Goal: Complete Application Form: Complete application form

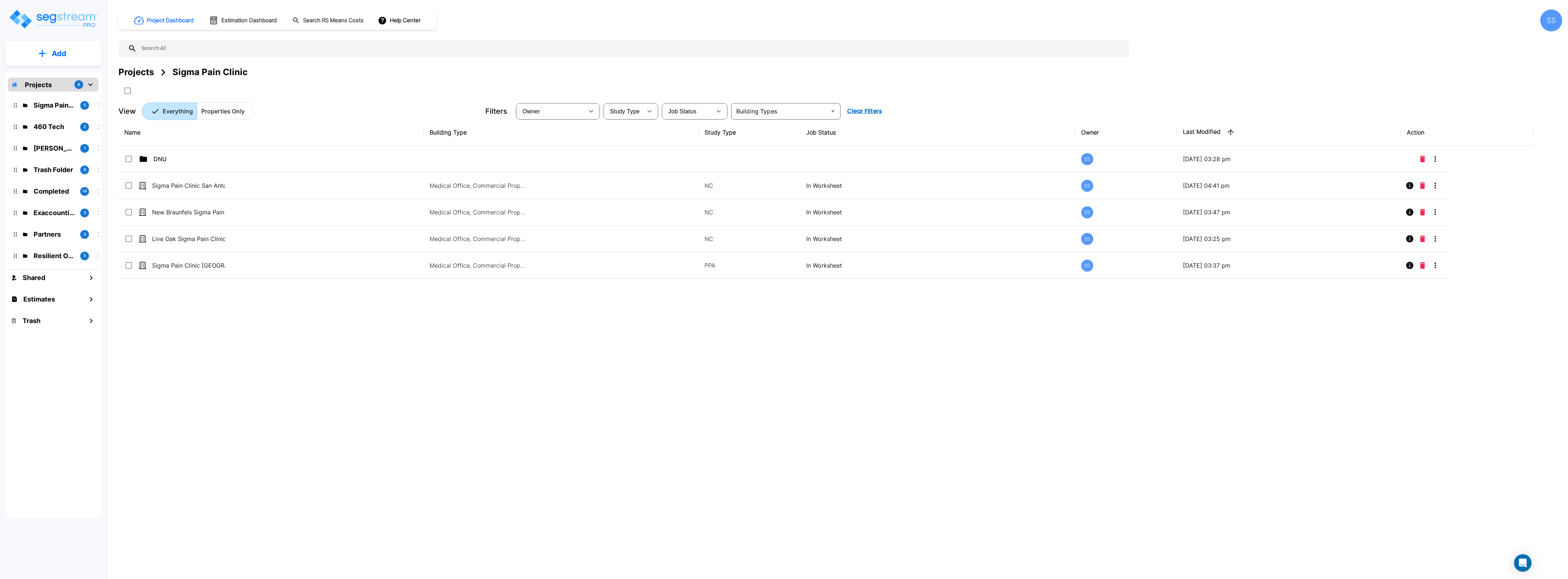
click at [37, 88] on p "Projects" at bounding box center [38, 84] width 27 height 10
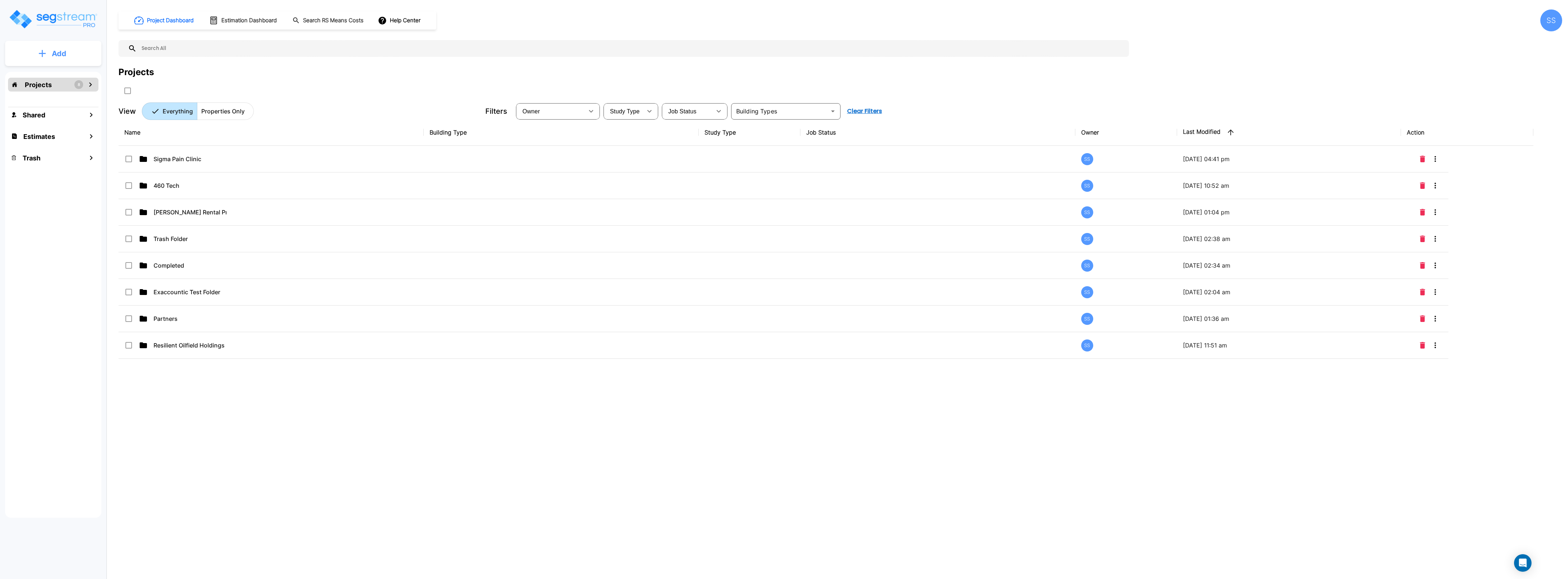
click at [39, 45] on button "Add" at bounding box center [53, 53] width 96 height 21
click at [46, 71] on p "Add Folder" at bounding box center [58, 73] width 30 height 9
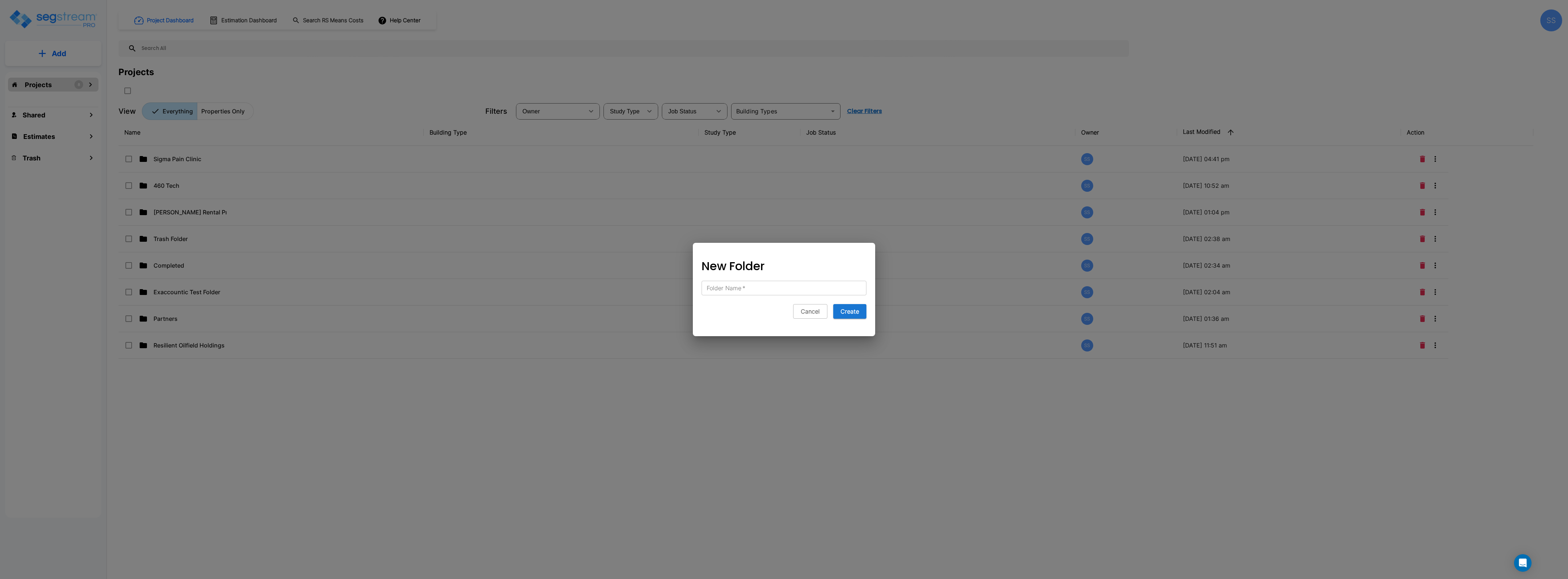
click at [46, 71] on div at bounding box center [784, 289] width 1568 height 579
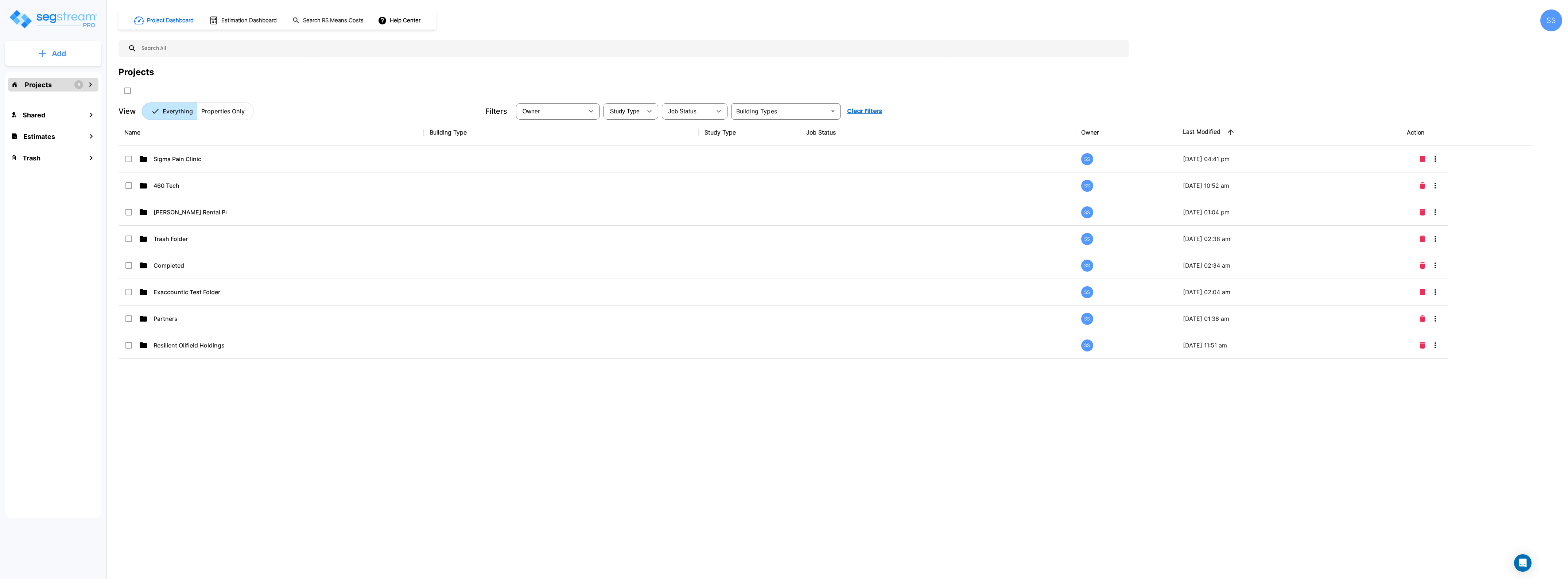
click at [57, 54] on p "Add" at bounding box center [59, 53] width 15 height 11
click at [64, 74] on p "Add Folder" at bounding box center [58, 73] width 30 height 9
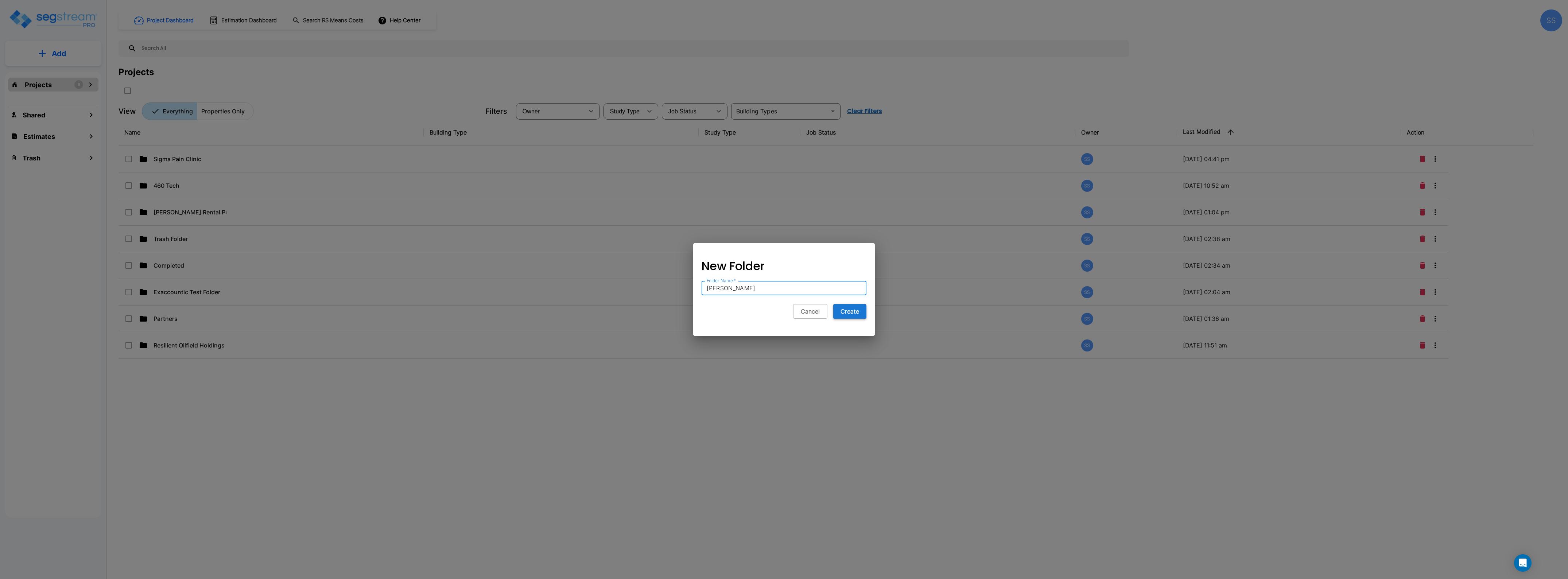
type input "[PERSON_NAME]"
click at [859, 315] on button "Create" at bounding box center [849, 311] width 33 height 15
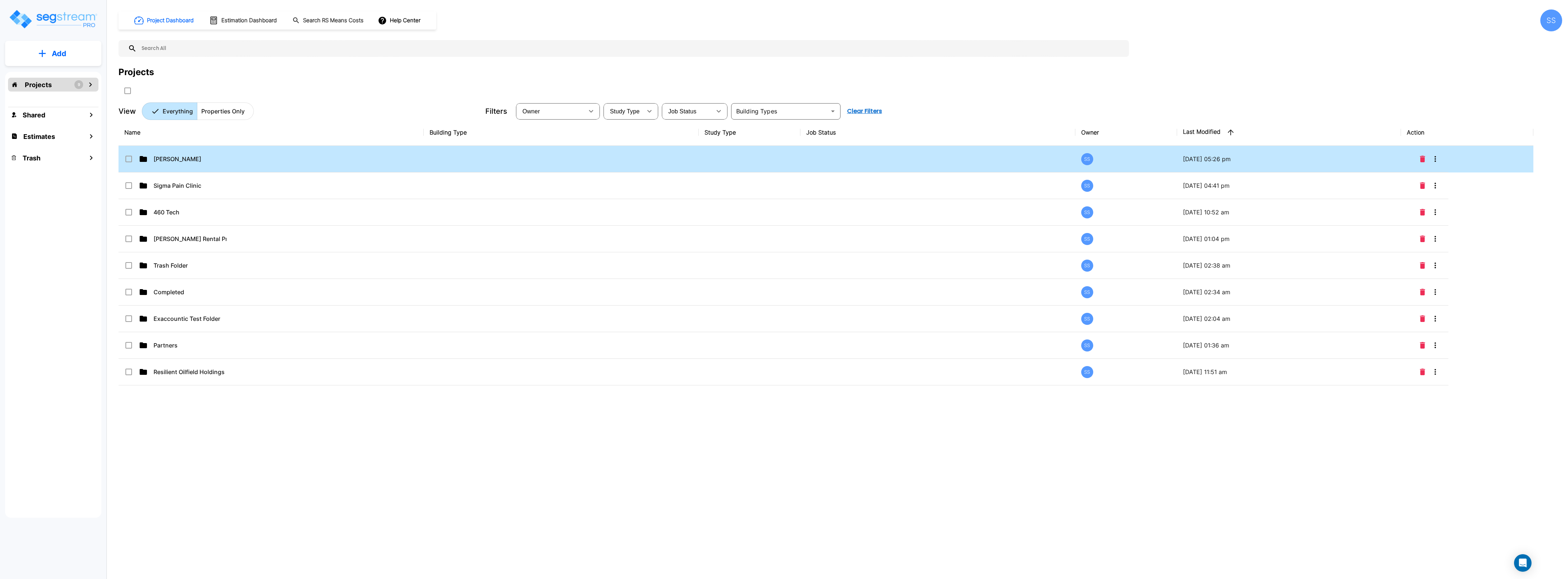
click at [169, 158] on p "[PERSON_NAME]" at bounding box center [190, 159] width 72 height 9
checkbox input "true"
click at [169, 158] on p "[PERSON_NAME]" at bounding box center [190, 159] width 72 height 9
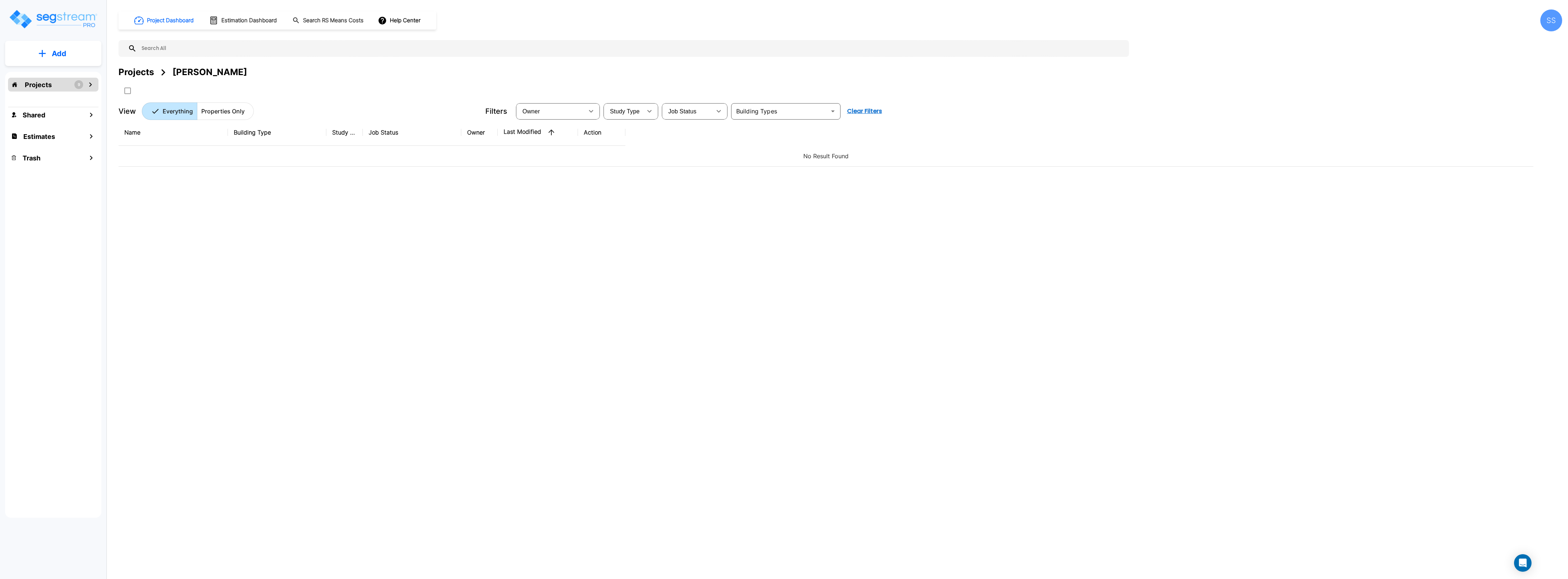
click at [54, 51] on p "Add" at bounding box center [59, 53] width 15 height 11
click at [56, 94] on p "Add Property" at bounding box center [57, 94] width 37 height 9
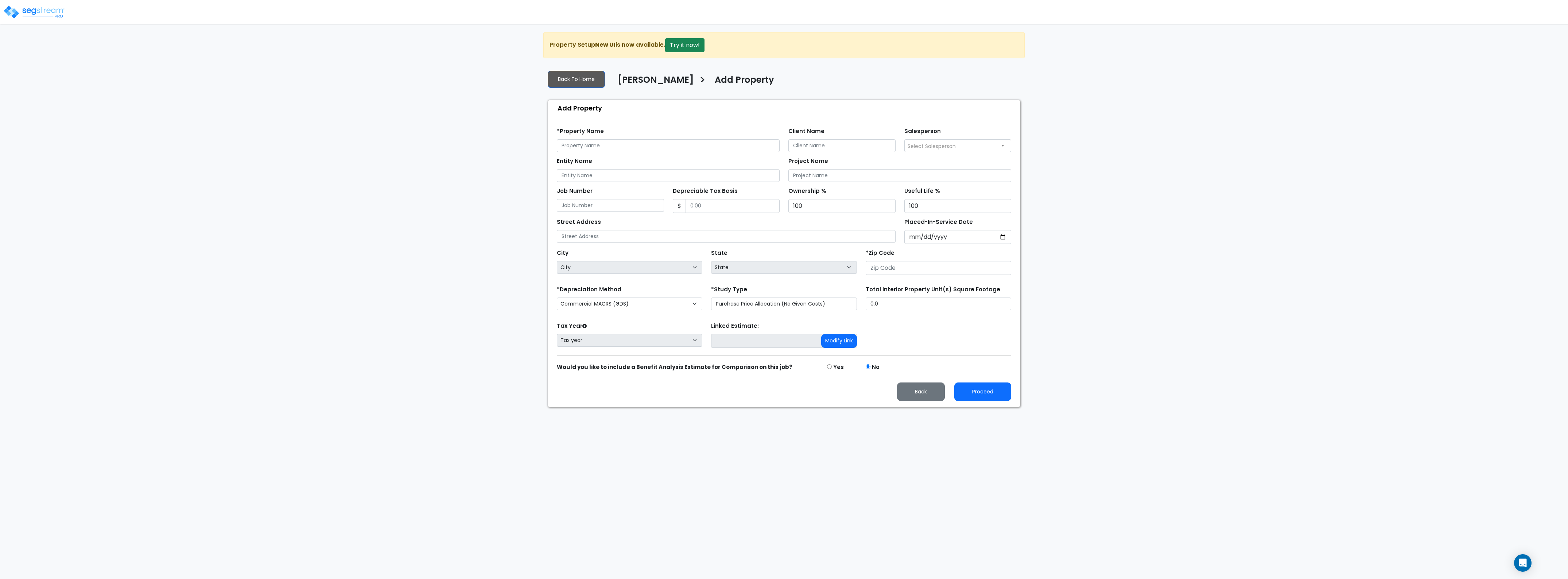
click at [672, 135] on div "*Property Name" at bounding box center [668, 139] width 222 height 26
click at [669, 143] on input "text" at bounding box center [668, 145] width 222 height 13
type input "[PERSON_NAME] 2017 Warehouse"
click at [666, 186] on div "Job Number" at bounding box center [610, 200] width 116 height 28
click at [669, 182] on input "Entity Name" at bounding box center [668, 175] width 222 height 13
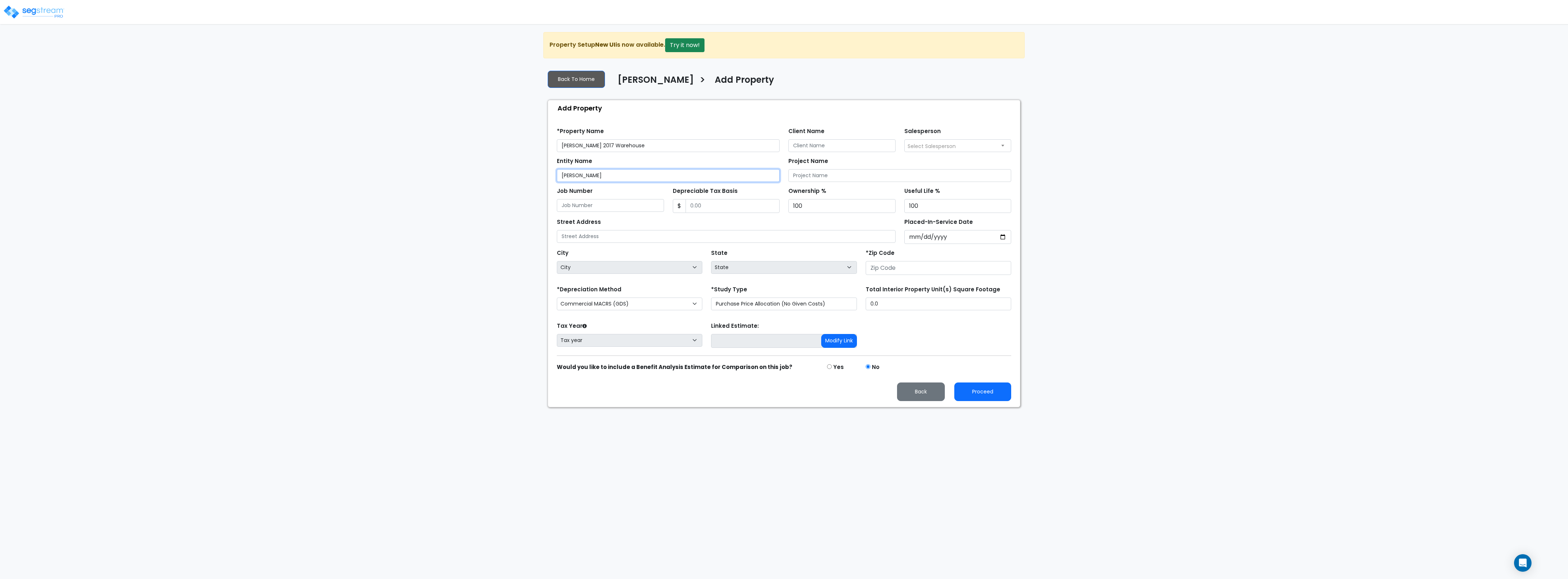
type input "[PERSON_NAME]"
click at [454, 174] on div "We are Building your Property. So please grab a coffee and let us do the heavy …" at bounding box center [784, 219] width 1568 height 375
click at [717, 200] on input "Depreciable Tax Basis" at bounding box center [733, 207] width 94 height 14
click at [725, 212] on input "Depreciable Tax Basis" at bounding box center [733, 207] width 94 height 14
type input "3,298,296.08"
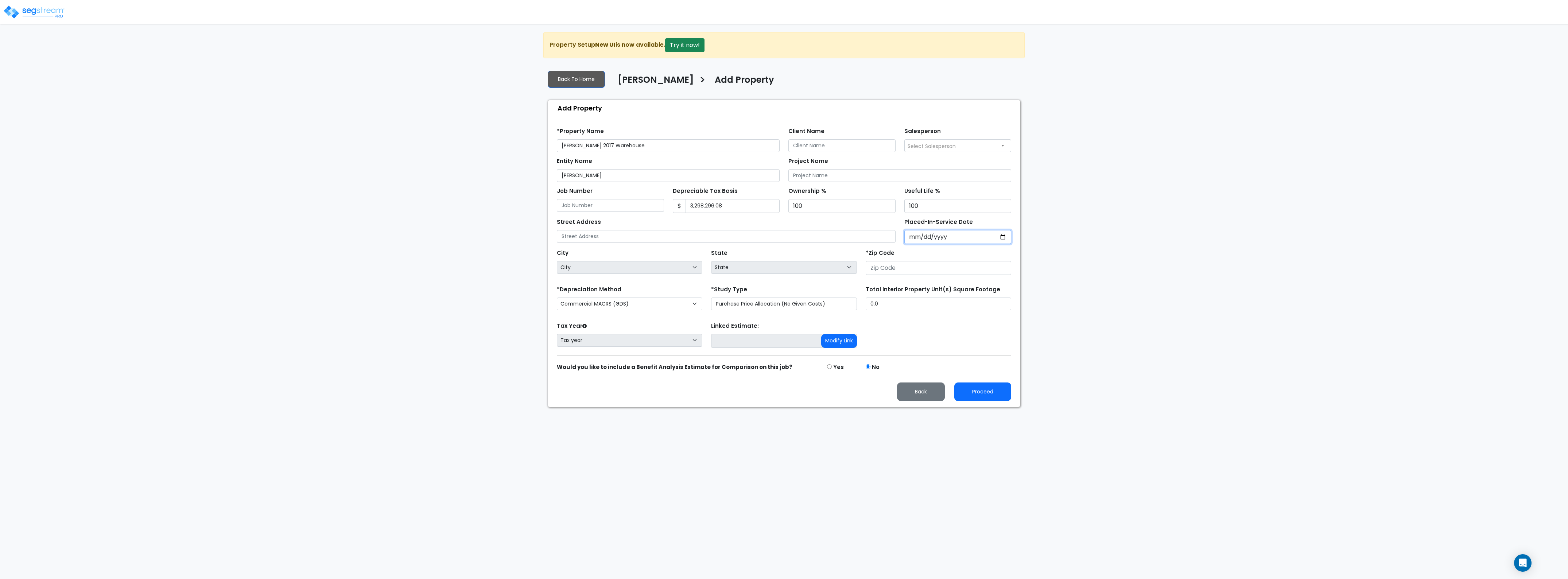
click at [918, 237] on input "Placed-In-Service Date" at bounding box center [958, 237] width 107 height 14
type input "0002-06-30"
select select "2"
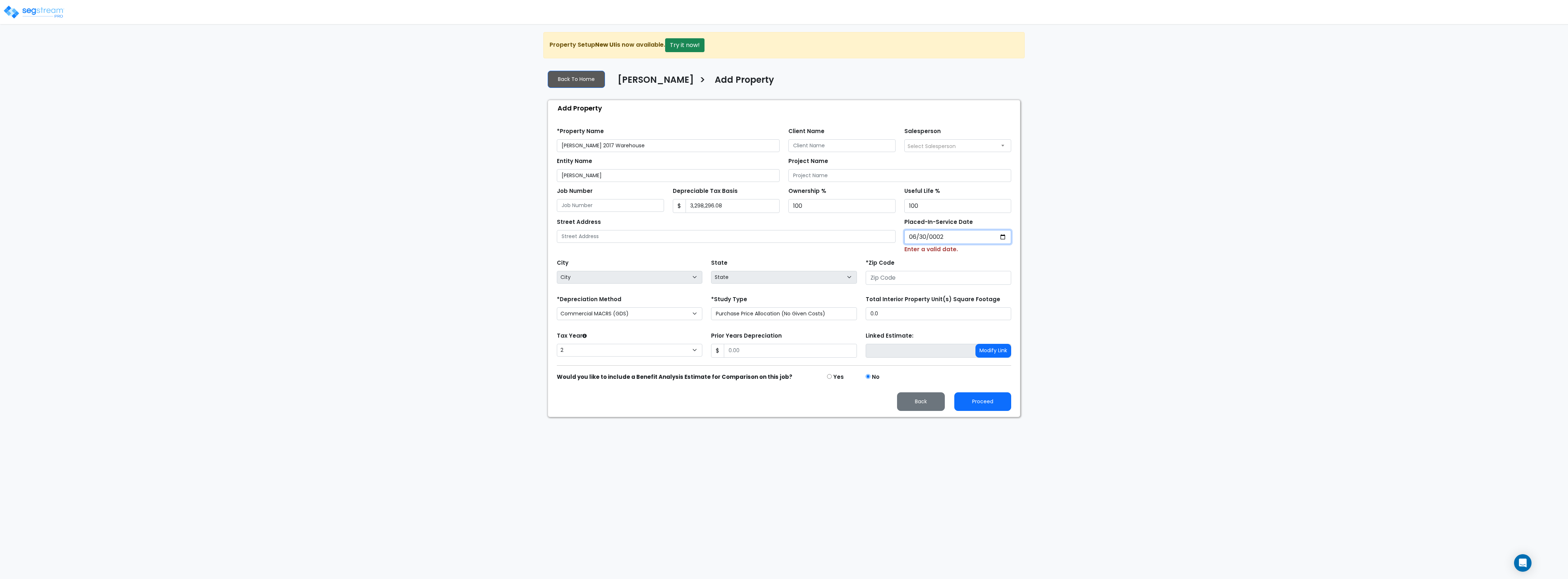
type input "0020-06-30"
select select "20"
type input "0201-06-30"
select select "201"
type input "[DATE]"
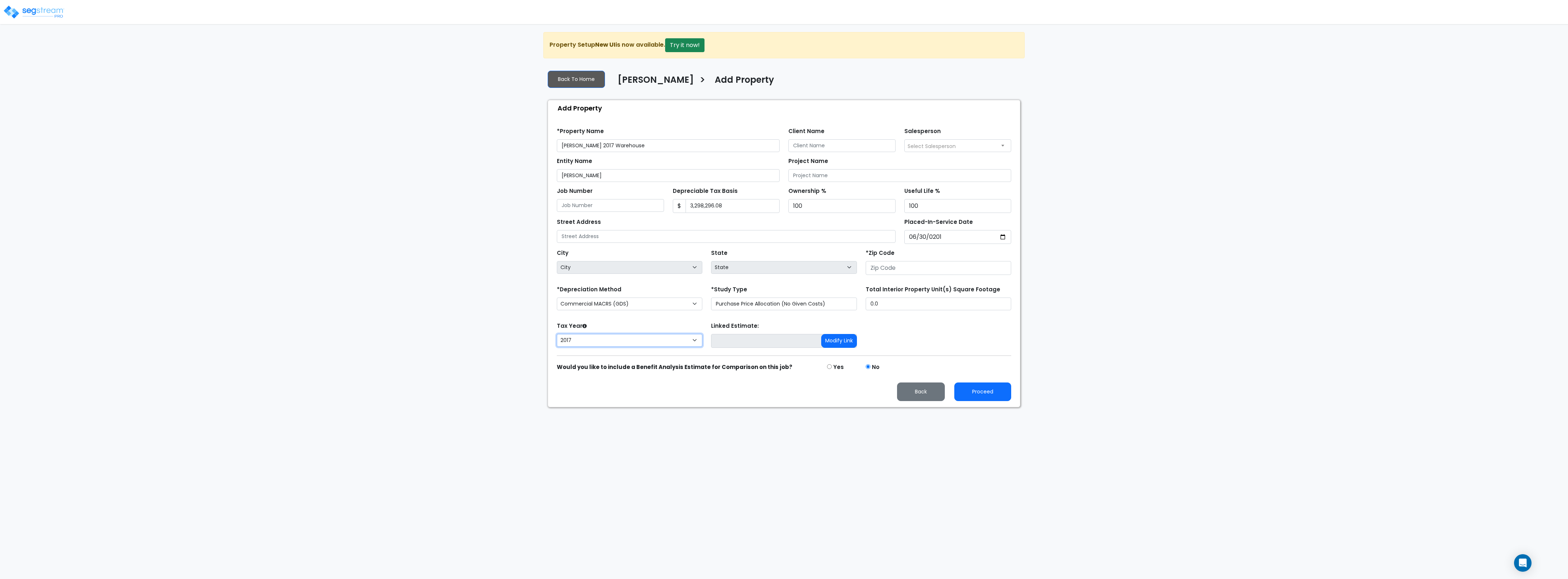
click at [592, 339] on select "2026 2025 2024 2023 2022 2021 2020 2019 2018 2017" at bounding box center [630, 340] width 146 height 13
select select "2024"
click at [557, 336] on select "2026 2025 2024 2023 2022 2021 2020 2019 2018 2017" at bounding box center [630, 340] width 146 height 13
click at [745, 343] on input "Prior Years Depreciation" at bounding box center [790, 341] width 133 height 14
type input "637,811.51"
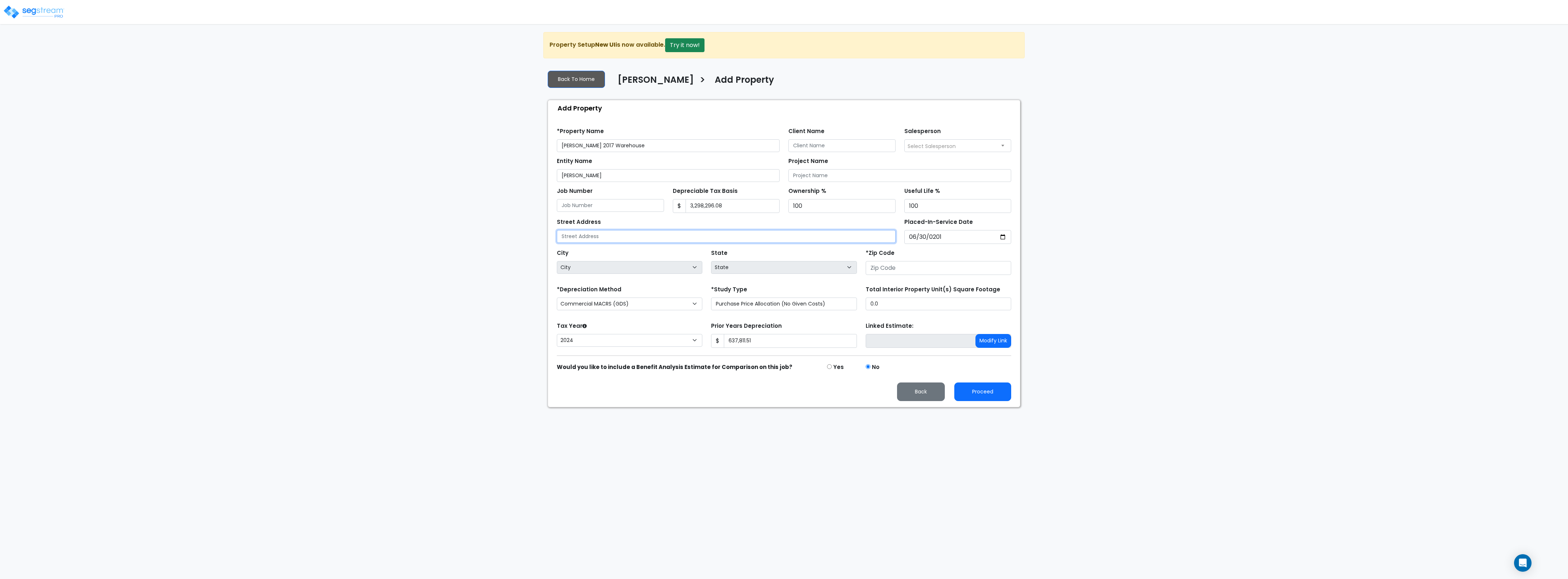
click at [588, 234] on input "text" at bounding box center [726, 236] width 339 height 13
click at [681, 240] on input "text" at bounding box center [726, 236] width 339 height 13
type input "[STREET_ADDRESS][PERSON_NAME]"
click at [898, 272] on input "number" at bounding box center [938, 268] width 146 height 14
type input "7590"
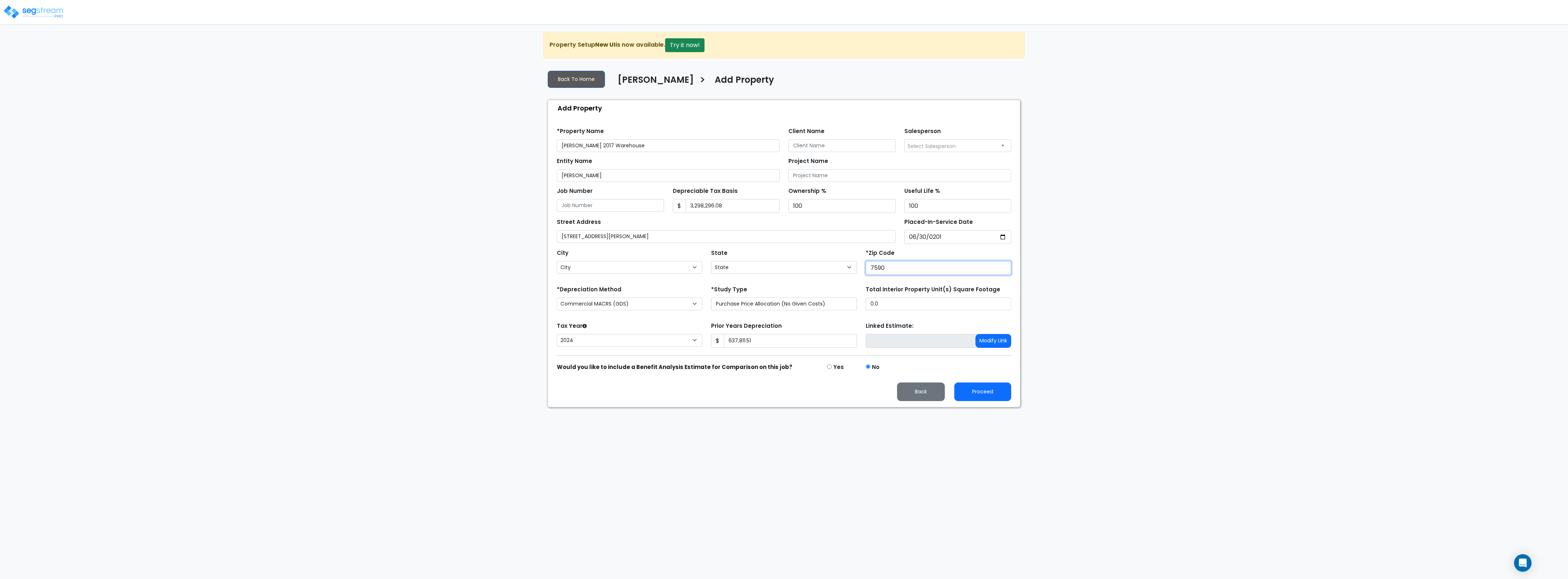
select select "[GEOGRAPHIC_DATA]"
type input "75904"
click at [978, 387] on button "Proceed" at bounding box center [982, 391] width 57 height 19
type input "637811.51"
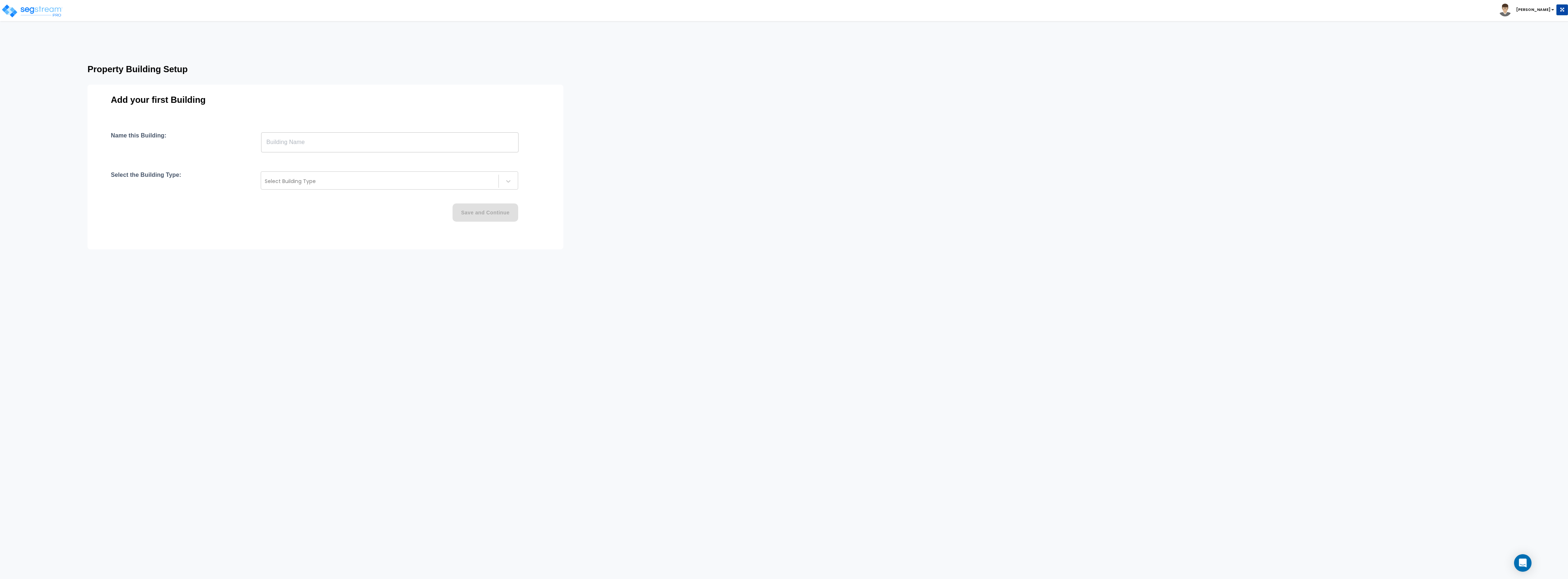
drag, startPoint x: 407, startPoint y: 124, endPoint x: 398, endPoint y: 139, distance: 17.5
click at [406, 124] on div "Add your first Building Name this Building: ​ Select the Building Type: Select …" at bounding box center [325, 167] width 476 height 165
click at [398, 139] on input "text" at bounding box center [389, 142] width 257 height 21
type input "2017 Warehouse"
click at [389, 183] on div at bounding box center [380, 181] width 230 height 9
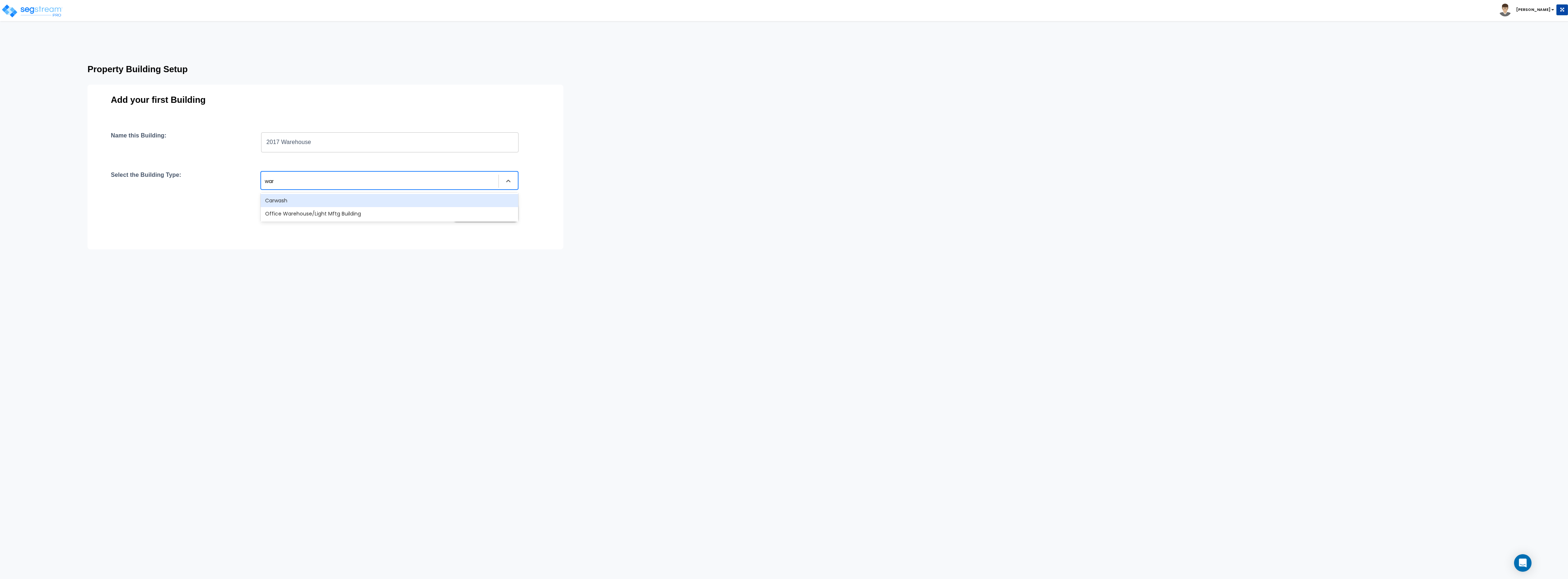
type input "ware"
click at [375, 200] on div "Office Warehouse/Light Mftg Building" at bounding box center [389, 200] width 257 height 13
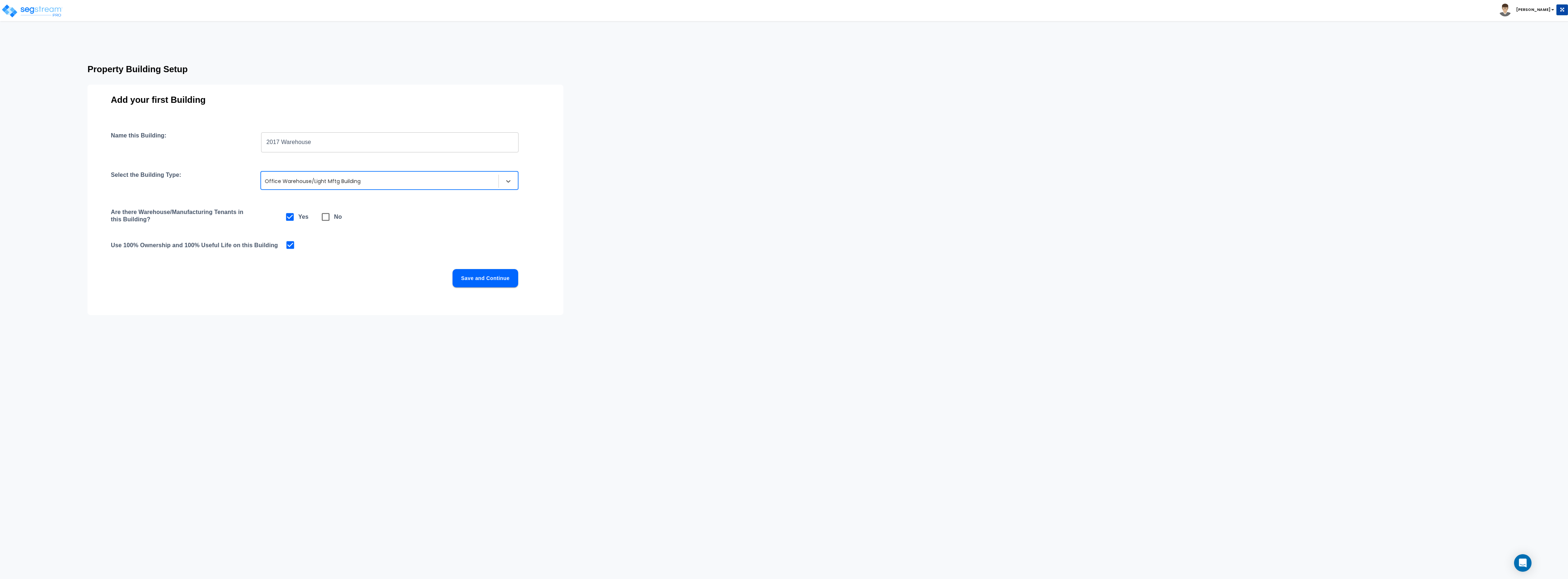
click at [458, 272] on button "Save and Continue" at bounding box center [486, 278] width 66 height 18
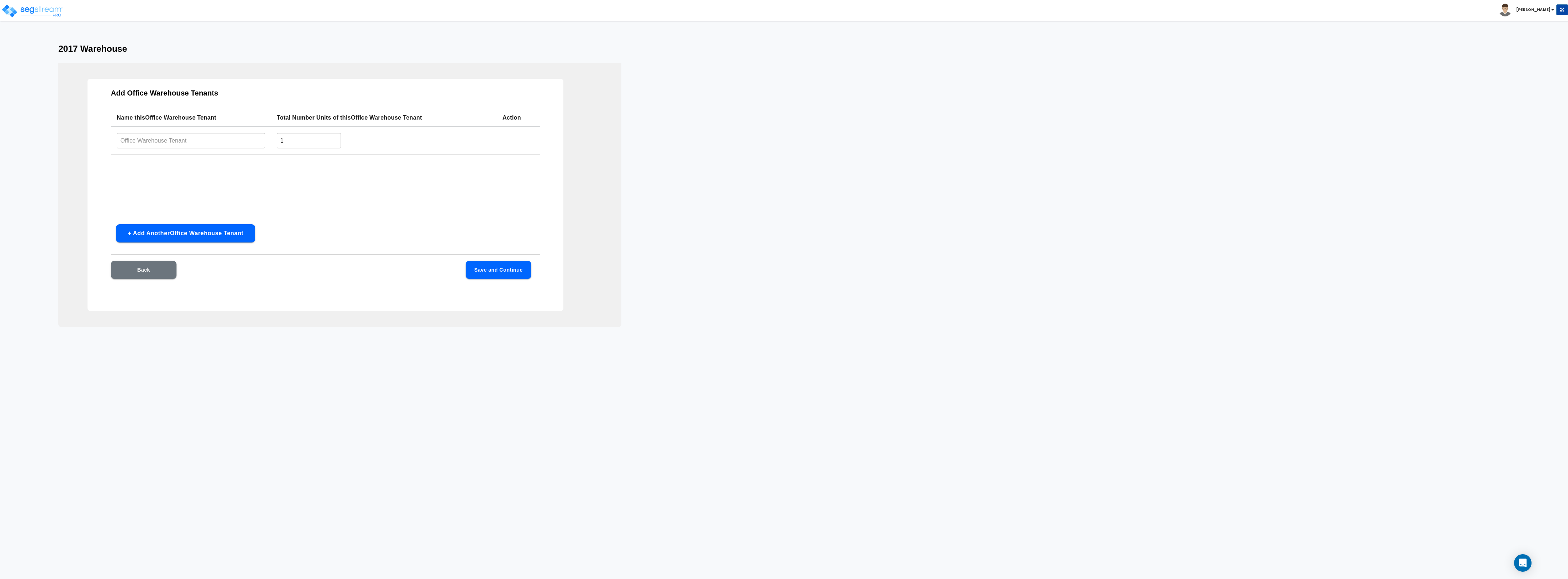
click at [209, 145] on input "text" at bounding box center [191, 141] width 148 height 16
type input "[PERSON_NAME]"
drag, startPoint x: 226, startPoint y: 139, endPoint x: 113, endPoint y: 139, distance: 113.0
click at [113, 139] on td "Atkinson Candy ​" at bounding box center [191, 140] width 160 height 28
click at [321, 136] on input "1" at bounding box center [309, 141] width 65 height 16
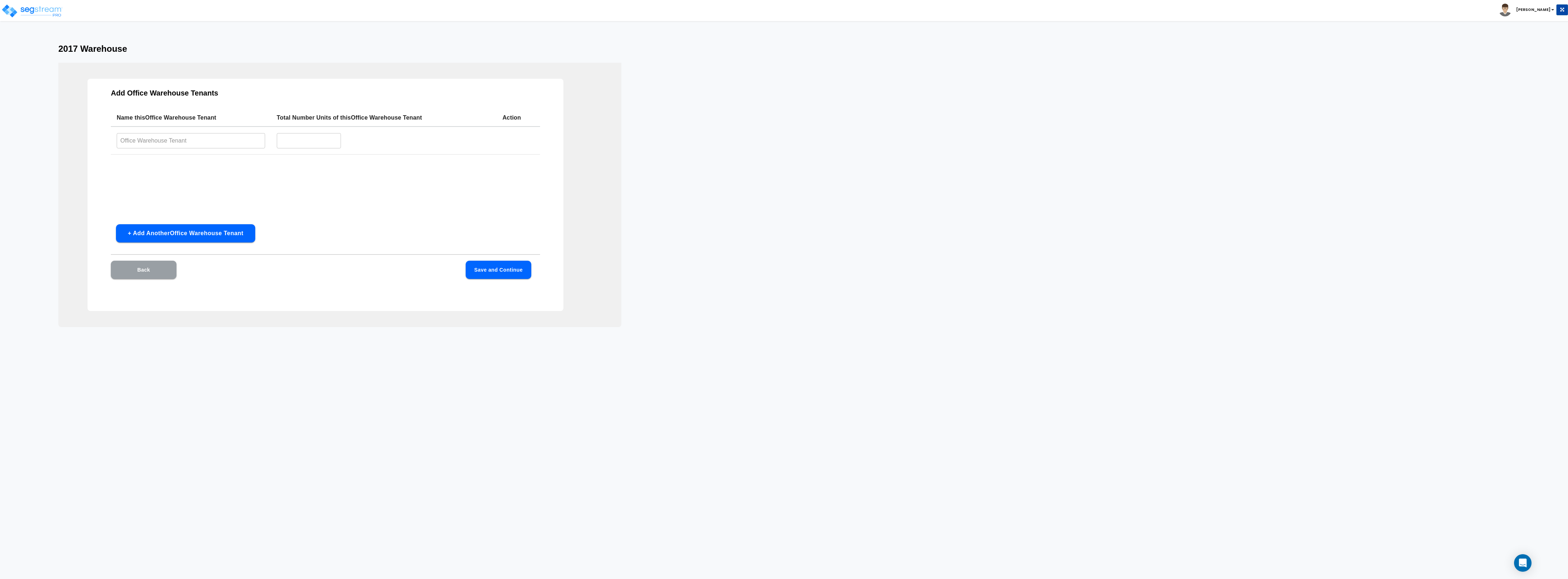
click at [150, 273] on button "Back" at bounding box center [144, 270] width 66 height 18
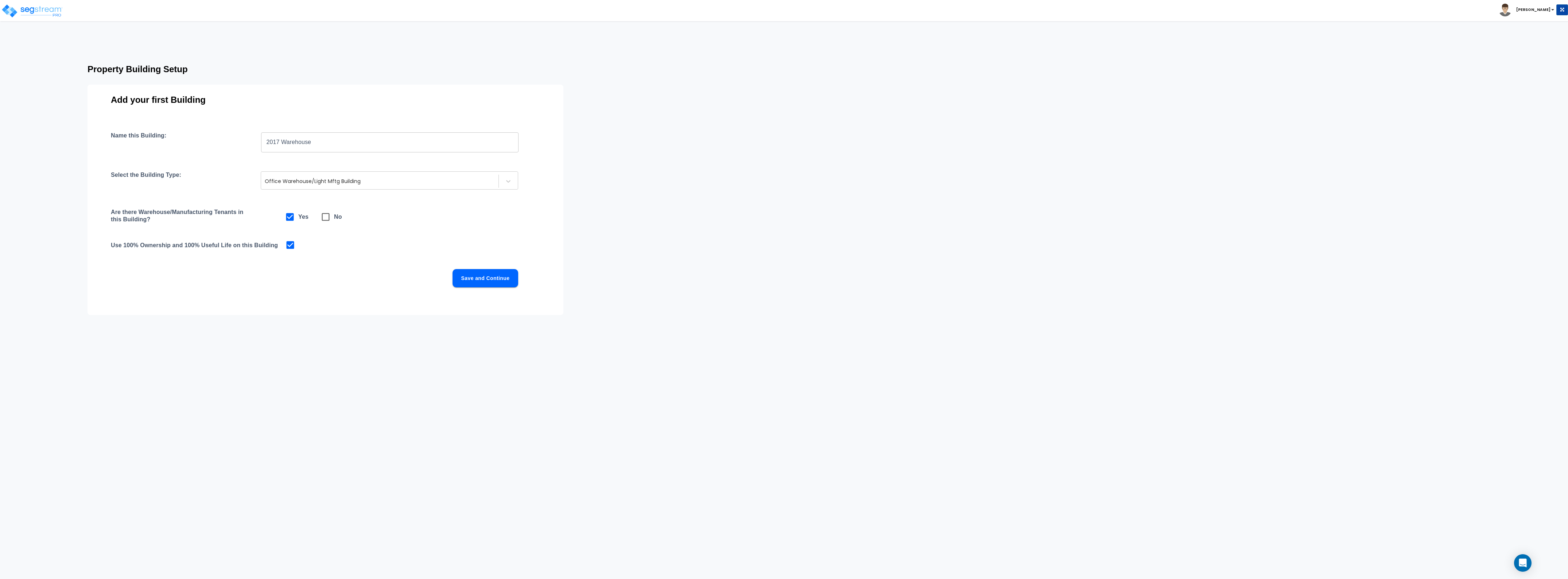
click at [509, 282] on button "Save and Continue" at bounding box center [486, 278] width 66 height 18
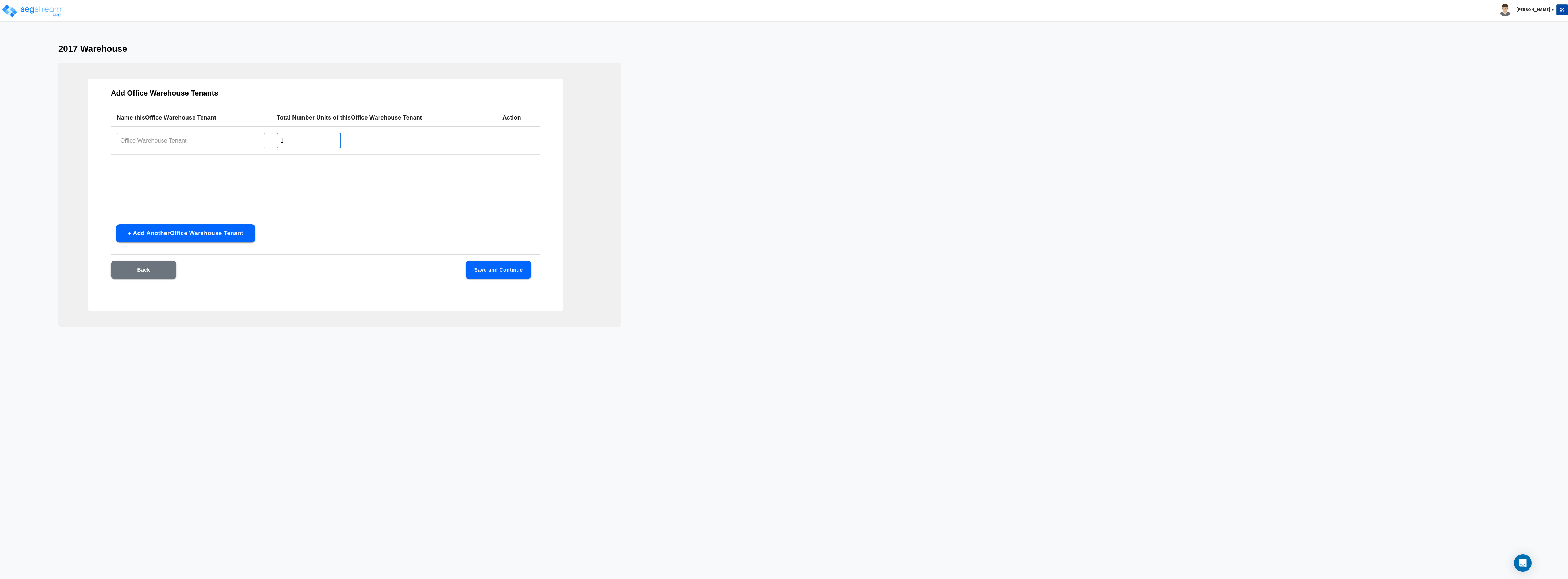
click at [302, 142] on input "1" at bounding box center [309, 141] width 65 height 16
click at [500, 274] on button "Save and Continue" at bounding box center [499, 270] width 66 height 18
click at [224, 140] on input "text" at bounding box center [191, 141] width 148 height 16
type input "[PERSON_NAME]"
click at [287, 136] on input "text" at bounding box center [309, 141] width 65 height 16
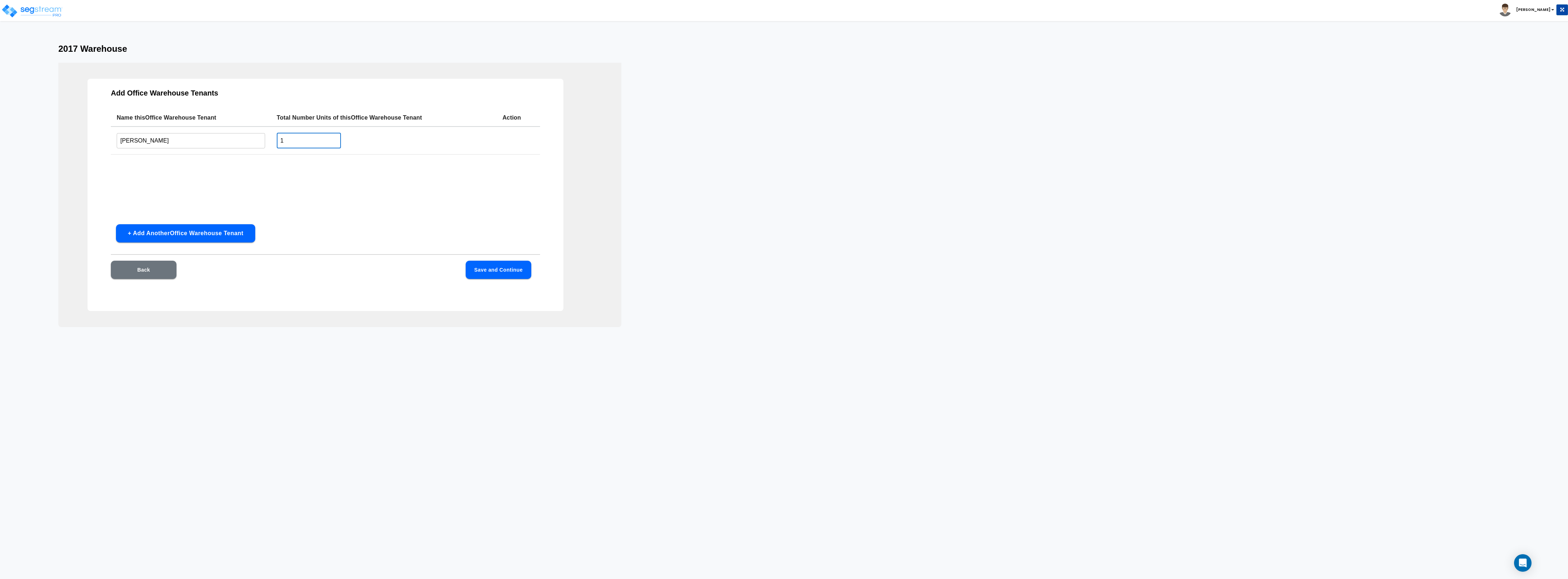
type input "1"
drag, startPoint x: 503, startPoint y: 284, endPoint x: 493, endPoint y: 279, distance: 11.2
click at [503, 284] on div "Back Save and Continue" at bounding box center [326, 281] width 429 height 40
click at [486, 267] on button "Save and Continue" at bounding box center [499, 270] width 66 height 18
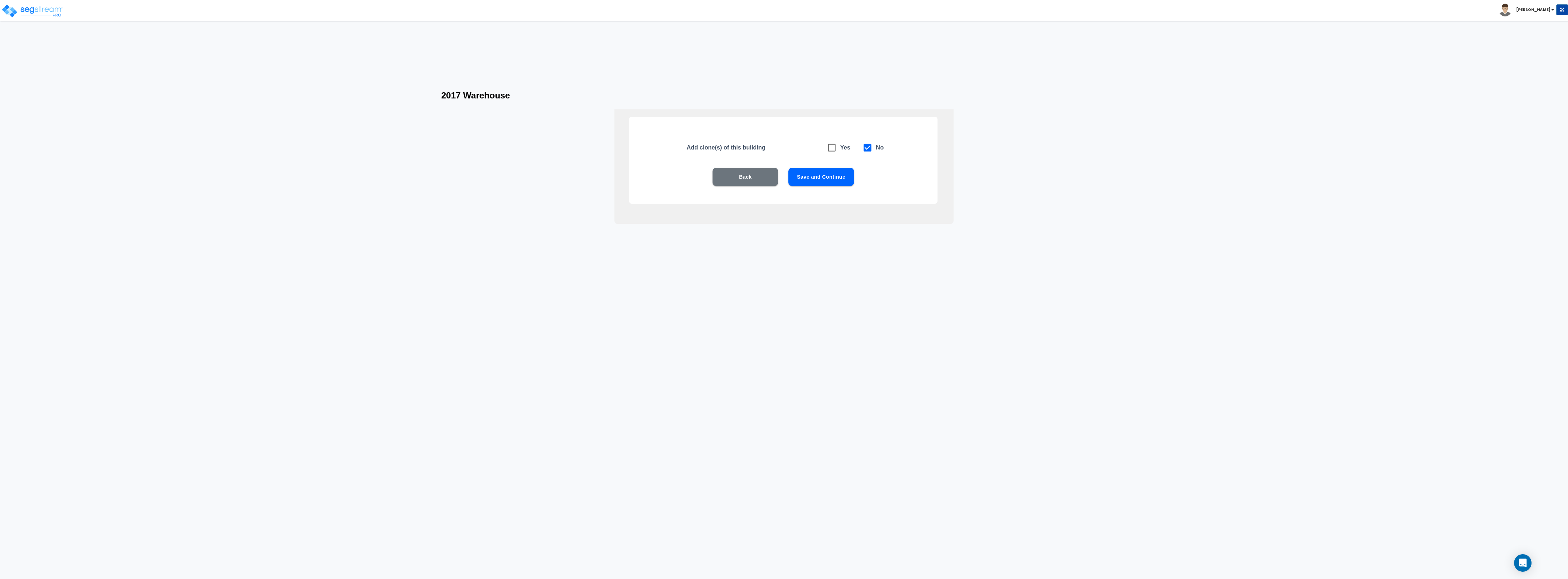
click at [838, 180] on button "Save and Continue" at bounding box center [821, 177] width 66 height 18
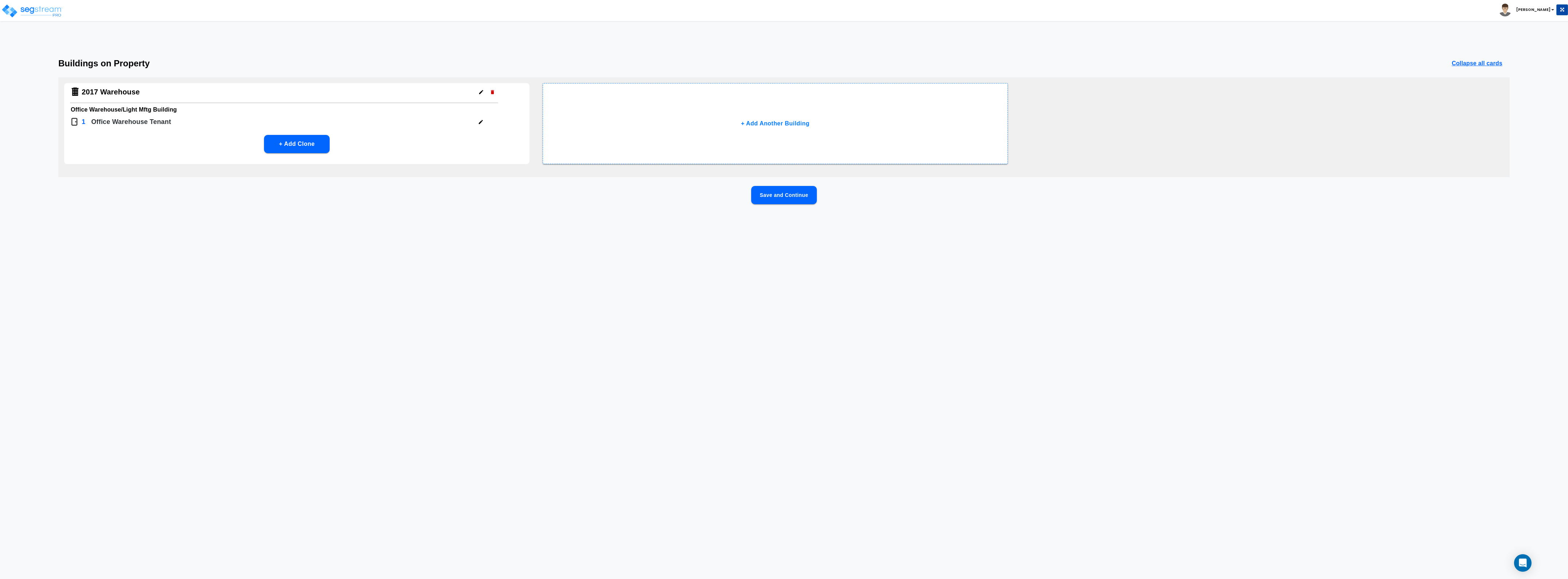
click at [786, 198] on button "Save and Continue" at bounding box center [784, 195] width 66 height 18
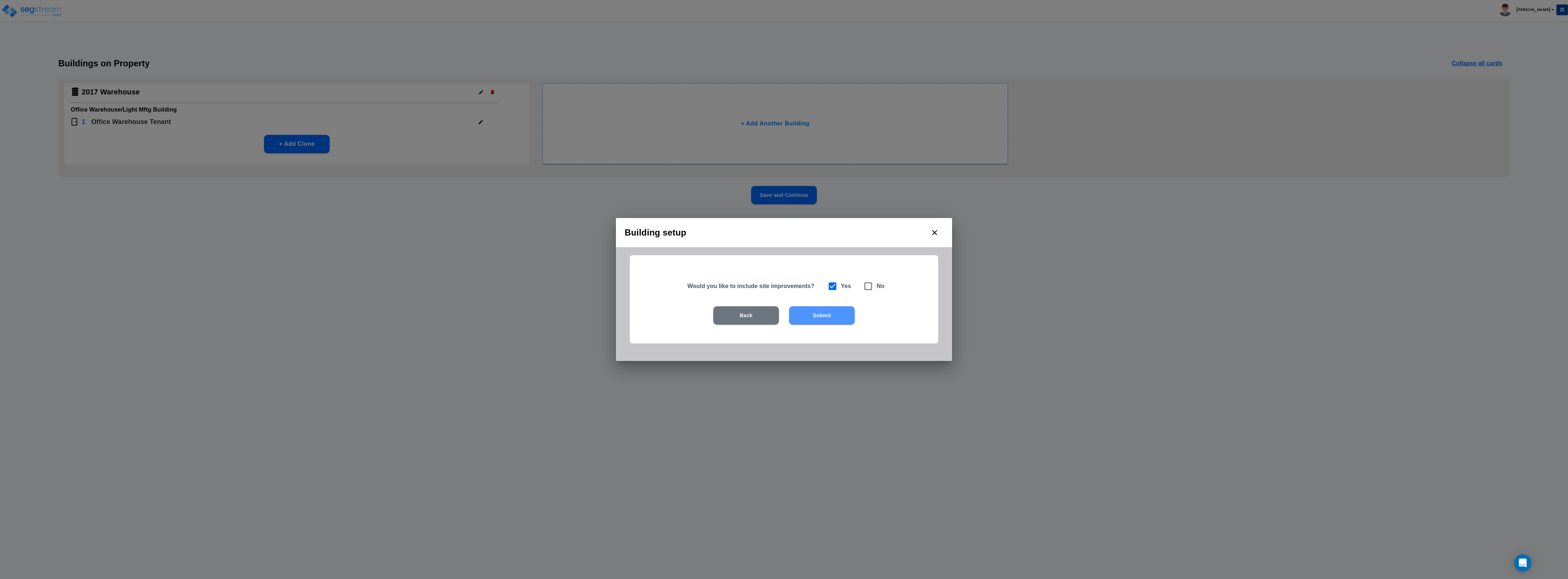
click at [832, 316] on button "Submit" at bounding box center [822, 316] width 66 height 18
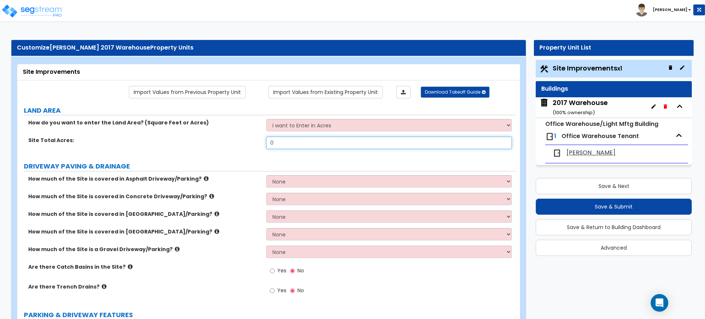
click at [316, 140] on input "0" at bounding box center [388, 143] width 245 height 12
drag, startPoint x: 316, startPoint y: 141, endPoint x: 278, endPoint y: 128, distance: 40.2
click at [255, 142] on div "Site Total Acres: 0" at bounding box center [266, 146] width 498 height 18
click at [294, 125] on select "I want to Enter in Acres I want to Enter in Square Feet" at bounding box center [388, 125] width 245 height 12
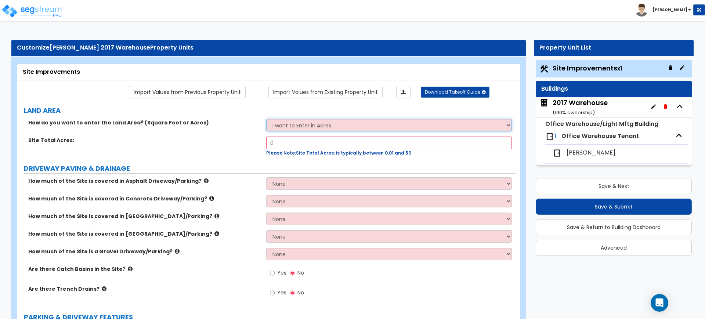
select select "2"
click at [266, 119] on select "I want to Enter in Acres I want to Enter in Square Feet" at bounding box center [388, 125] width 245 height 12
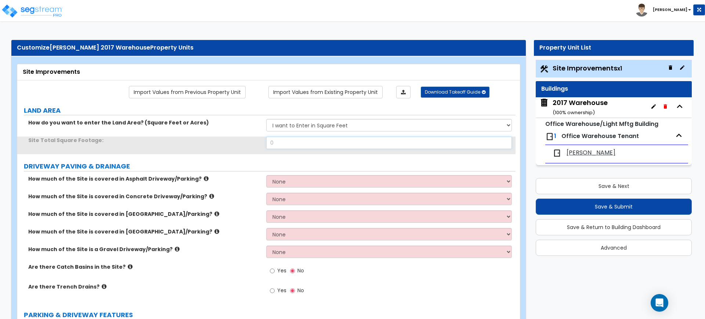
click at [297, 143] on input "0" at bounding box center [388, 143] width 245 height 12
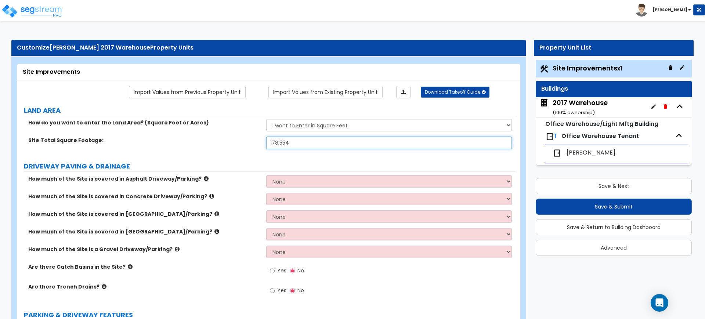
type input "178,554"
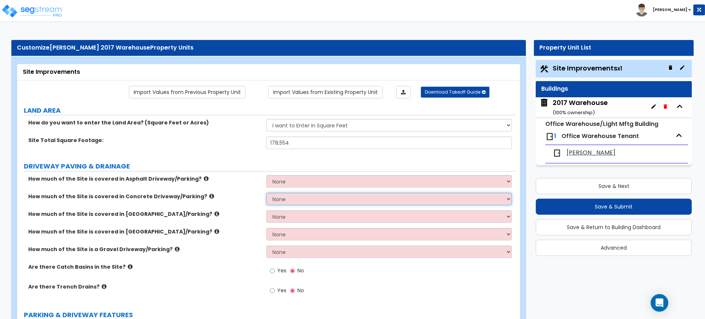
click at [313, 197] on select "None I want to Enter an Approximate Percentage I want to Enter the Square Foota…" at bounding box center [388, 199] width 245 height 12
select select "2"
click at [266, 193] on select "None I want to Enter an Approximate Percentage I want to Enter the Square Foota…" at bounding box center [388, 199] width 245 height 12
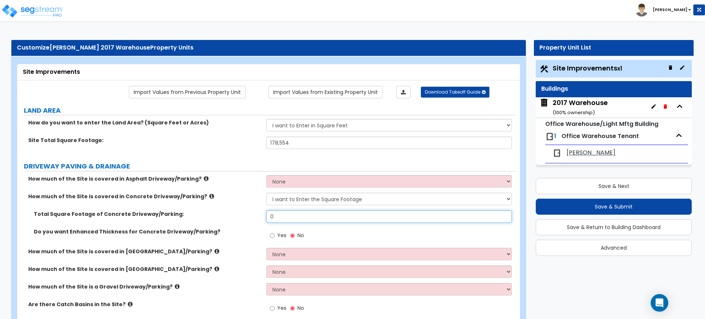
drag, startPoint x: 298, startPoint y: 221, endPoint x: 244, endPoint y: 223, distance: 53.7
click at [244, 223] on div "Total Square Footage of Concrete Driveway/Parking: 0" at bounding box center [266, 219] width 498 height 18
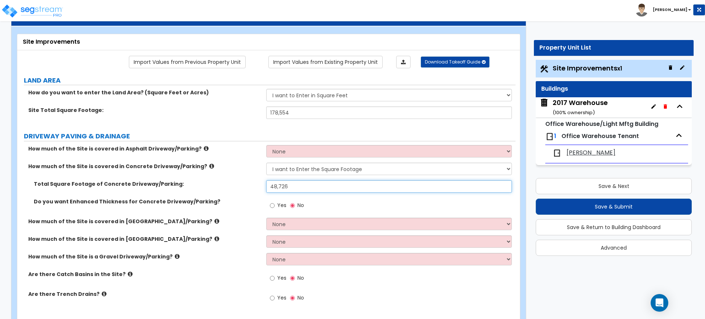
scroll to position [46, 0]
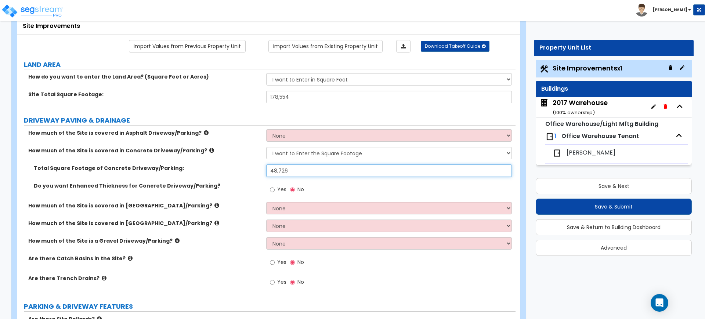
type input "48,726"
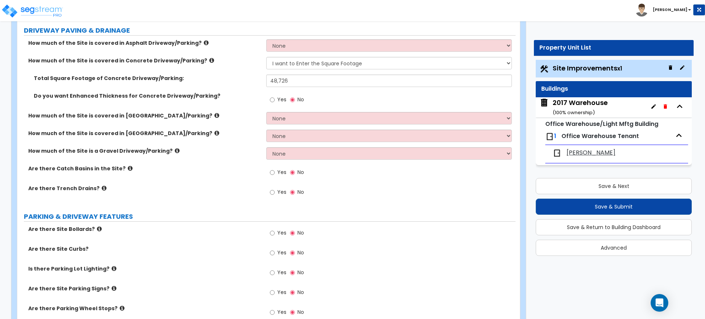
scroll to position [138, 0]
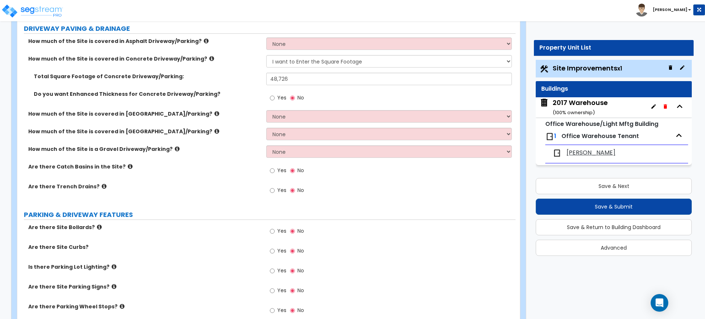
click at [128, 167] on icon at bounding box center [130, 167] width 5 height 6
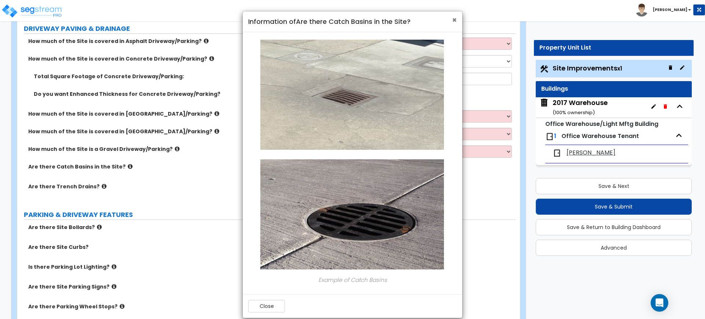
click at [453, 17] on span "×" at bounding box center [454, 20] width 5 height 11
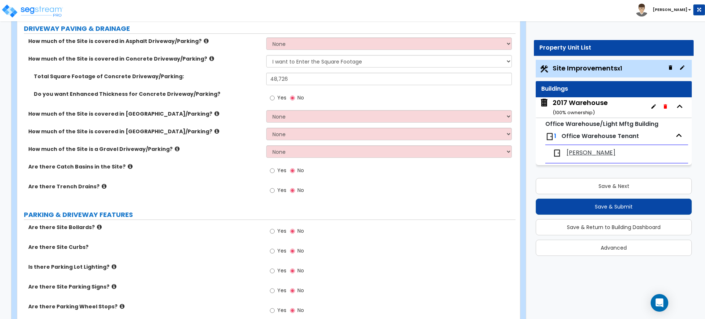
click at [280, 169] on span "Yes" at bounding box center [281, 170] width 9 height 7
click at [275, 169] on input "Yes" at bounding box center [272, 171] width 5 height 8
radio input "true"
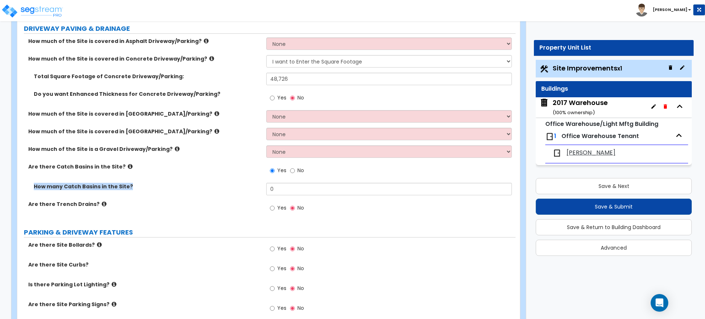
drag, startPoint x: 280, startPoint y: 182, endPoint x: 249, endPoint y: 187, distance: 30.8
click at [249, 187] on div "How much of the Site is covered in Asphalt Driveway/Parking? None I want to Ent…" at bounding box center [266, 128] width 487 height 183
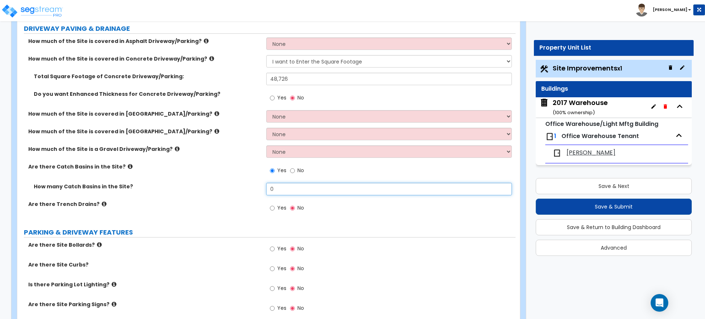
click at [293, 191] on input "0" at bounding box center [388, 189] width 245 height 12
type input "6"
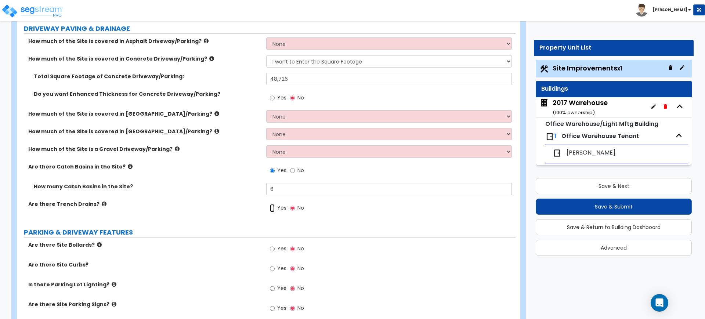
click at [273, 209] on input "Yes" at bounding box center [272, 208] width 5 height 8
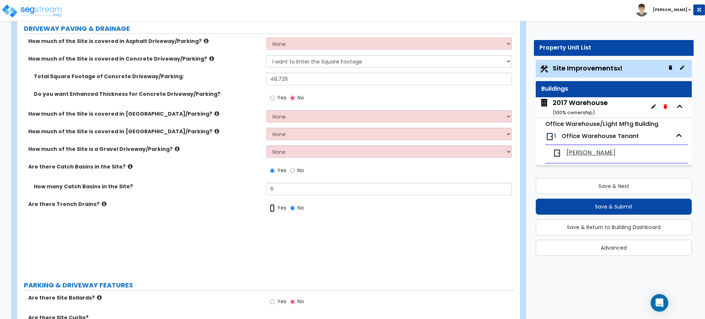
radio input "true"
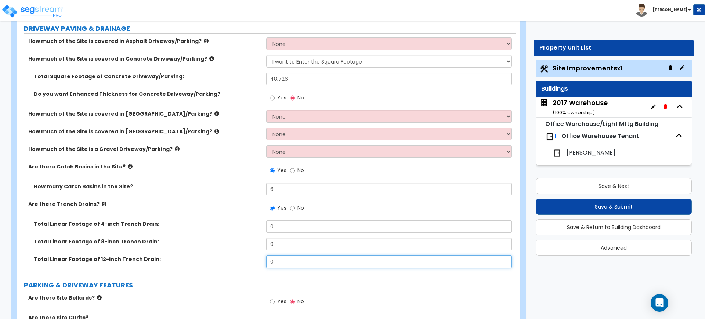
click at [314, 256] on input "0" at bounding box center [388, 262] width 245 height 12
drag, startPoint x: 283, startPoint y: 260, endPoint x: 252, endPoint y: 264, distance: 31.8
click at [252, 264] on div "Total Linear Footage of 12-inch Trench Drain: 0" at bounding box center [266, 265] width 498 height 18
type input "50"
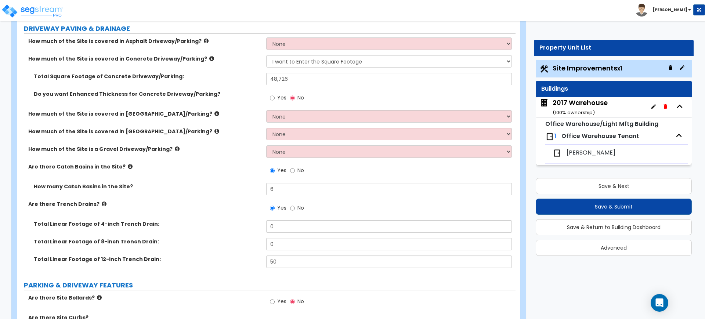
click at [177, 223] on label "Total Linear Footage of 4-inch Trench Drain:" at bounding box center [147, 223] width 227 height 7
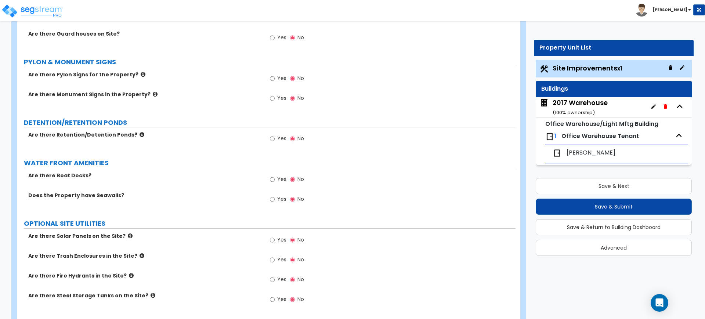
scroll to position [1146, 0]
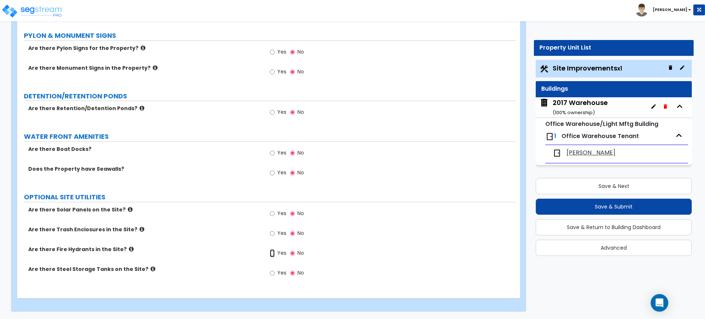
click at [272, 254] on input "Yes" at bounding box center [272, 253] width 5 height 8
radio input "true"
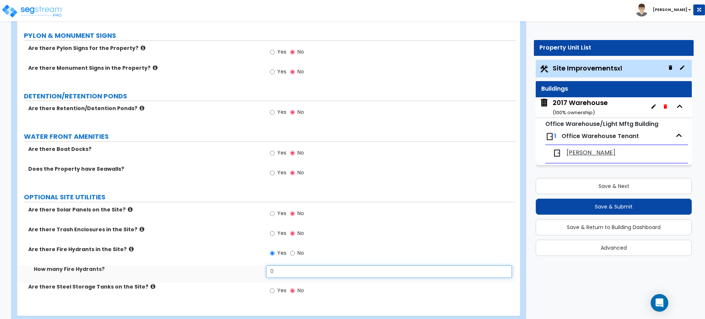
drag, startPoint x: 288, startPoint y: 276, endPoint x: 272, endPoint y: 281, distance: 17.0
click at [272, 281] on div "How many Fire Hydrants? 0" at bounding box center [266, 275] width 498 height 18
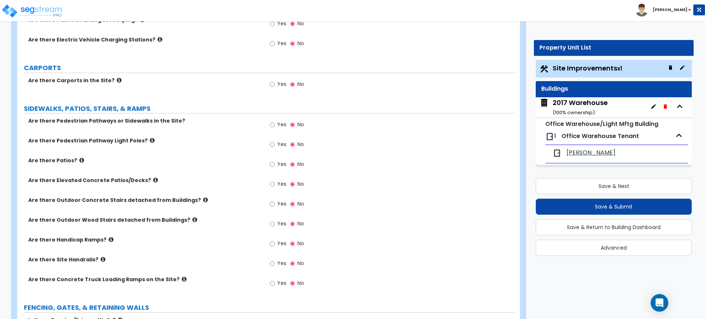
scroll to position [551, 0]
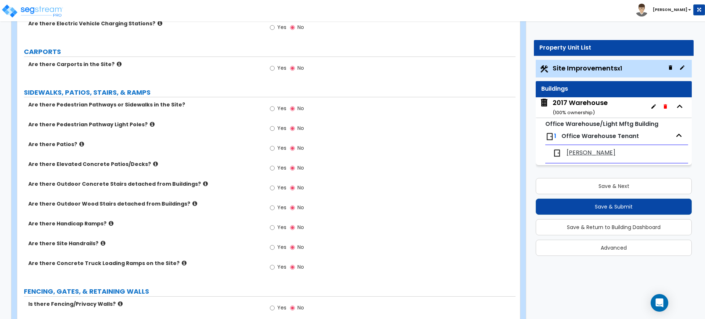
type input "2"
click at [278, 268] on span "Yes" at bounding box center [281, 266] width 9 height 7
click at [275, 268] on input "Yes" at bounding box center [272, 267] width 5 height 8
radio input "true"
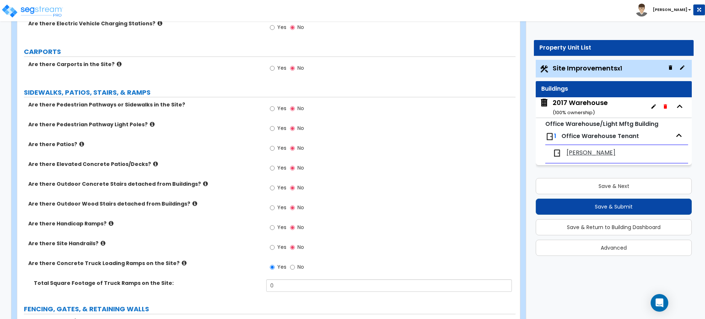
click at [95, 243] on label "Are there Site Handrails?" at bounding box center [144, 243] width 233 height 7
click at [101, 242] on label "Are there Site Handrails?" at bounding box center [144, 243] width 233 height 7
click at [101, 245] on icon at bounding box center [103, 244] width 5 height 6
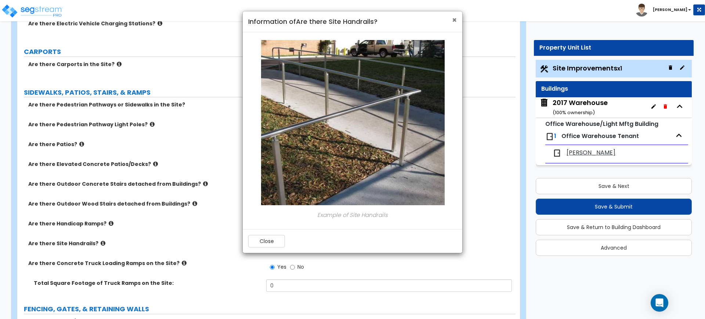
click at [454, 21] on span "×" at bounding box center [454, 20] width 5 height 11
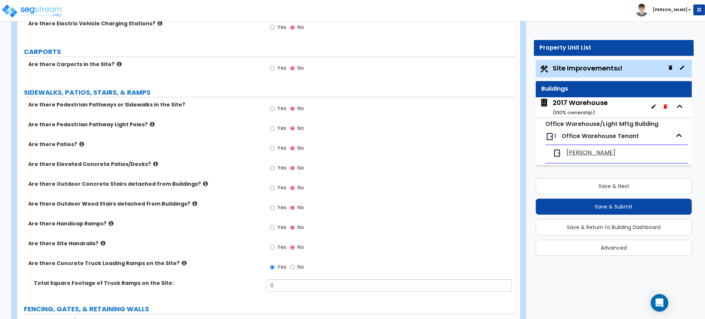
click at [277, 247] on label "Yes" at bounding box center [278, 248] width 17 height 12
click at [275, 247] on input "Yes" at bounding box center [272, 248] width 5 height 8
radio input "true"
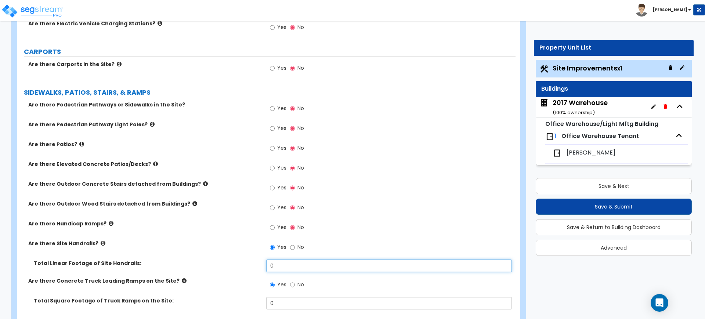
click at [280, 267] on input "0" at bounding box center [388, 266] width 245 height 12
drag, startPoint x: 280, startPoint y: 267, endPoint x: 237, endPoint y: 264, distance: 43.4
click at [238, 266] on div "Total Linear Footage of Site Handrails: 0" at bounding box center [266, 269] width 498 height 18
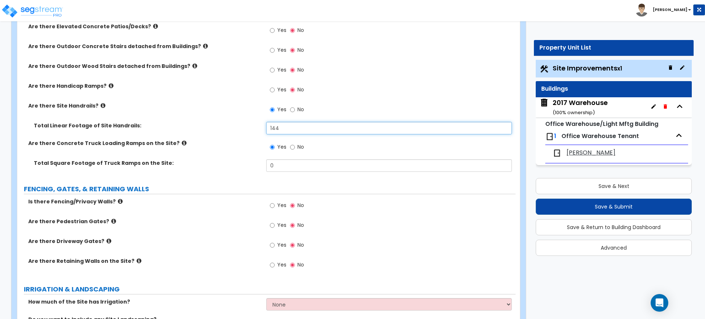
type input "144"
click at [182, 142] on icon at bounding box center [184, 143] width 5 height 6
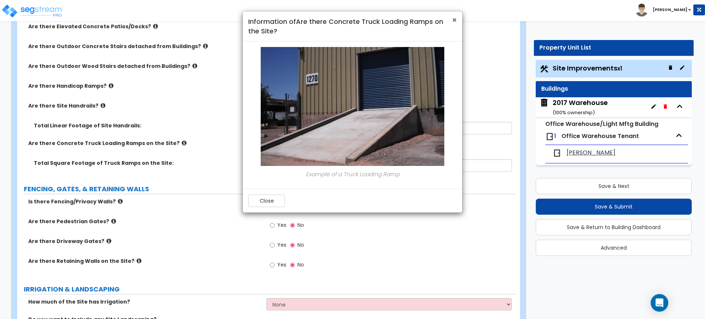
click at [453, 19] on span "×" at bounding box center [454, 20] width 5 height 11
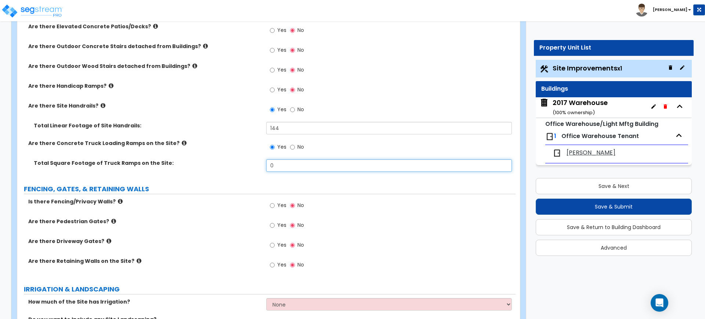
drag, startPoint x: 325, startPoint y: 161, endPoint x: 256, endPoint y: 170, distance: 70.1
click at [256, 170] on div "Total Square Footage of Truck Ramps on the Site: 0" at bounding box center [266, 168] width 498 height 18
type input "3,516"
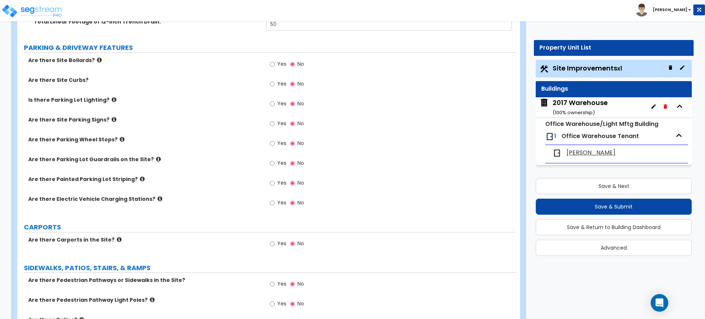
scroll to position [367, 0]
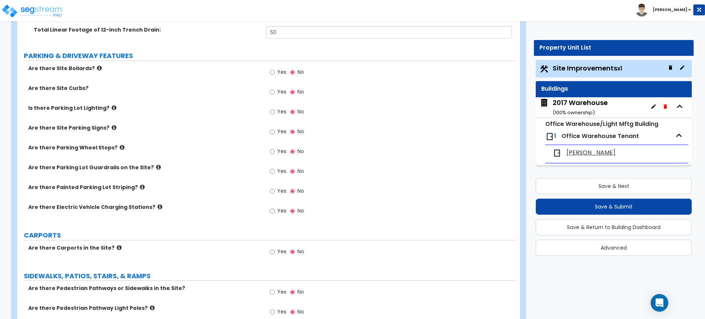
click at [278, 68] on span "Yes" at bounding box center [281, 71] width 9 height 7
click at [275, 68] on input "Yes" at bounding box center [272, 72] width 5 height 8
radio input "true"
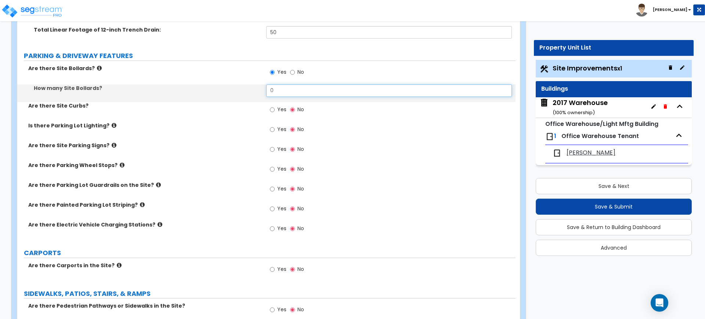
drag, startPoint x: 297, startPoint y: 89, endPoint x: 234, endPoint y: 98, distance: 63.5
click at [235, 99] on div "How many Site Bollards? 0" at bounding box center [266, 93] width 498 height 18
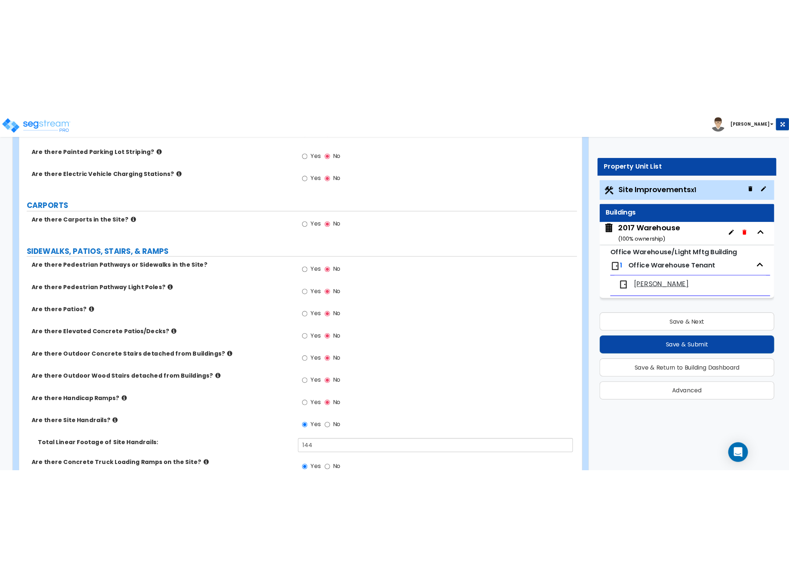
scroll to position [735, 0]
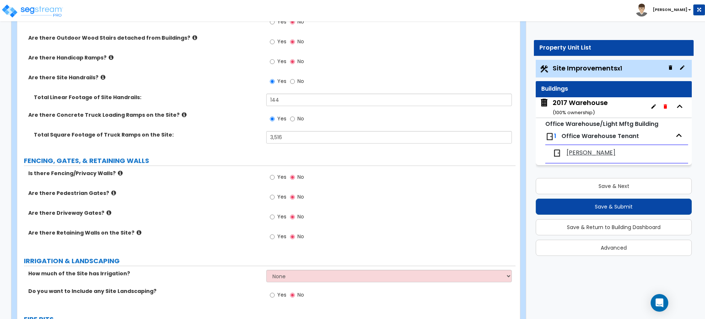
type input "5"
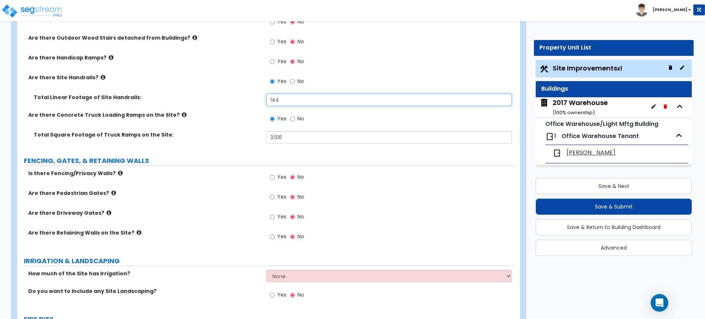
drag, startPoint x: 294, startPoint y: 102, endPoint x: 262, endPoint y: 102, distance: 32.0
click at [262, 102] on div "Total Linear Footage of Site Handrails: 144" at bounding box center [266, 103] width 498 height 18
type input "164"
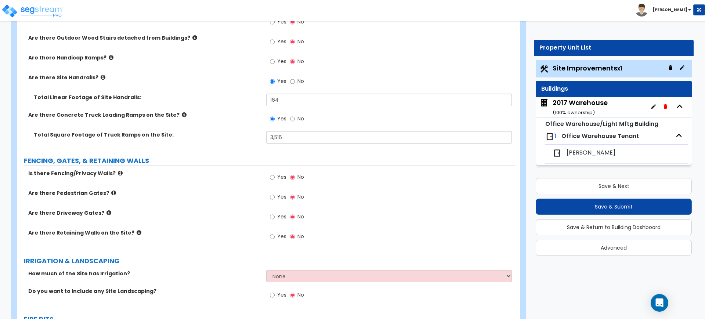
click at [251, 110] on div "Total Linear Footage of Site Handrails: 164" at bounding box center [266, 103] width 498 height 18
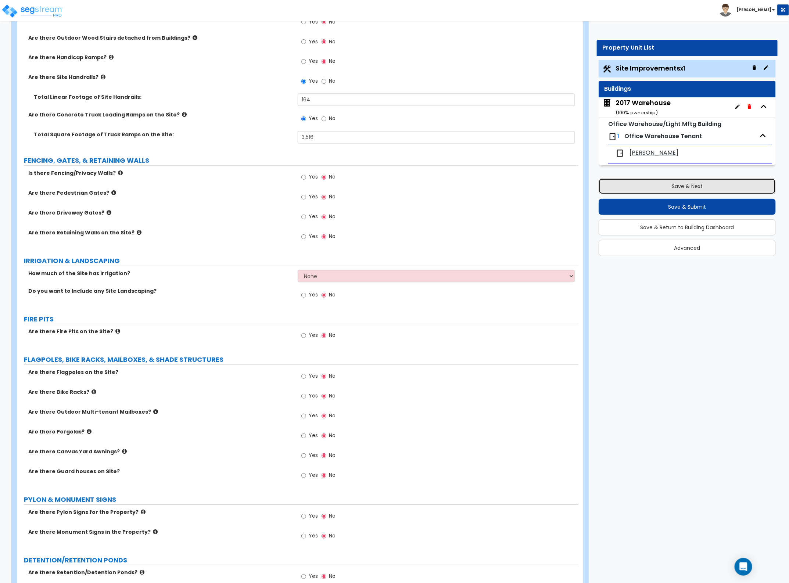
click at [689, 188] on button "Save & Next" at bounding box center [686, 186] width 177 height 16
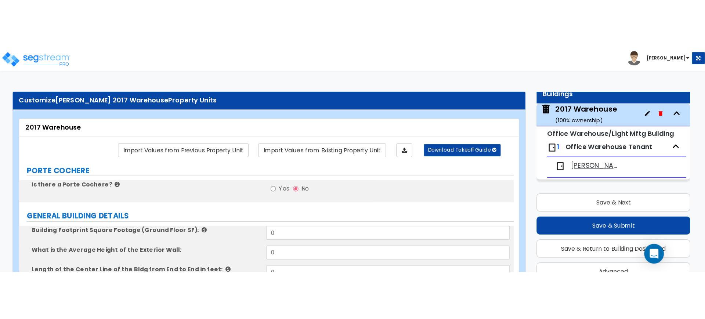
scroll to position [0, 0]
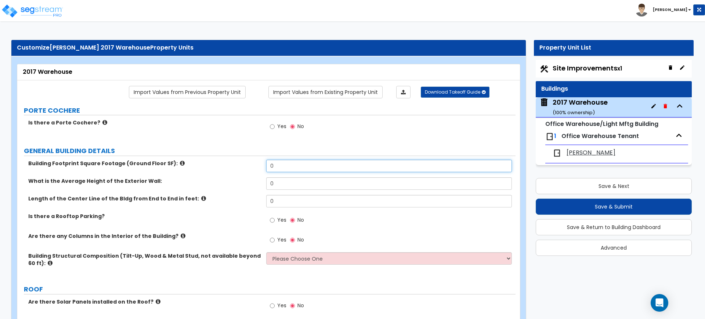
drag, startPoint x: 309, startPoint y: 168, endPoint x: 263, endPoint y: 167, distance: 45.5
click at [263, 168] on div "Building Footprint Square Footage (Ground Floor SF): 0" at bounding box center [266, 169] width 498 height 18
type input "39,618"
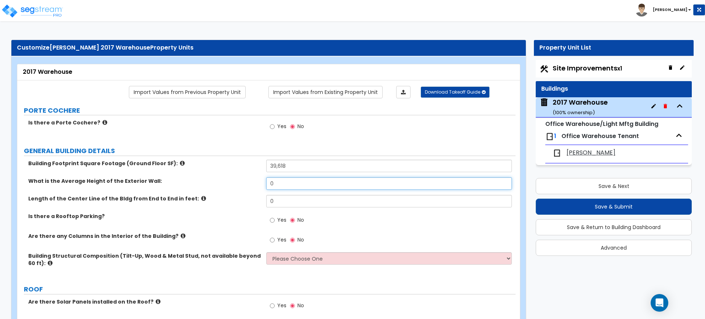
drag, startPoint x: 280, startPoint y: 183, endPoint x: 263, endPoint y: 184, distance: 16.5
click at [263, 184] on div "What is the Average Height of the Exterior Wall: 0" at bounding box center [266, 186] width 498 height 18
type input "40"
drag, startPoint x: 279, startPoint y: 204, endPoint x: 247, endPoint y: 206, distance: 32.0
click at [247, 206] on div "Length of the Center Line of the Bldg from End to End in feet: 0" at bounding box center [266, 204] width 498 height 18
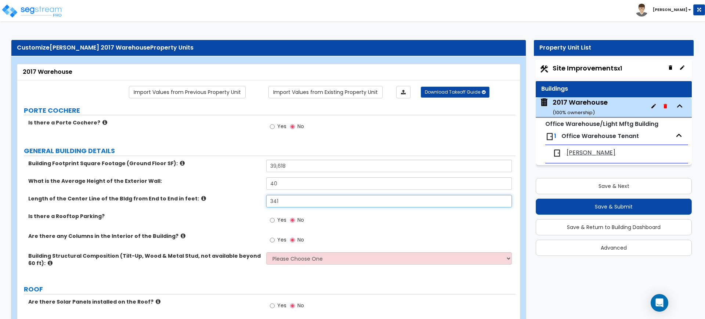
type input "341"
click at [291, 255] on select "Please Choose One Pre-Engineered Metal Building Tilt-up Wall Construction Reinf…" at bounding box center [388, 258] width 245 height 12
select select "1"
click at [266, 252] on select "Please Choose One Pre-Engineered Metal Building Tilt-up Wall Construction Reinf…" at bounding box center [388, 258] width 245 height 12
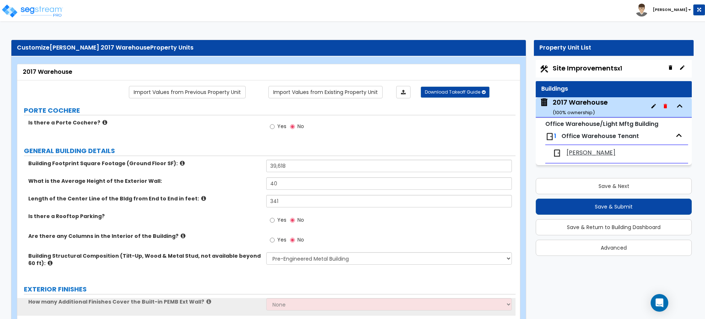
click at [217, 209] on div "Length of the Center Line of the Bldg from End to End in feet: 341" at bounding box center [266, 204] width 498 height 18
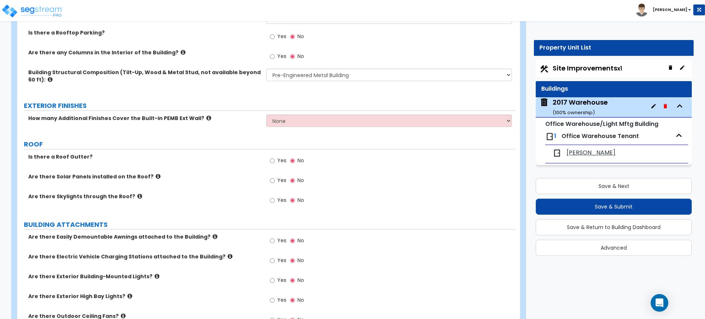
click at [287, 128] on div "How many Additional Finishes Cover the Built-in PEMB Ext Wall? None 1 2 3" at bounding box center [266, 124] width 498 height 18
click at [290, 124] on select "None 1 2 3" at bounding box center [388, 121] width 245 height 12
click at [266, 115] on select "None 1 2 3" at bounding box center [388, 121] width 245 height 12
click at [190, 126] on div "How many Additional Finishes Cover the Built-in PEMB Ext Wall? None 1 2 3" at bounding box center [266, 124] width 498 height 18
click at [280, 160] on span "Yes" at bounding box center [281, 160] width 9 height 7
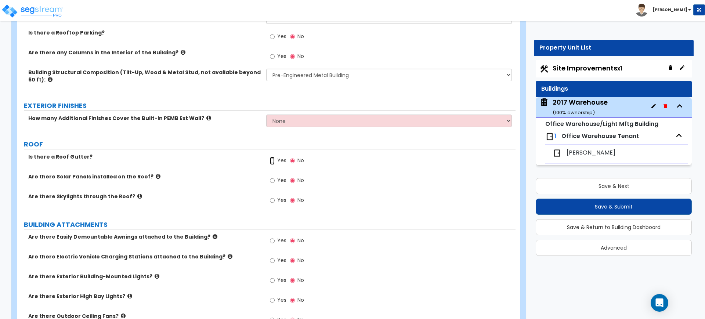
click at [275, 160] on input "Yes" at bounding box center [272, 161] width 5 height 8
radio input "true"
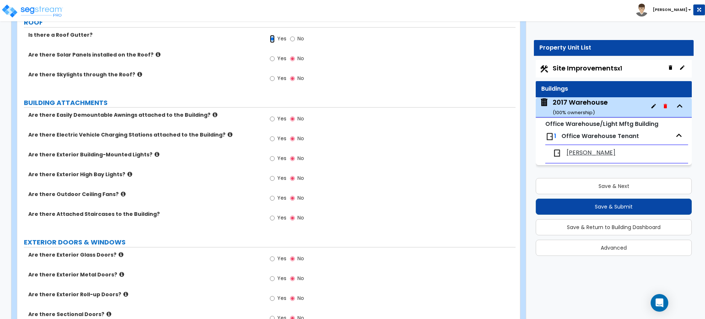
scroll to position [321, 0]
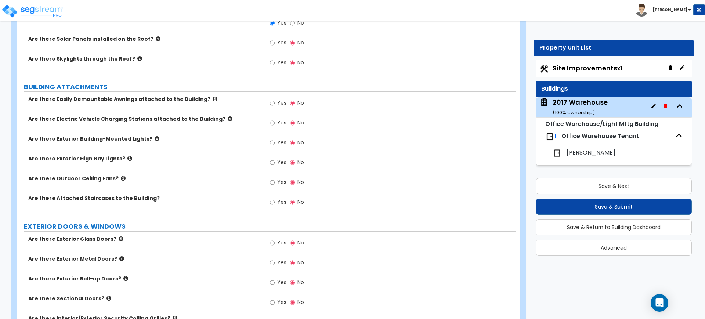
click at [267, 144] on div "Yes No" at bounding box center [287, 143] width 42 height 17
click at [270, 144] on input "Yes" at bounding box center [272, 143] width 5 height 8
radio input "true"
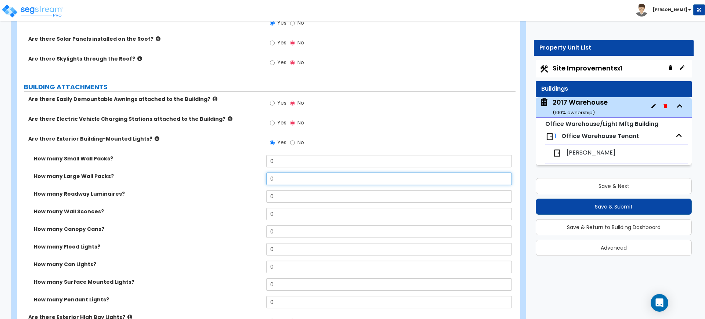
click at [291, 173] on input "0" at bounding box center [388, 179] width 245 height 12
drag, startPoint x: 291, startPoint y: 173, endPoint x: 234, endPoint y: 188, distance: 58.4
click at [237, 187] on div "How many Large Wall Packs? 0" at bounding box center [266, 182] width 498 height 18
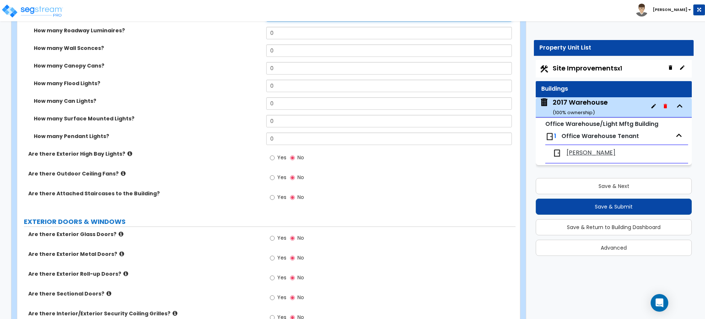
scroll to position [505, 0]
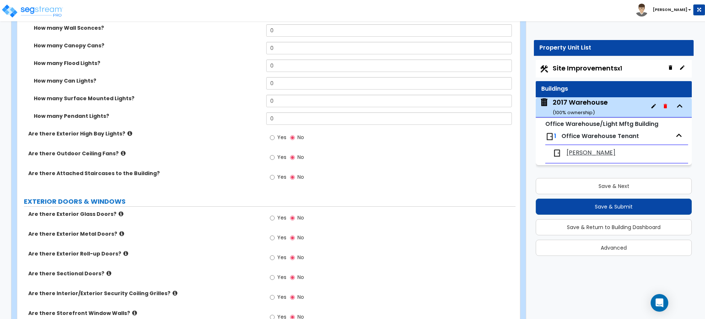
type input "15"
click at [269, 238] on div "Yes No" at bounding box center [287, 238] width 42 height 17
click at [271, 238] on input "Yes" at bounding box center [272, 238] width 5 height 8
radio input "true"
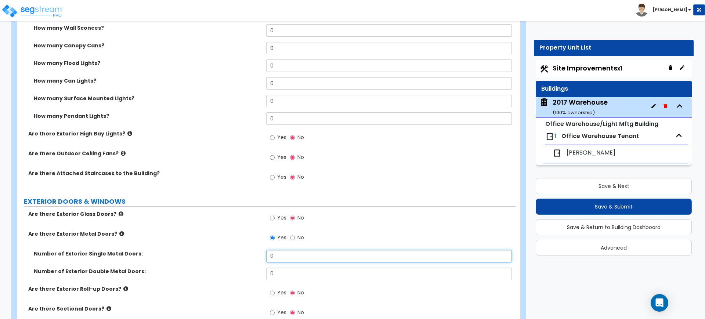
drag, startPoint x: 263, startPoint y: 260, endPoint x: 248, endPoint y: 260, distance: 14.7
click at [248, 260] on div "Number of Exterior Single Metal Doors: 0" at bounding box center [266, 259] width 498 height 18
type input "3"
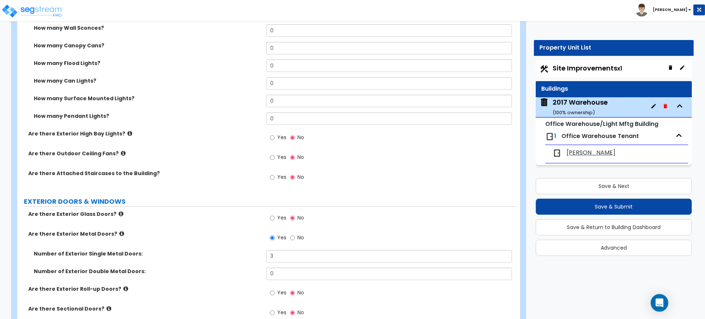
click at [240, 256] on label "Number of Exterior Single Metal Doors:" at bounding box center [147, 253] width 227 height 7
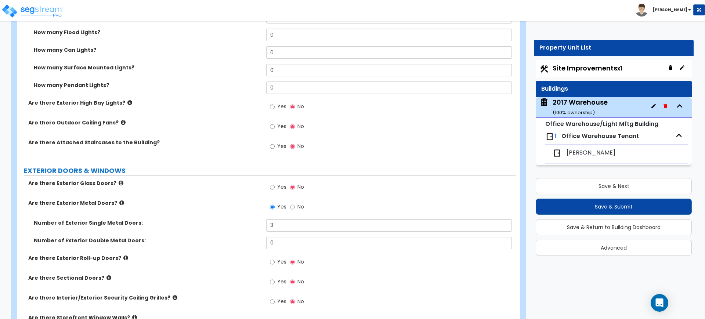
scroll to position [551, 0]
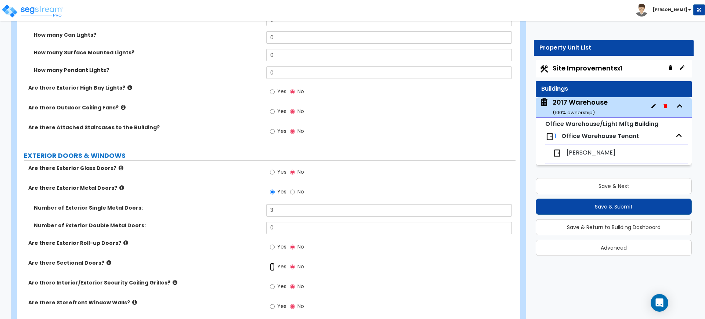
click at [270, 267] on input "Yes" at bounding box center [272, 267] width 5 height 8
radio input "true"
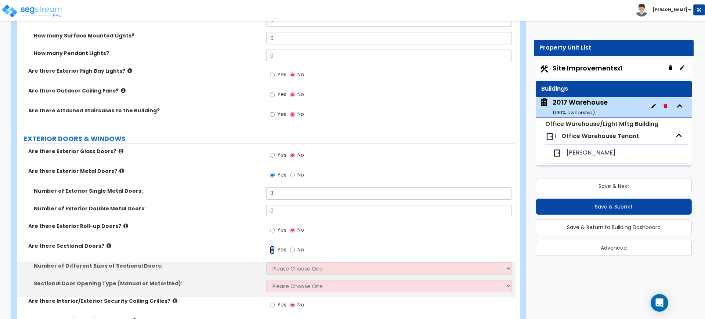
scroll to position [597, 0]
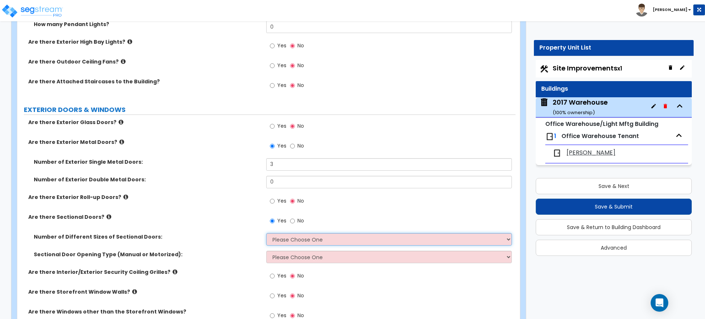
click at [315, 241] on select "Please Choose One 1 2 3" at bounding box center [388, 239] width 245 height 12
select select "2"
click at [266, 233] on select "Please Choose One 1 2 3" at bounding box center [388, 239] width 245 height 12
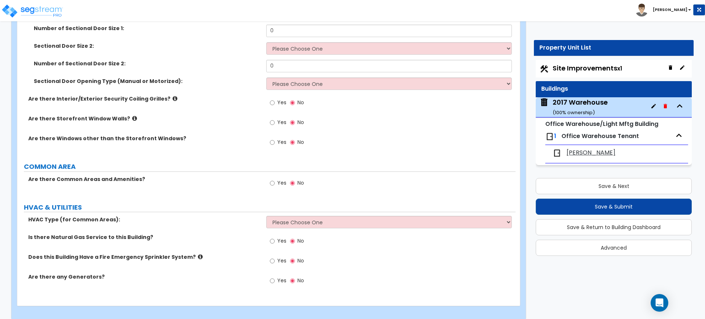
scroll to position [848, 0]
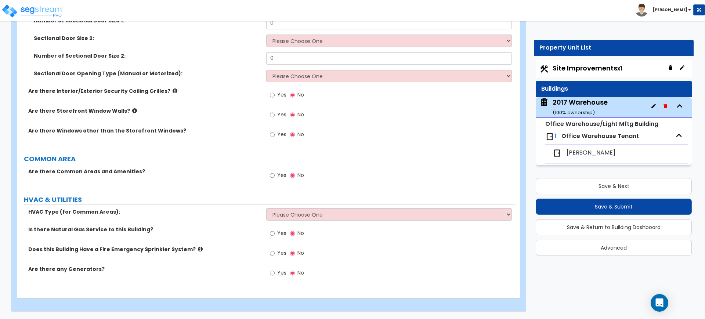
click at [277, 255] on span "Yes" at bounding box center [281, 252] width 9 height 7
click at [275, 255] on input "Yes" at bounding box center [272, 253] width 5 height 8
radio input "true"
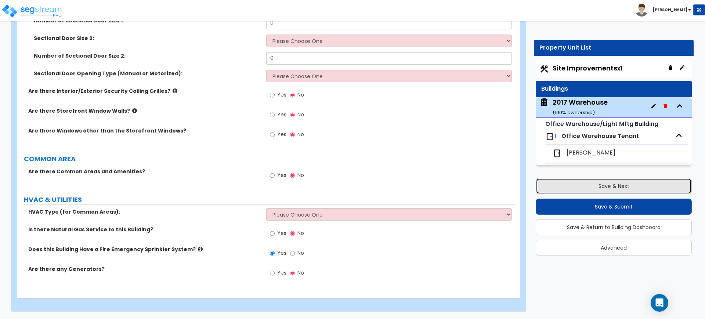
click at [571, 181] on button "Save & Next" at bounding box center [614, 186] width 156 height 16
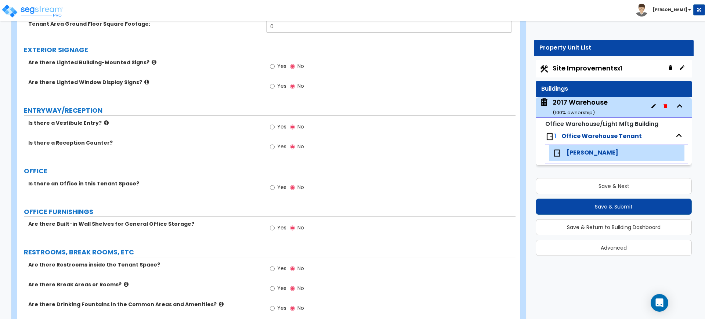
scroll to position [0, 0]
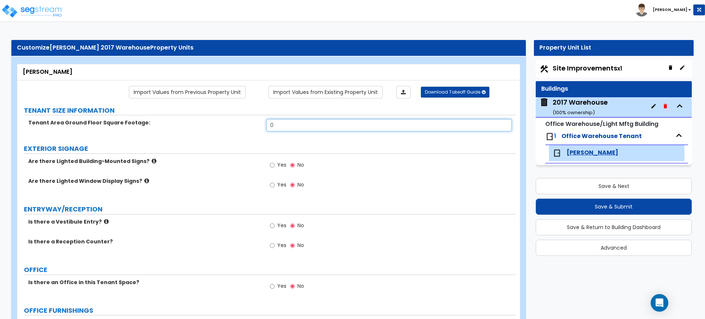
drag, startPoint x: 291, startPoint y: 130, endPoint x: 247, endPoint y: 129, distance: 44.1
click at [247, 129] on div "Tenant Area Ground Floor Square Footage: 0" at bounding box center [266, 128] width 498 height 18
click at [288, 122] on input "0" at bounding box center [388, 125] width 245 height 12
drag, startPoint x: 287, startPoint y: 122, endPoint x: 257, endPoint y: 129, distance: 30.6
click at [257, 129] on div "Tenant Area Ground Floor Square Footage: 0" at bounding box center [266, 128] width 498 height 18
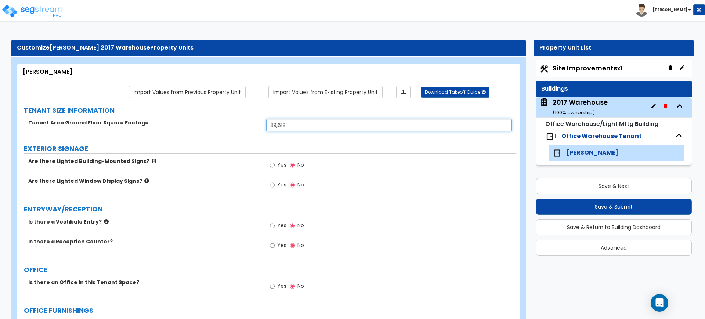
type input "39,618"
click at [249, 145] on label "EXTERIOR SIGNAGE" at bounding box center [270, 149] width 492 height 10
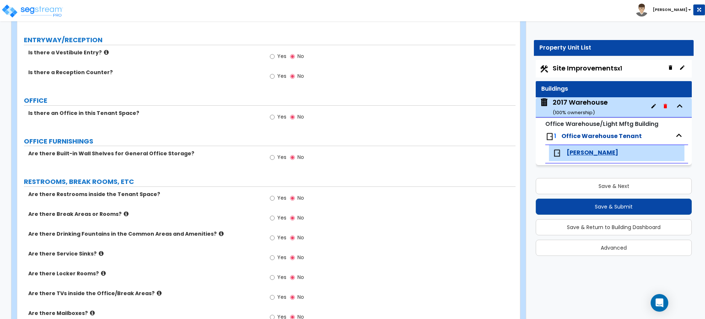
scroll to position [184, 0]
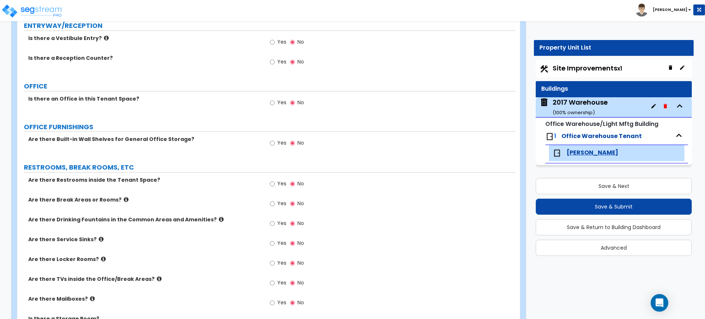
click at [275, 182] on label "Yes" at bounding box center [278, 185] width 17 height 12
click at [275, 182] on input "Yes" at bounding box center [272, 184] width 5 height 8
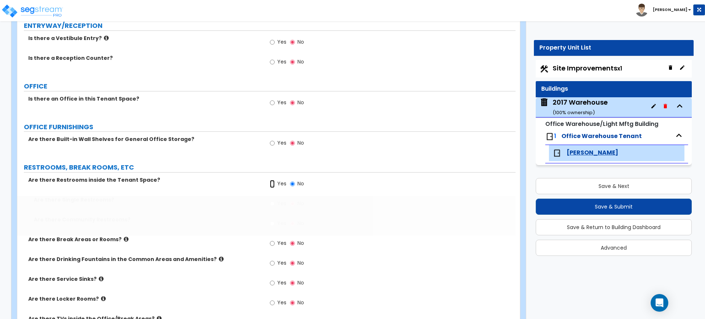
radio input "true"
click at [274, 202] on input "Yes" at bounding box center [272, 204] width 5 height 8
radio input "true"
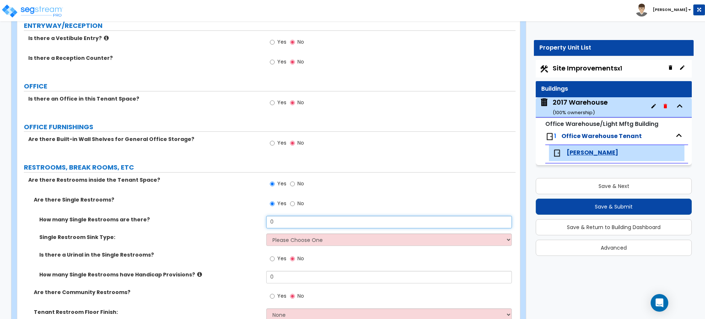
drag, startPoint x: 282, startPoint y: 217, endPoint x: 248, endPoint y: 217, distance: 33.8
click at [252, 219] on div "How many Single Restrooms are there? 0" at bounding box center [266, 225] width 498 height 18
type input "1"
click at [286, 236] on select "Please Choose One Wall-mounted Vanity-mounted" at bounding box center [388, 240] width 245 height 12
select select "1"
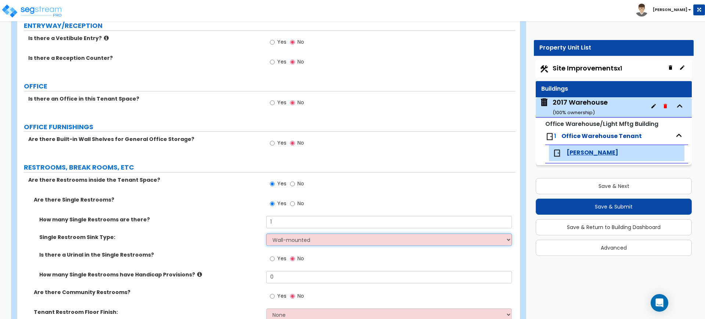
click at [266, 234] on select "Please Choose One Wall-mounted Vanity-mounted" at bounding box center [388, 240] width 245 height 12
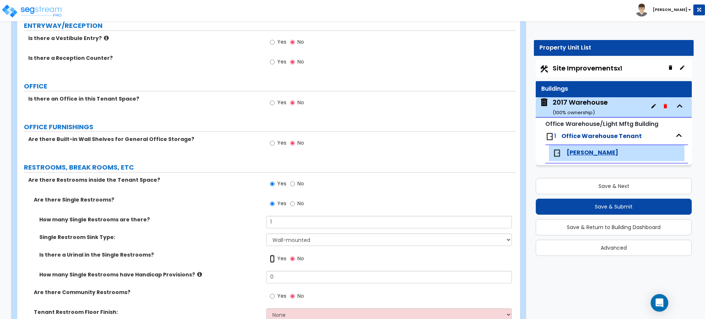
click at [273, 258] on input "Yes" at bounding box center [272, 259] width 5 height 8
radio input "true"
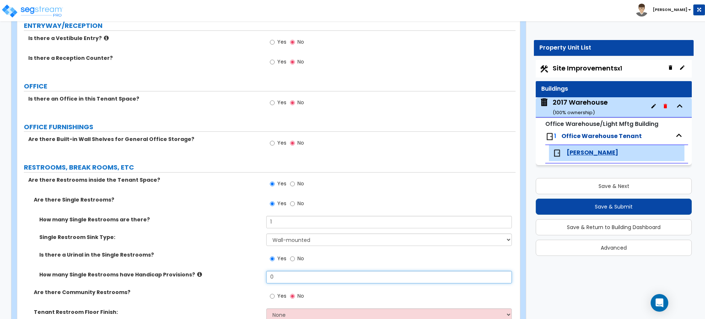
drag, startPoint x: 280, startPoint y: 278, endPoint x: 263, endPoint y: 280, distance: 17.0
click at [263, 280] on div "How many Single Restrooms have Handicap Provisions? 0" at bounding box center [266, 280] width 498 height 18
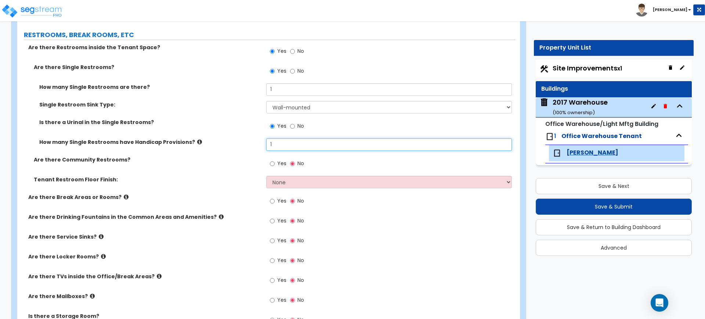
scroll to position [321, 0]
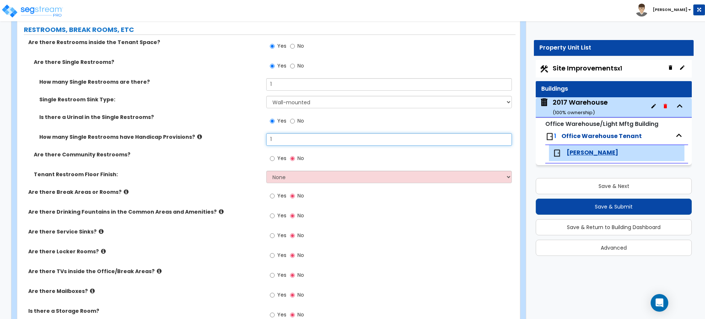
type input "1"
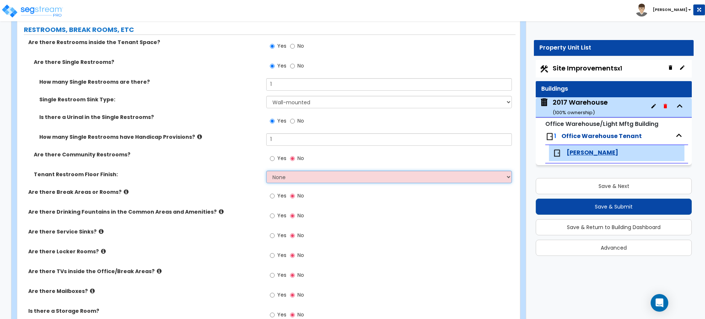
click at [287, 177] on select "None Tile Flooring Resilient Laminate Flooring VCT Flooring Sheet Vinyl Flooring" at bounding box center [388, 177] width 245 height 12
click at [266, 171] on select "None Tile Flooring Resilient Laminate Flooring VCT Flooring Sheet Vinyl Flooring" at bounding box center [388, 177] width 245 height 12
click at [201, 192] on label "Are there Break Areas or Rooms?" at bounding box center [144, 191] width 233 height 7
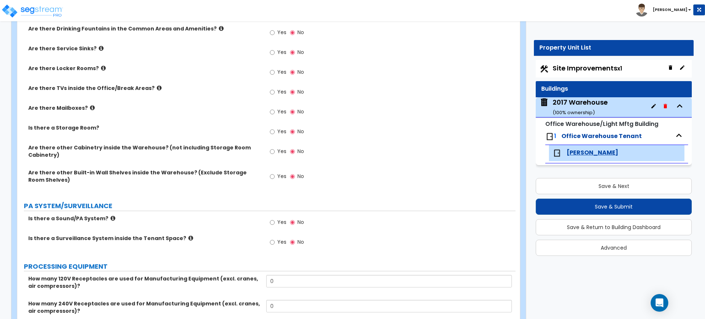
scroll to position [505, 0]
click at [272, 221] on input "Yes" at bounding box center [272, 222] width 5 height 8
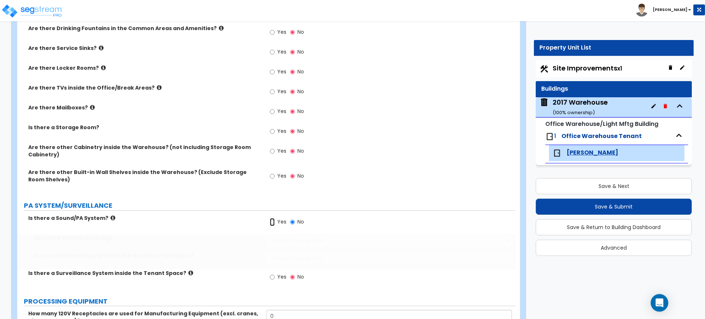
radio input "true"
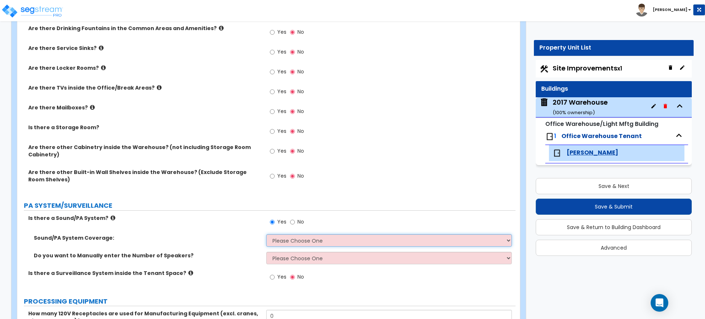
click at [282, 240] on select "Please Choose One Office Area Only All Areas Enter Percent Coverage" at bounding box center [388, 240] width 245 height 12
select select "2"
click at [266, 234] on select "Please Choose One Office Area Only All Areas Enter Percent Coverage" at bounding box center [388, 240] width 245 height 12
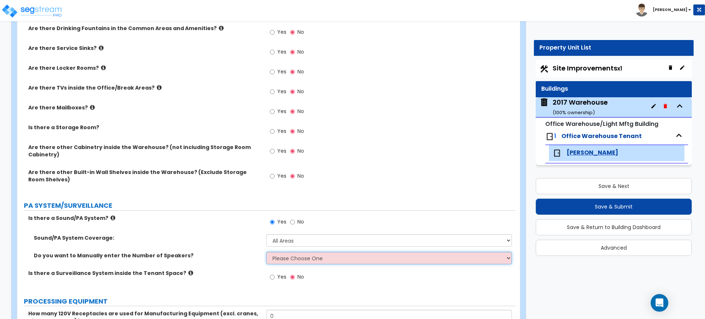
click at [295, 260] on select "Please Choose One No, Please Estimate for me Yes, I want to enter the Number of…" at bounding box center [388, 258] width 245 height 12
select select "1"
click at [266, 252] on select "Please Choose One No, Please Estimate for me Yes, I want to enter the Number of…" at bounding box center [388, 258] width 245 height 12
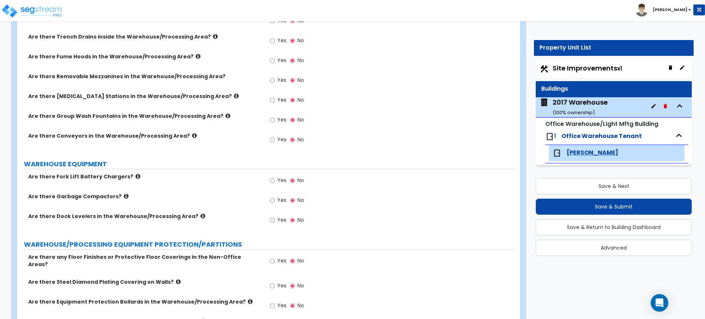
scroll to position [1010, 0]
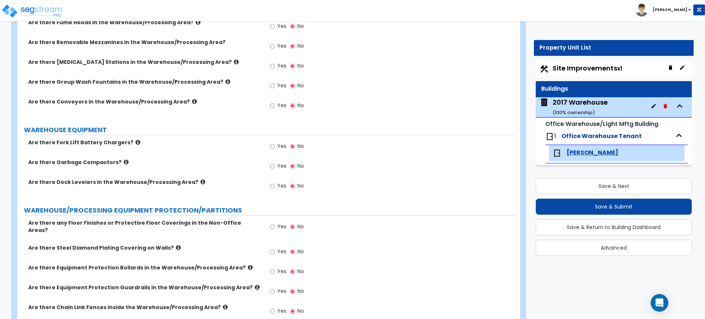
click at [194, 182] on label "Are there Dock Levelers in the Warehouse/Processing Area?" at bounding box center [144, 182] width 233 height 7
click at [201, 182] on icon at bounding box center [203, 182] width 5 height 6
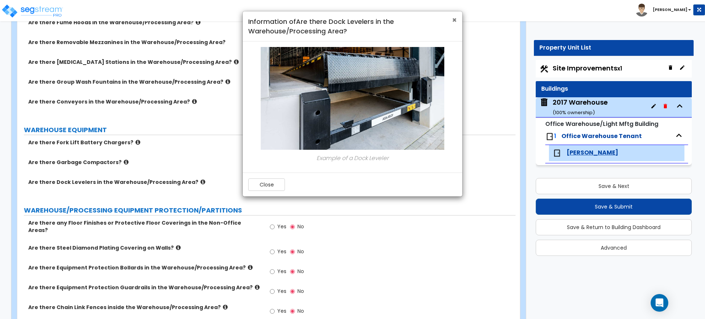
click at [452, 21] on span "×" at bounding box center [454, 20] width 5 height 11
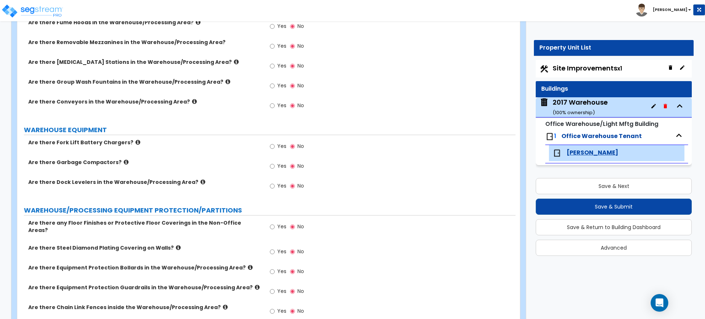
click at [280, 184] on span "Yes" at bounding box center [281, 185] width 9 height 7
click at [275, 184] on input "Yes" at bounding box center [272, 186] width 5 height 8
radio input "true"
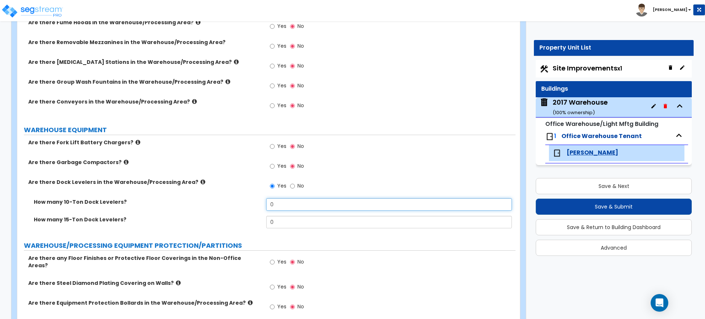
drag, startPoint x: 278, startPoint y: 200, endPoint x: 253, endPoint y: 208, distance: 26.6
click at [253, 208] on div "How many 10-Ton Dock Levelers? 0" at bounding box center [266, 207] width 498 height 18
type input "4"
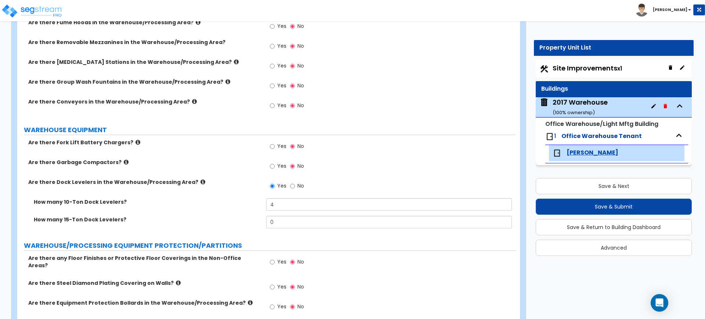
click at [250, 205] on label "How many 10-Ton Dock Levelers?" at bounding box center [147, 201] width 227 height 7
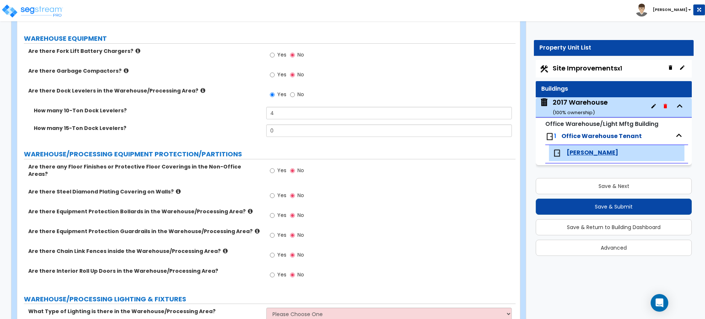
scroll to position [1102, 0]
click at [277, 210] on label "Yes" at bounding box center [278, 216] width 17 height 12
click at [275, 211] on input "Yes" at bounding box center [272, 215] width 5 height 8
radio input "true"
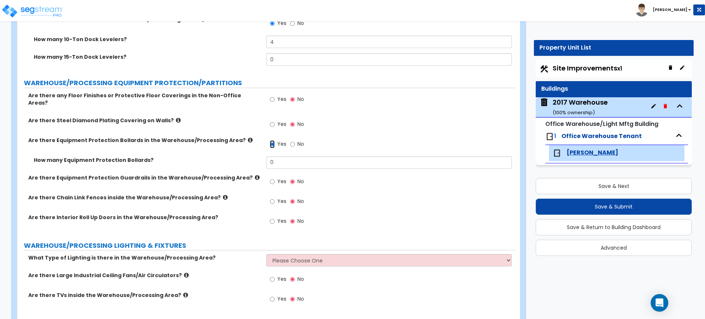
scroll to position [1194, 0]
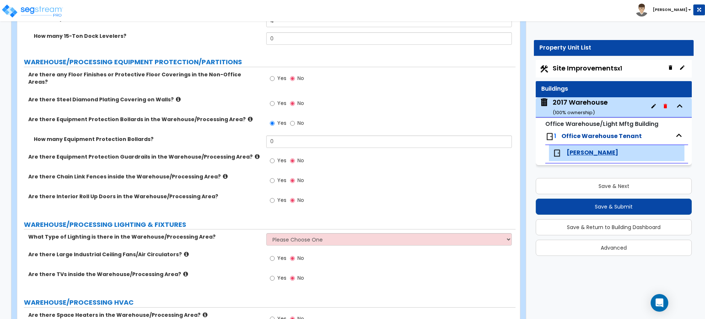
click at [255, 154] on icon at bounding box center [257, 157] width 5 height 6
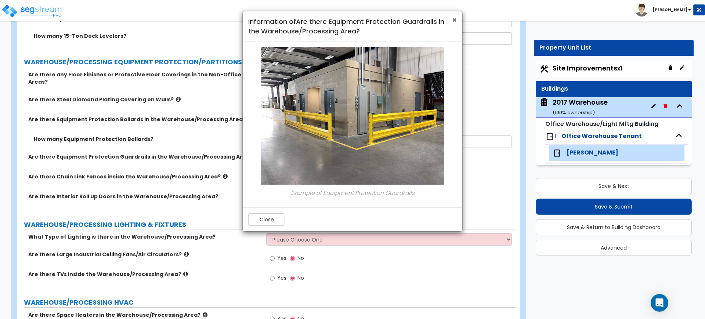
click at [456, 21] on span "×" at bounding box center [454, 20] width 5 height 11
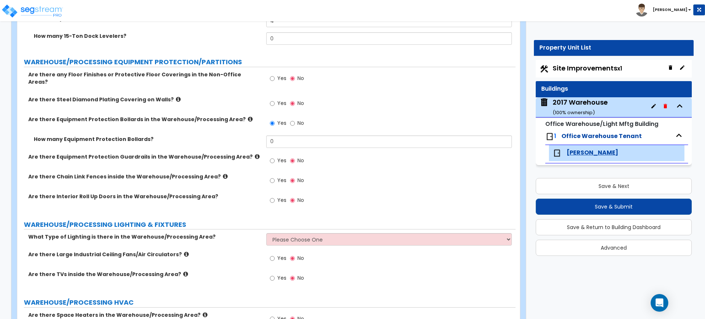
click at [278, 157] on span "Yes" at bounding box center [281, 160] width 9 height 7
click at [275, 157] on input "Yes" at bounding box center [272, 161] width 5 height 8
radio input "true"
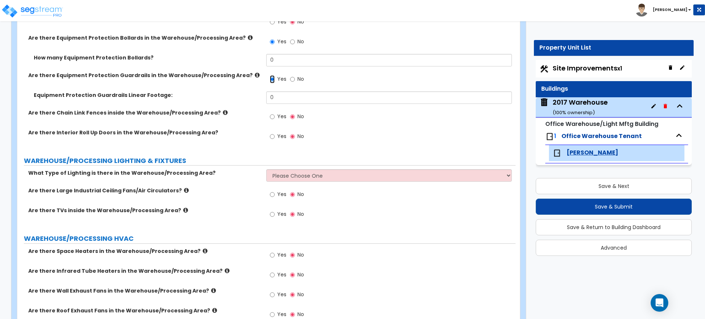
scroll to position [1332, 0]
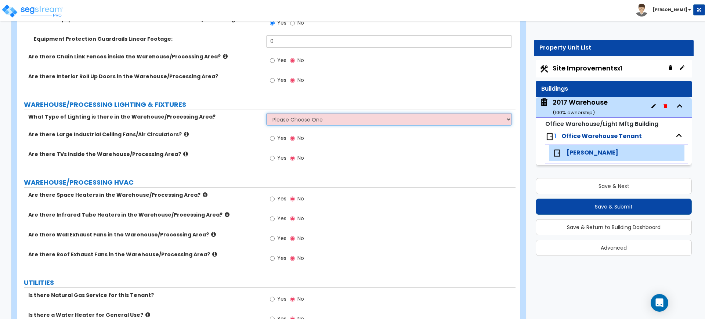
click at [282, 113] on select "Please Choose One High Bay Round Fixtures High Bay Fluorescent Tube Lighting Hi…" at bounding box center [388, 119] width 245 height 12
select select "3"
click at [266, 113] on select "Please Choose One High Bay Round Fixtures High Bay Fluorescent Tube Lighting Hi…" at bounding box center [388, 119] width 245 height 12
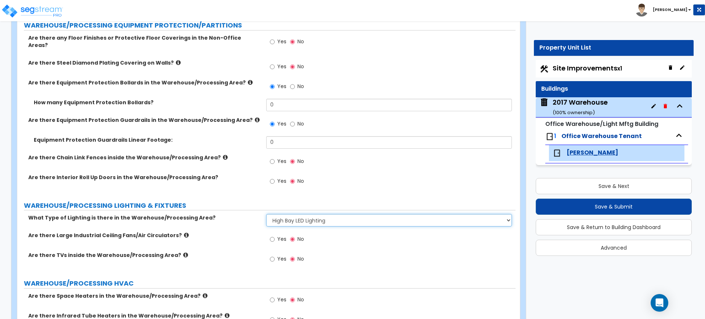
scroll to position [1163, 0]
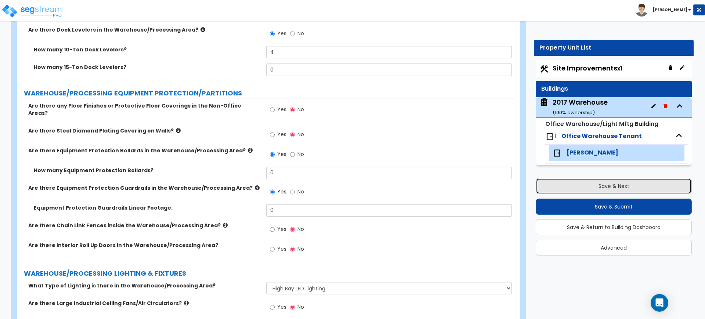
click at [580, 186] on button "Save & Next" at bounding box center [614, 186] width 156 height 16
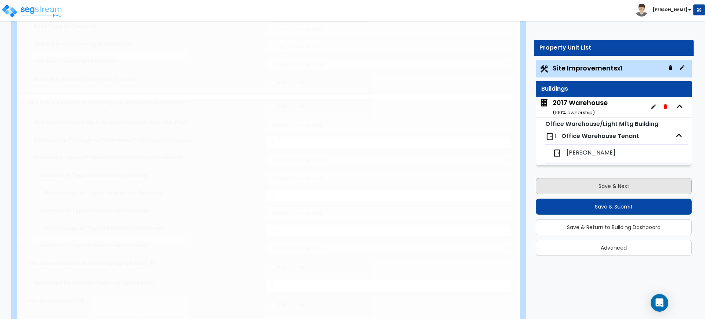
select select "2"
type input "178554"
select select "2"
type input "48726"
radio input "true"
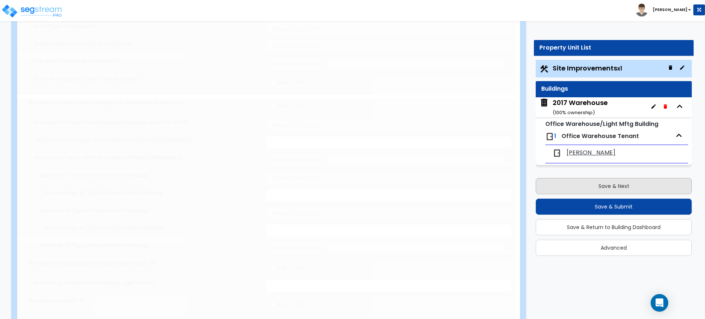
type input "6"
radio input "true"
type input "50"
radio input "true"
type input "5"
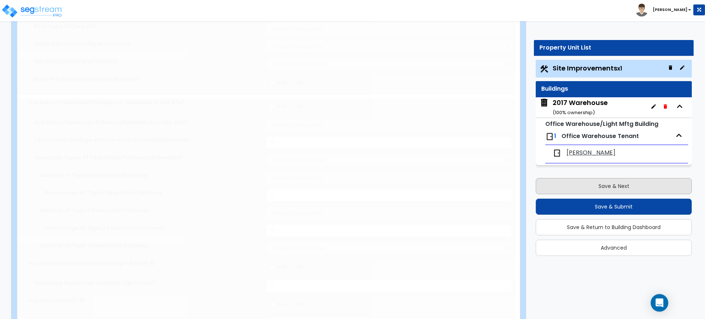
radio input "true"
type input "164"
radio input "true"
type input "3516"
radio input "true"
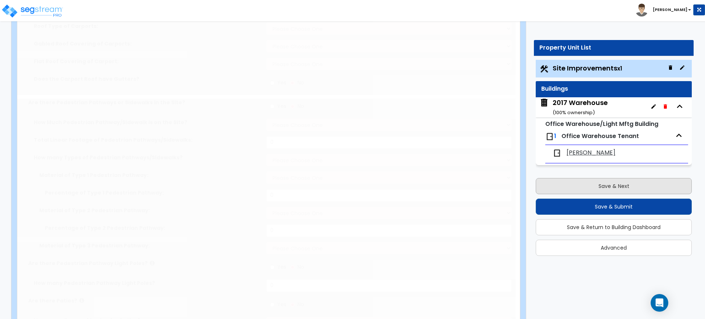
type input "2"
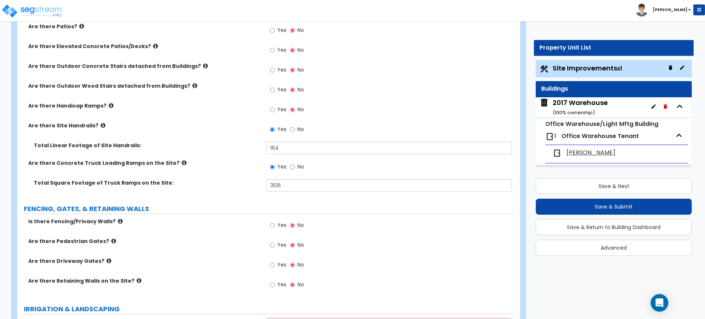
scroll to position [689, 0]
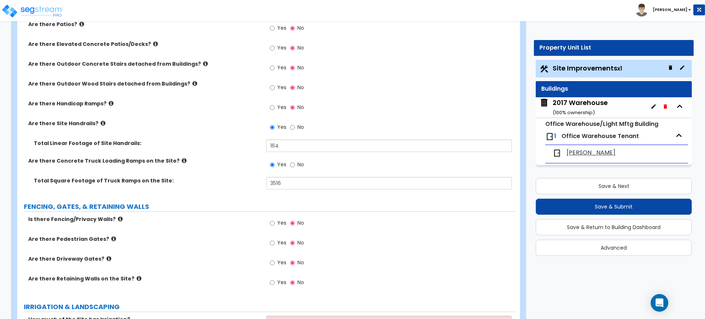
click at [284, 225] on span "Yes" at bounding box center [281, 222] width 9 height 7
click at [275, 225] on input "Yes" at bounding box center [272, 223] width 5 height 8
radio input "true"
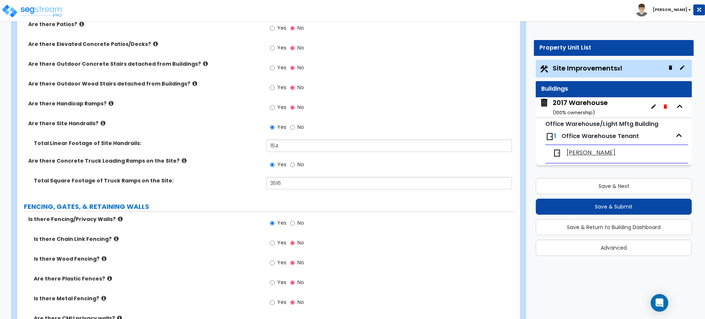
click at [278, 244] on span "Yes" at bounding box center [281, 242] width 9 height 7
click at [275, 244] on input "Yes" at bounding box center [272, 243] width 5 height 8
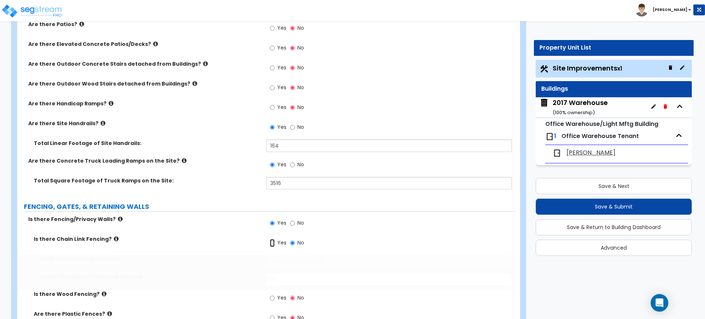
radio input "true"
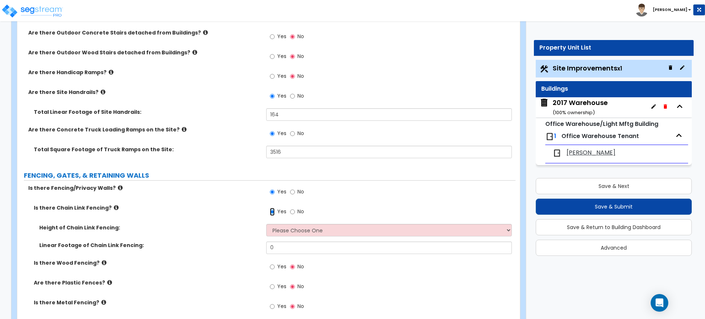
scroll to position [735, 0]
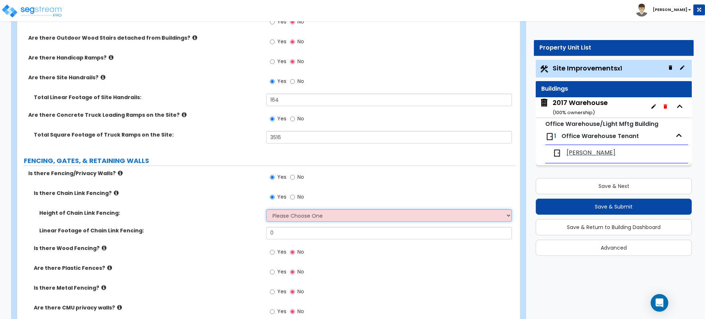
click at [285, 214] on select "Please Choose One 3 feet 4 feet 5 feet 6 feet 10 feet 12 feet" at bounding box center [388, 215] width 245 height 12
select select "5"
click at [266, 209] on select "Please Choose One 3 feet 4 feet 5 feet 6 feet 10 feet 12 feet" at bounding box center [388, 215] width 245 height 12
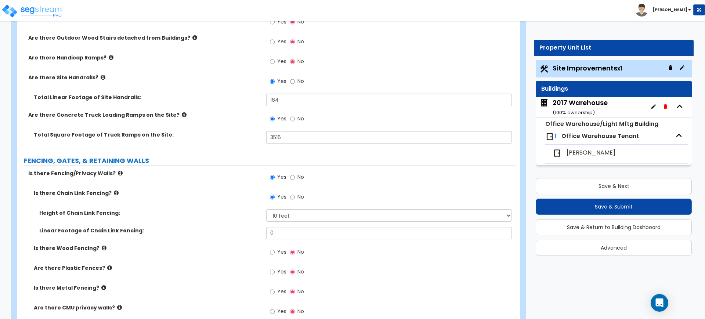
click at [192, 234] on label "Linear Footage of Chain Link Fencing:" at bounding box center [149, 230] width 221 height 7
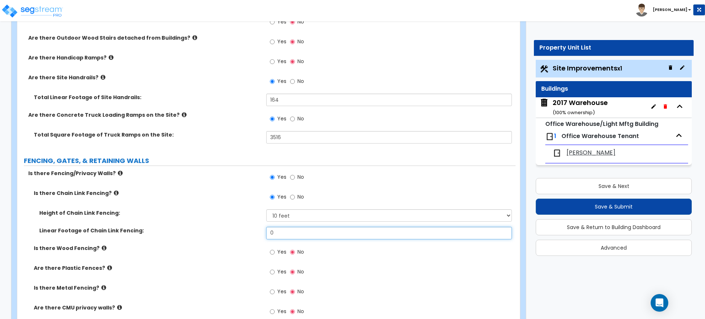
drag, startPoint x: 296, startPoint y: 231, endPoint x: 227, endPoint y: 235, distance: 69.2
click at [227, 235] on div "Linear Footage of Chain Link Fencing: 0" at bounding box center [266, 236] width 498 height 18
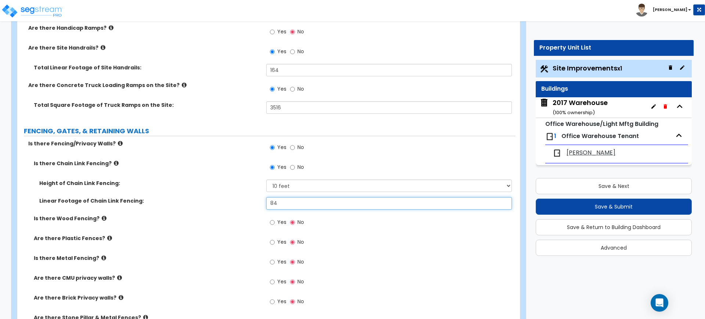
scroll to position [781, 0]
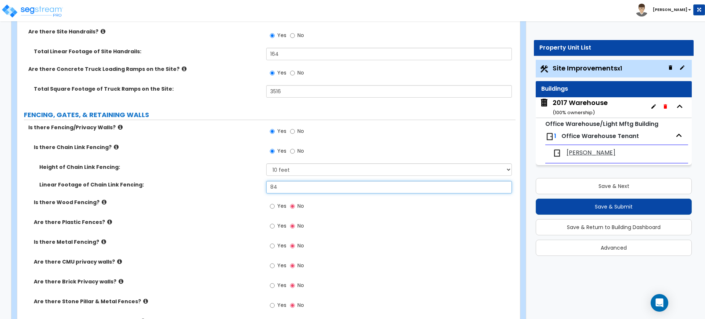
type input "84"
click at [107, 222] on icon at bounding box center [109, 222] width 5 height 6
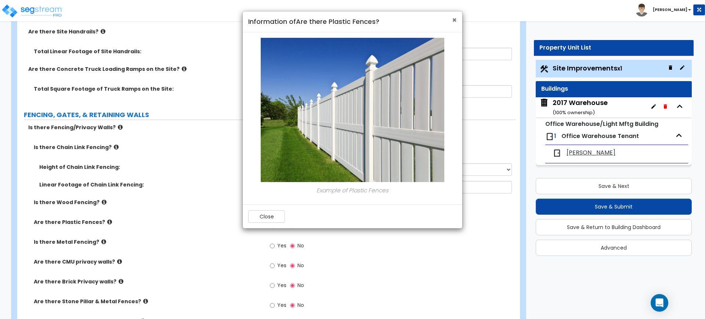
click at [453, 20] on span "×" at bounding box center [454, 20] width 5 height 11
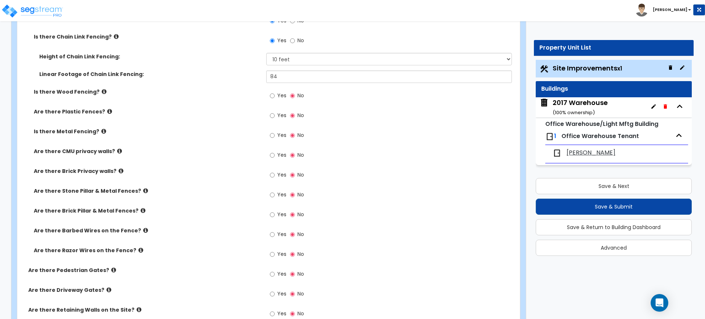
scroll to position [918, 0]
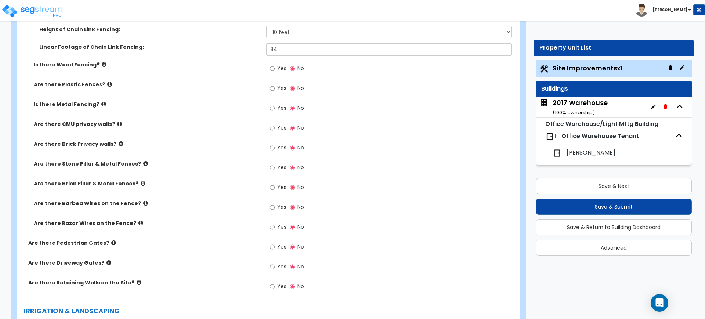
click at [276, 208] on label "Yes" at bounding box center [278, 208] width 17 height 12
click at [275, 208] on input "Yes" at bounding box center [272, 207] width 5 height 8
radio input "true"
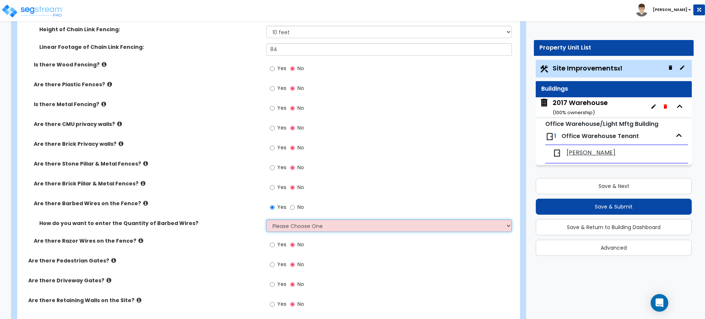
click at [292, 226] on select "Please Choose One Enter Linear Footage Enter Percentage I Don't Know - Please e…" at bounding box center [388, 226] width 245 height 12
select select "1"
click at [266, 220] on select "Please Choose One Enter Linear Footage Enter Percentage I Don't Know - Please e…" at bounding box center [388, 226] width 245 height 12
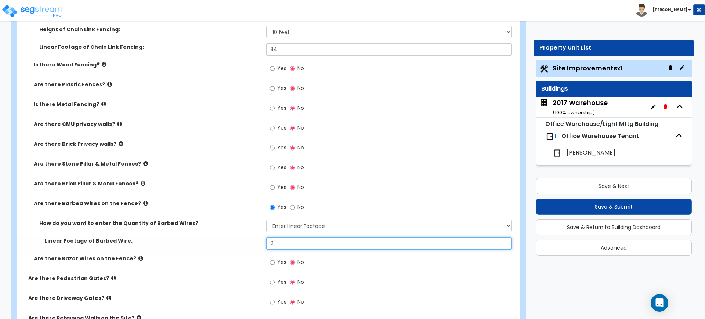
click at [299, 239] on input "0" at bounding box center [388, 243] width 245 height 12
click at [293, 240] on input "0" at bounding box center [388, 243] width 245 height 12
drag, startPoint x: 286, startPoint y: 244, endPoint x: 248, endPoint y: 246, distance: 37.5
click at [249, 246] on div "Linear Footage of Barbed Wire: 0" at bounding box center [266, 246] width 498 height 18
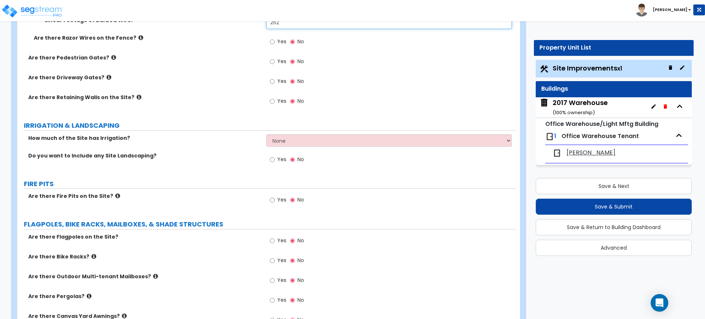
scroll to position [1148, 0]
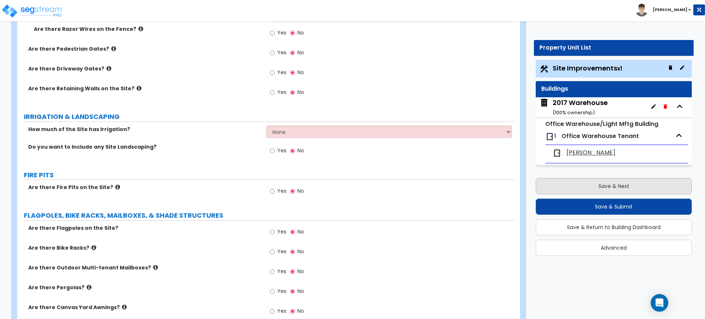
type input "252"
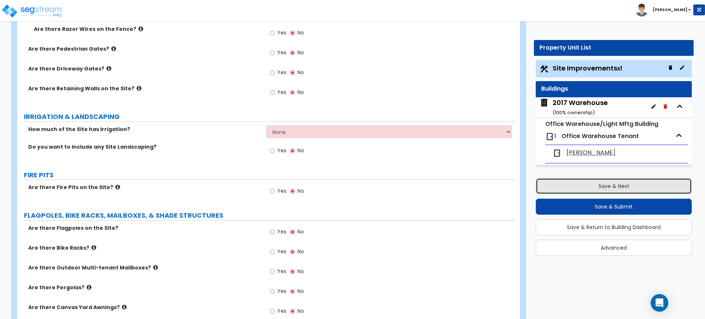
click at [633, 185] on button "Save & Next" at bounding box center [614, 186] width 156 height 16
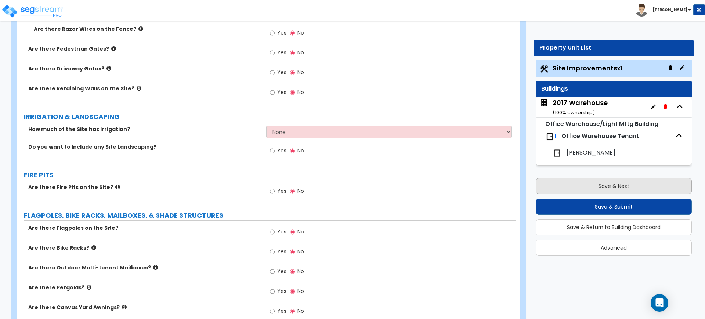
scroll to position [0, 0]
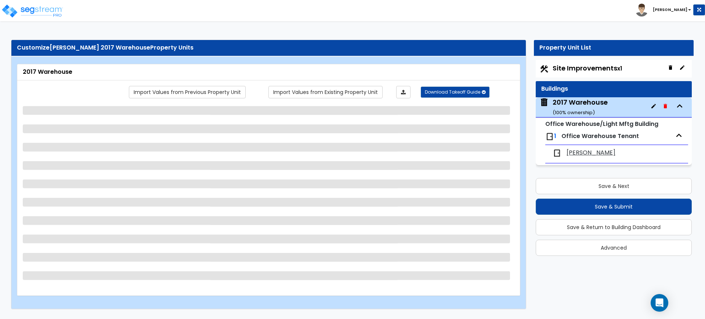
select select "1"
select select "2"
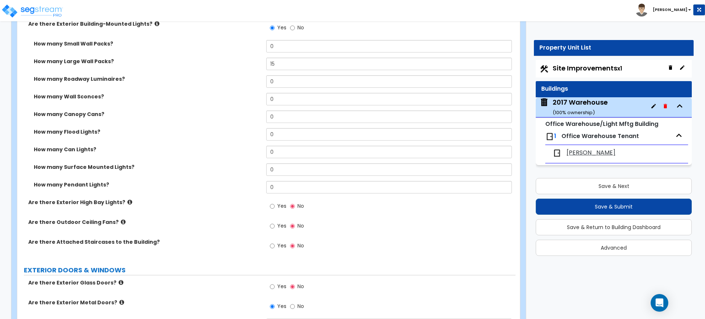
scroll to position [459, 0]
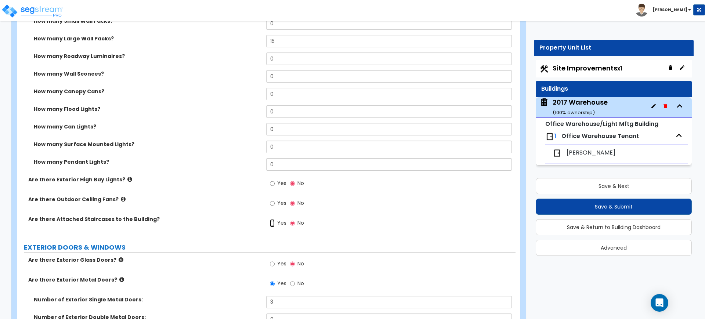
drag, startPoint x: 274, startPoint y: 224, endPoint x: 269, endPoint y: 224, distance: 4.4
click at [274, 224] on input "Yes" at bounding box center [272, 223] width 5 height 8
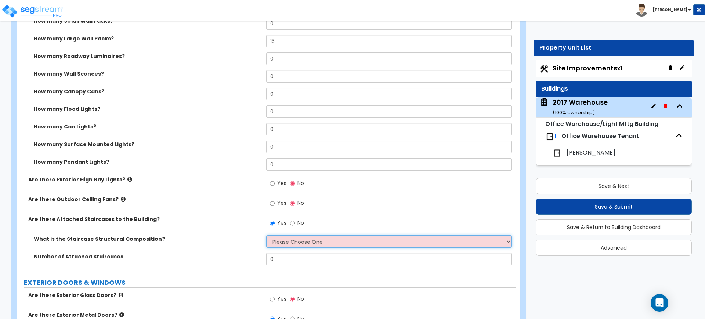
click at [290, 240] on select "Please Choose One Reinforced Concrete Structural Steel Wood" at bounding box center [388, 241] width 245 height 12
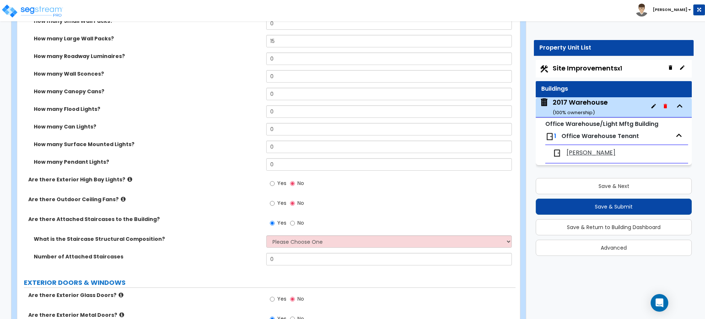
click at [289, 223] on div "Yes No" at bounding box center [287, 224] width 42 height 17
click at [291, 221] on input "No" at bounding box center [292, 223] width 5 height 8
radio input "false"
radio input "true"
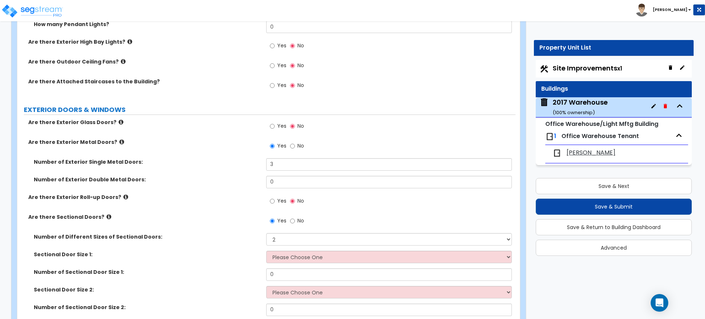
scroll to position [689, 0]
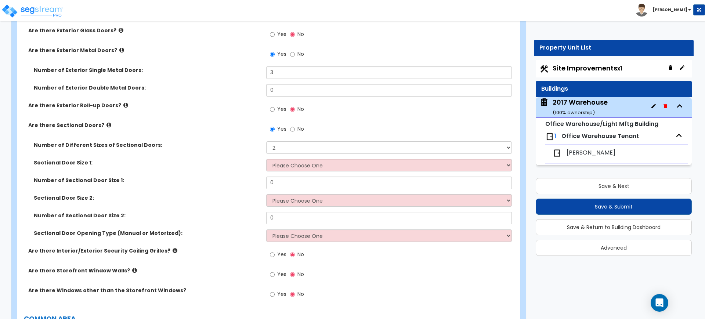
click at [573, 150] on span "[PERSON_NAME]" at bounding box center [591, 153] width 49 height 8
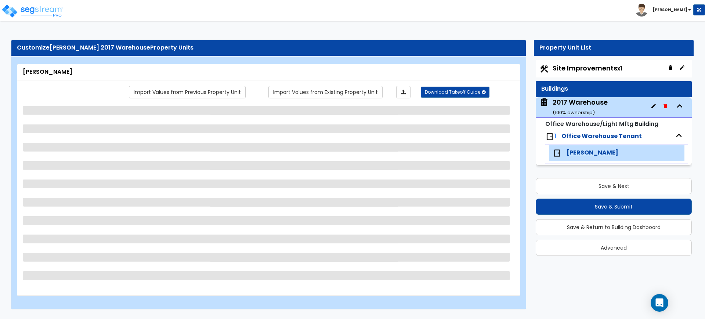
select select "1"
select select "2"
select select "3"
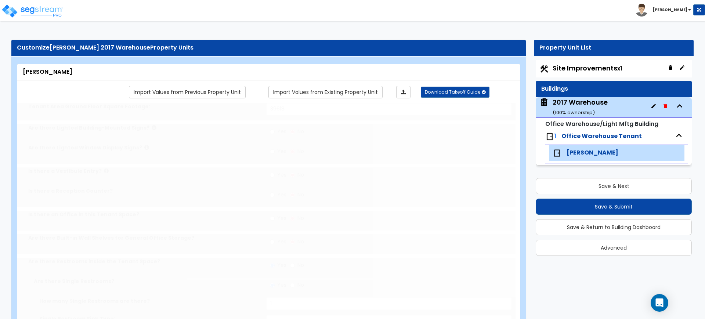
select select "1"
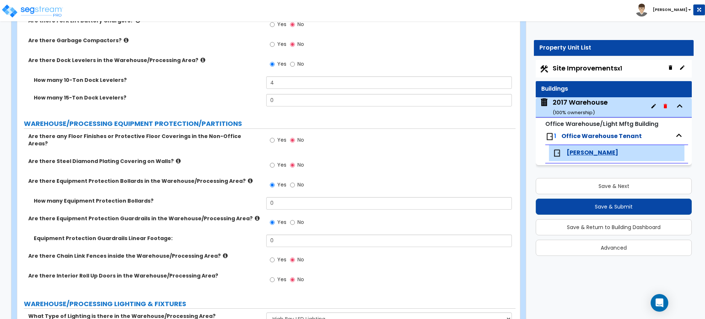
scroll to position [1148, 0]
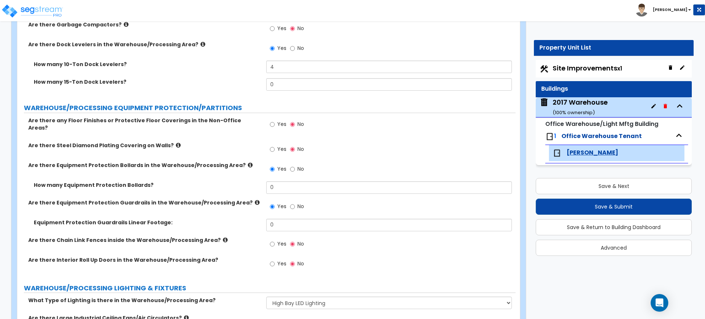
click at [277, 260] on label "Yes" at bounding box center [278, 265] width 17 height 12
click at [275, 260] on input "Yes" at bounding box center [272, 264] width 5 height 8
radio input "true"
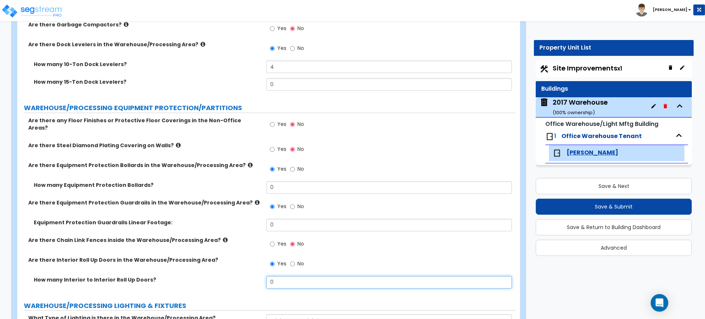
drag, startPoint x: 288, startPoint y: 274, endPoint x: 234, endPoint y: 275, distance: 54.0
click at [234, 276] on div "How many Interior to Interior Roll Up Doors? 0" at bounding box center [266, 285] width 498 height 18
type input "4"
click at [234, 276] on label "How many Interior to Interior Roll Up Doors?" at bounding box center [147, 279] width 227 height 7
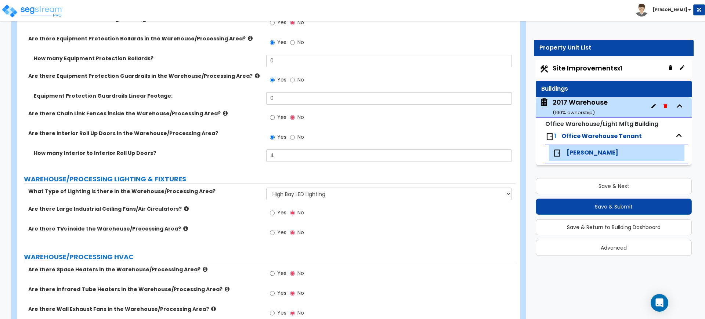
scroll to position [1180, 0]
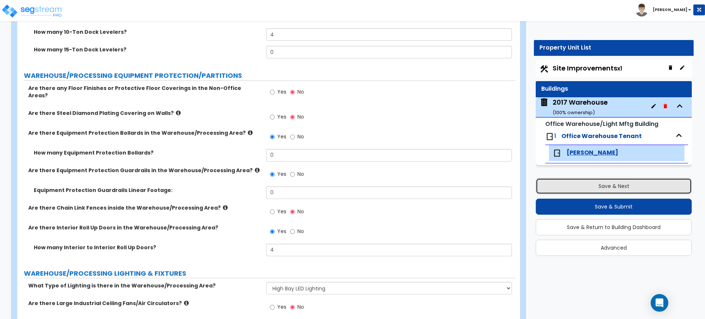
click at [602, 186] on button "Save & Next" at bounding box center [614, 186] width 156 height 16
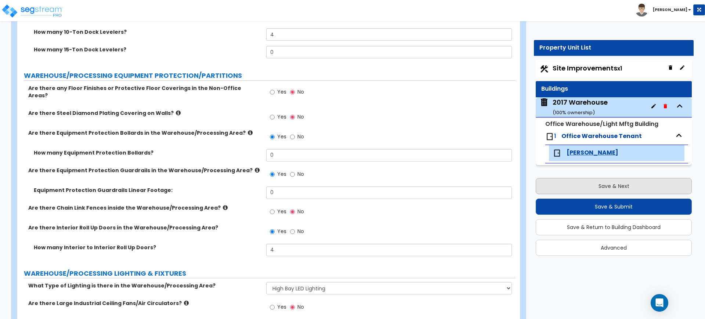
scroll to position [0, 0]
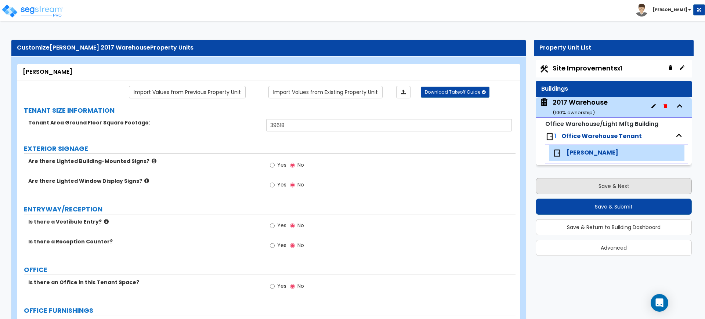
select select "2"
select select "5"
select select "1"
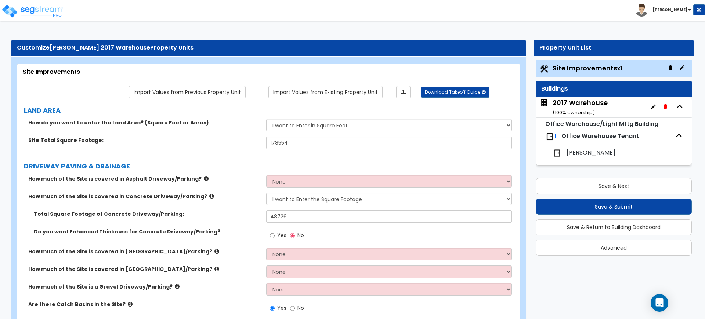
click at [590, 104] on div "2017 Warehouse ( 100 % ownership)" at bounding box center [580, 107] width 55 height 19
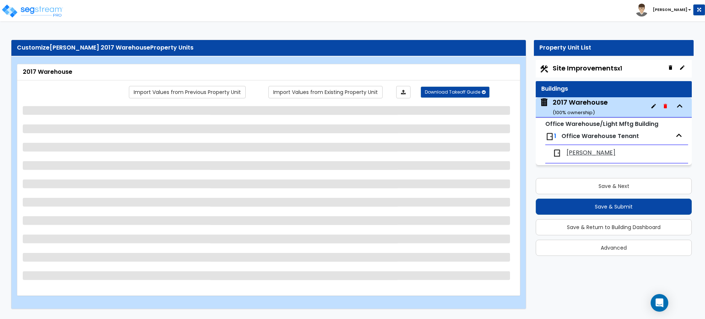
select select "2"
select select "5"
select select "1"
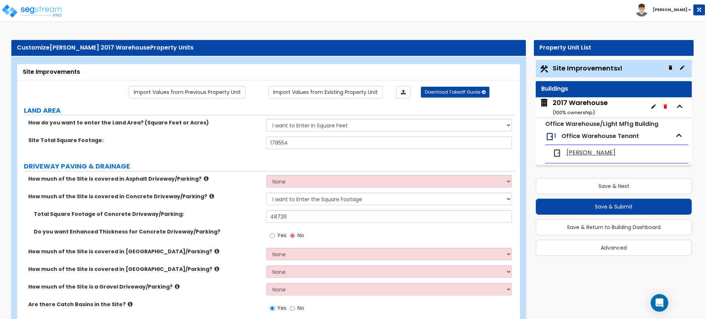
select select "1"
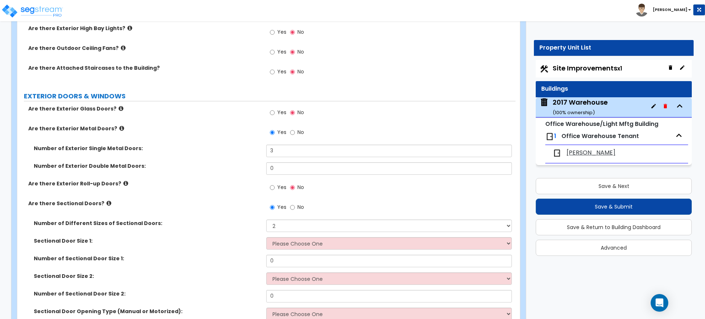
scroll to position [630, 0]
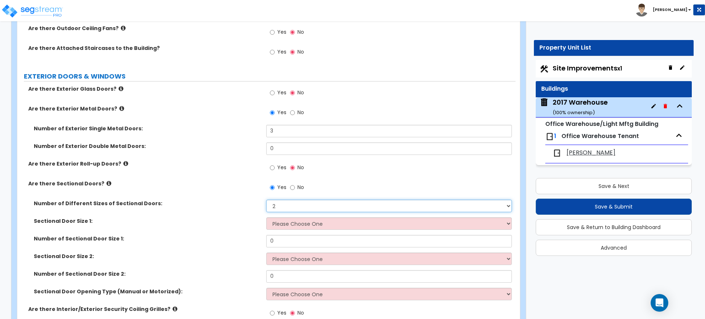
click at [288, 207] on select "Please Choose One 1 2 3" at bounding box center [388, 206] width 245 height 12
click at [266, 200] on select "Please Choose One 1 2 3" at bounding box center [388, 206] width 245 height 12
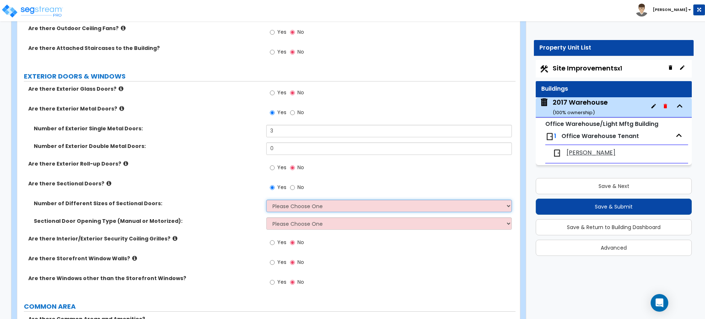
click at [293, 206] on select "Please Choose One 1 2 3" at bounding box center [388, 206] width 245 height 12
select select "1"
click at [266, 200] on select "Please Choose One 1 2 3" at bounding box center [388, 206] width 245 height 12
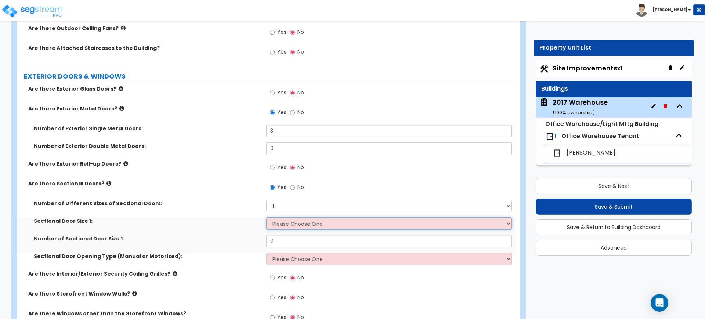
click at [289, 221] on select "Please Choose One 8' x 8' 10' x 10' 12' x 12' 20' x 14'" at bounding box center [388, 223] width 245 height 12
select select "1"
click at [266, 217] on select "Please Choose One 8' x 8' 10' x 10' 12' x 12' 20' x 14'" at bounding box center [388, 223] width 245 height 12
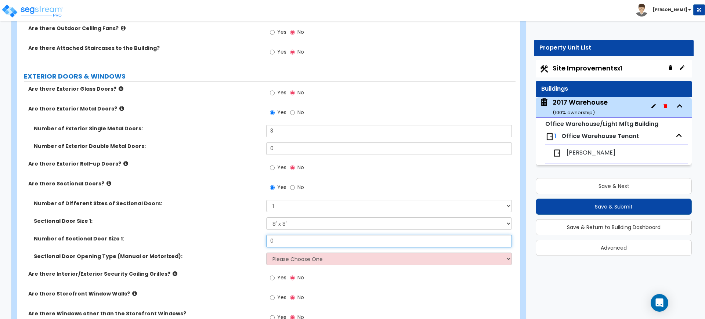
drag, startPoint x: 286, startPoint y: 242, endPoint x: 210, endPoint y: 238, distance: 76.1
click at [225, 241] on div "Number of Sectional Door Size 1: 0" at bounding box center [266, 244] width 498 height 18
type input "4"
click at [276, 256] on select "Please Choose One All Manual All Motorized Some are Motorized" at bounding box center [388, 259] width 245 height 12
select select "2"
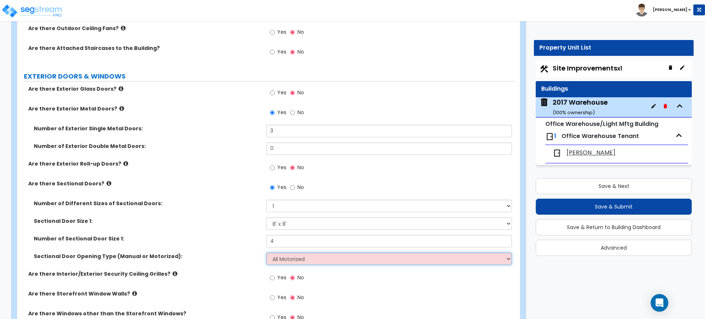
click at [266, 253] on select "Please Choose One All Manual All Motorized Some are Motorized" at bounding box center [388, 259] width 245 height 12
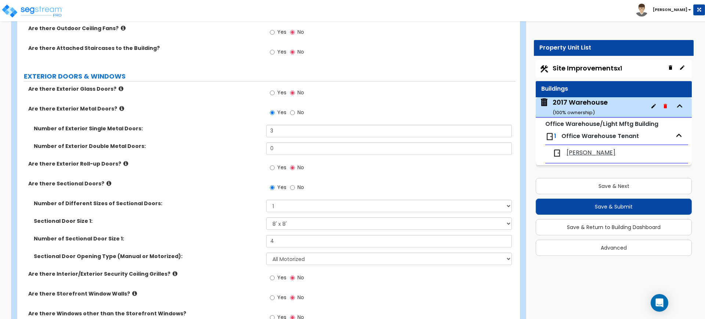
click at [219, 256] on label "Sectional Door Opening Type (Manual or Motorized):" at bounding box center [147, 256] width 227 height 7
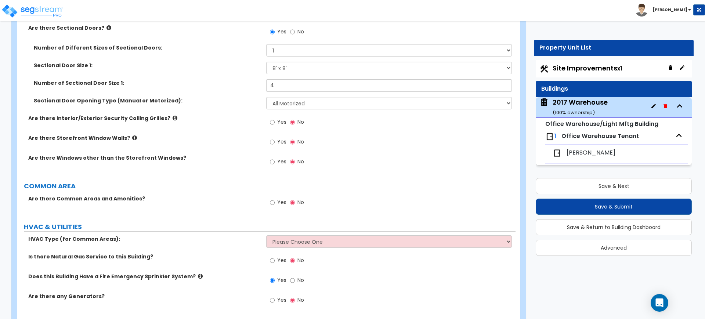
scroll to position [813, 0]
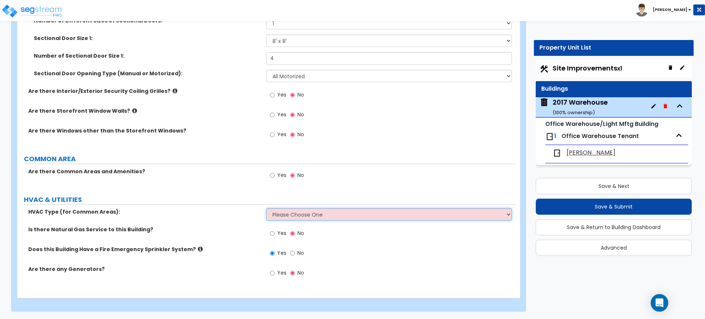
click at [270, 218] on select "Please Choose One Rooftop Unit Furnace-Condenser Forced Air Split Heating/Cooli…" at bounding box center [388, 214] width 245 height 12
select select "1"
click at [266, 208] on select "Please Choose One Rooftop Unit Furnace-Condenser Forced Air Split Heating/Cooli…" at bounding box center [388, 214] width 245 height 12
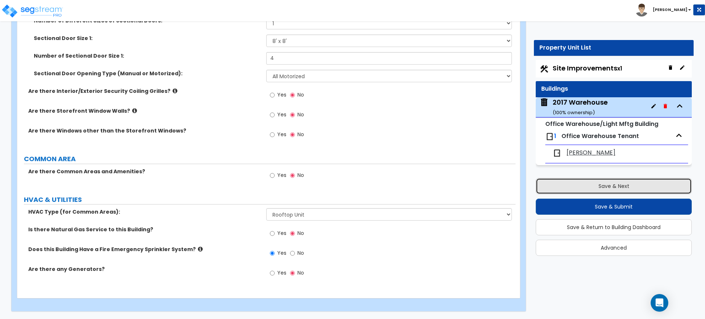
click at [548, 181] on button "Save & Next" at bounding box center [614, 186] width 156 height 16
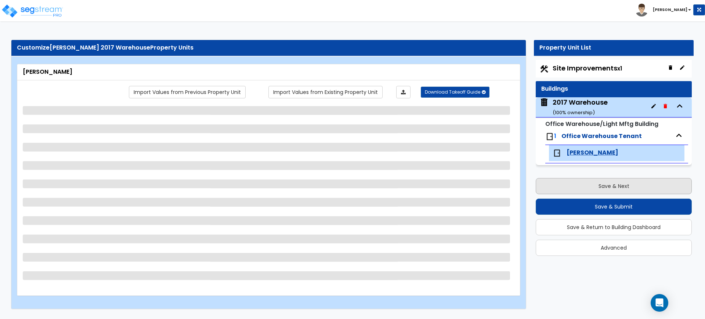
scroll to position [0, 0]
select select "1"
select select "2"
select select "3"
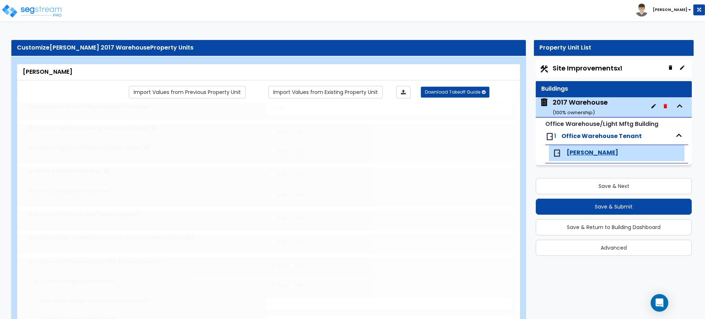
select select "1"
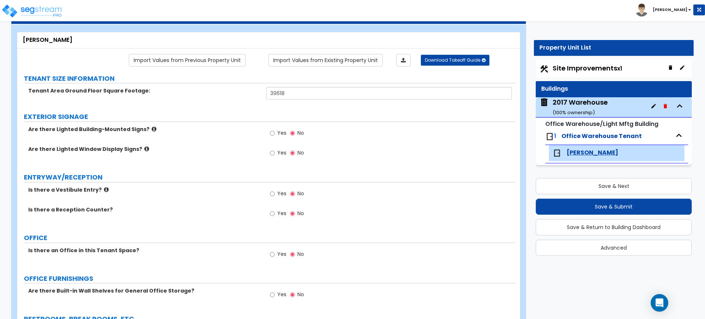
scroll to position [46, 0]
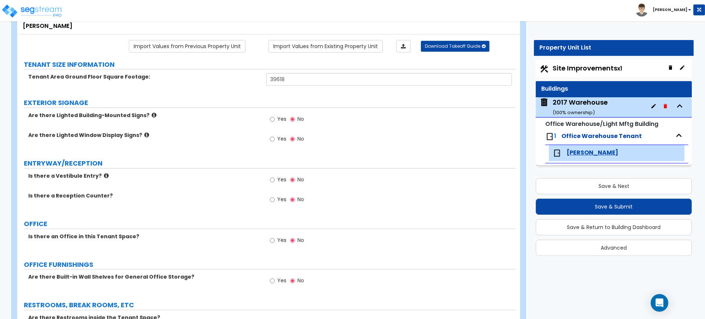
click at [588, 134] on span "Office Warehouse Tenant" at bounding box center [602, 136] width 80 height 8
click at [590, 137] on span "Office Warehouse Tenant" at bounding box center [602, 136] width 80 height 8
click at [591, 106] on div "2017 Warehouse ( 100 % ownership)" at bounding box center [580, 107] width 55 height 19
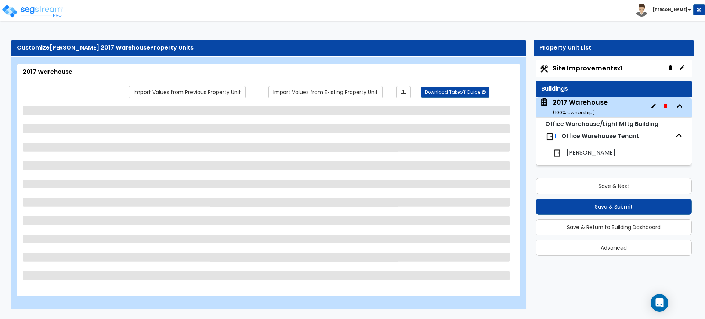
scroll to position [0, 0]
select select "1"
select select "2"
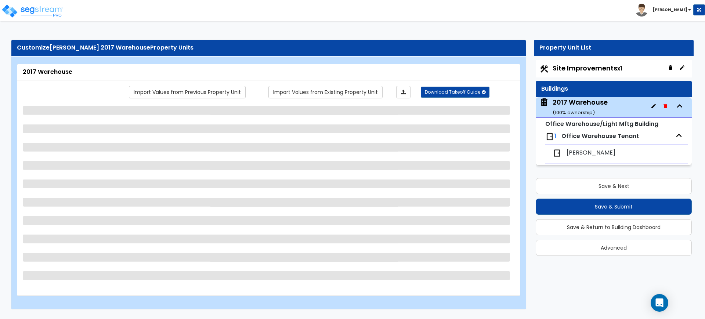
select select "1"
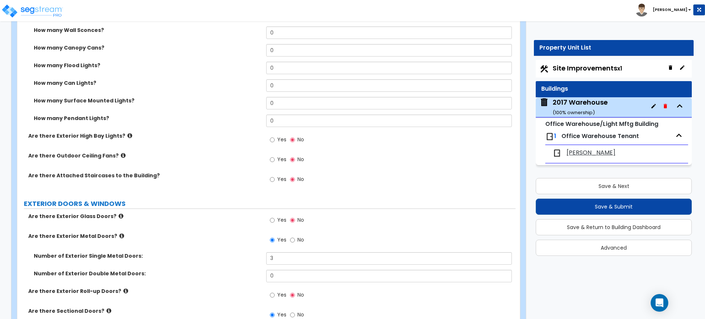
scroll to position [505, 0]
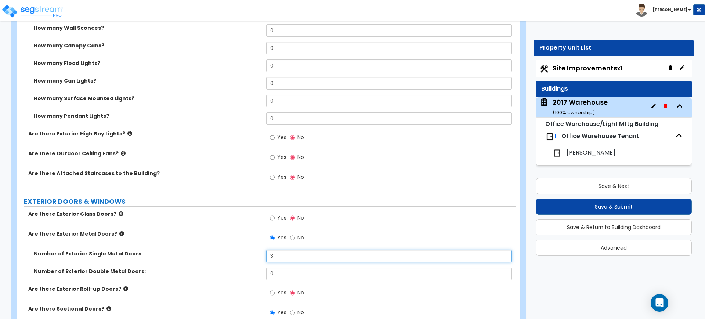
drag, startPoint x: 278, startPoint y: 253, endPoint x: 258, endPoint y: 259, distance: 20.6
click at [258, 259] on div "Number of Exterior Single Metal Doors: 3" at bounding box center [266, 259] width 498 height 18
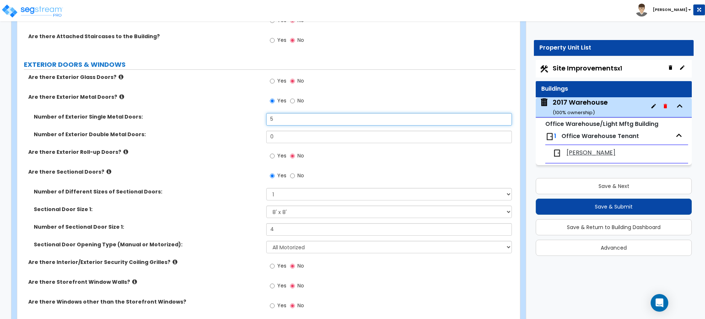
scroll to position [643, 0]
type input "5"
click at [248, 176] on div "Are there Sectional Doors? Yes No" at bounding box center [266, 177] width 498 height 20
click at [123, 150] on icon at bounding box center [125, 151] width 5 height 6
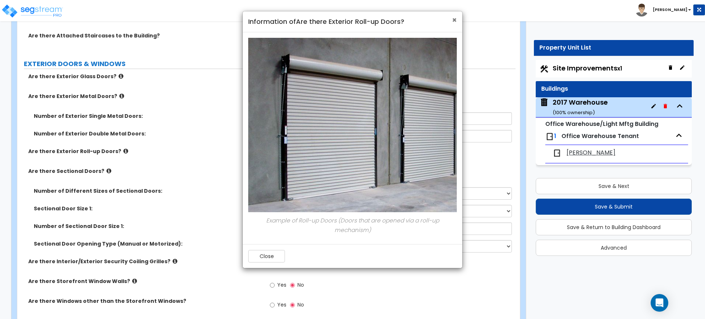
click at [454, 21] on span "×" at bounding box center [454, 20] width 5 height 11
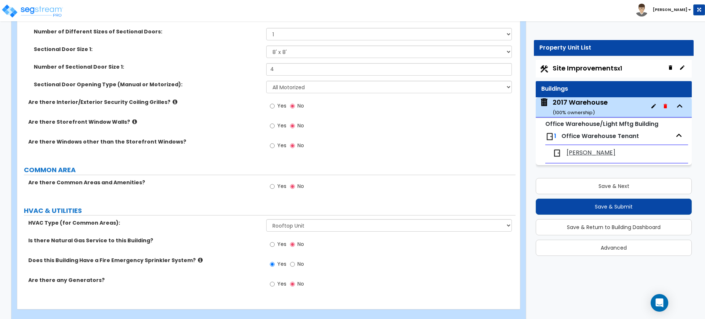
scroll to position [813, 0]
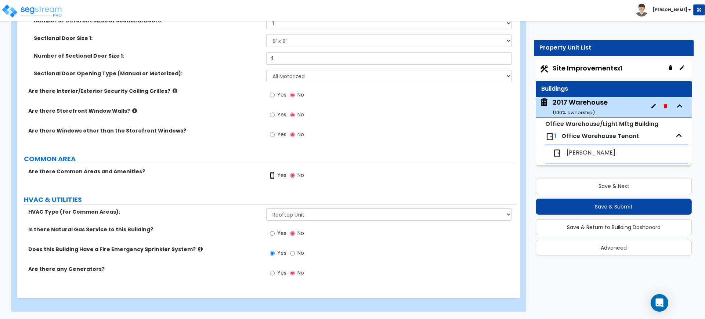
click at [274, 178] on input "Yes" at bounding box center [272, 176] width 5 height 8
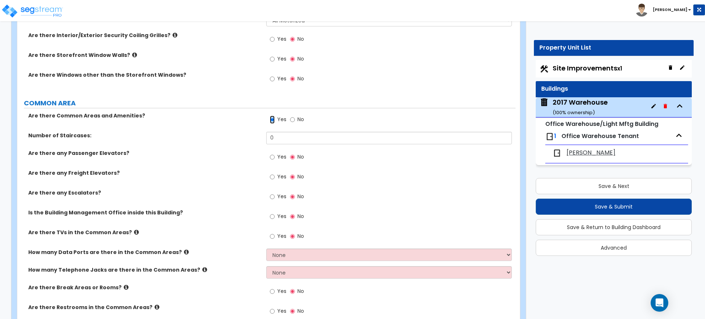
scroll to position [859, 0]
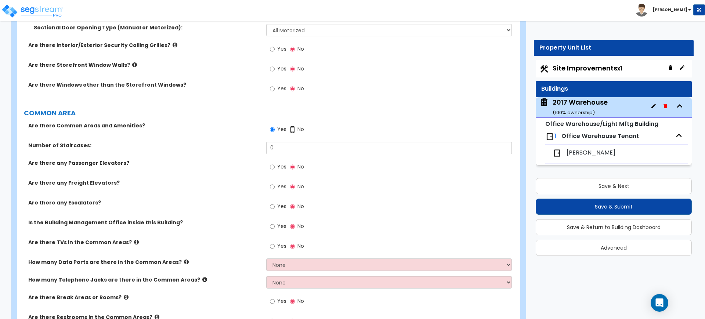
click at [293, 127] on input "No" at bounding box center [292, 130] width 5 height 8
radio input "false"
radio input "true"
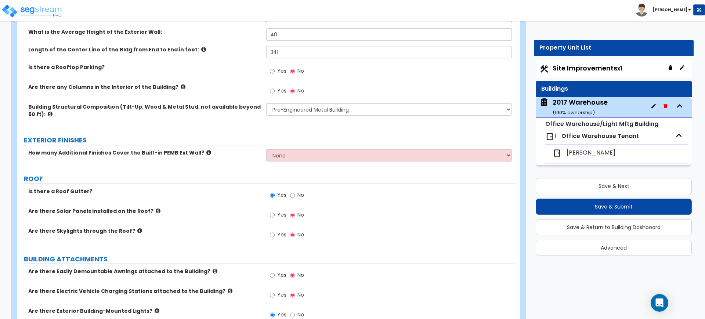
scroll to position [125, 0]
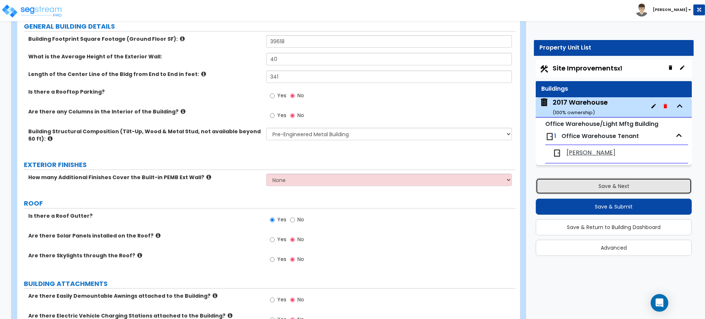
click at [605, 180] on button "Save & Next" at bounding box center [614, 186] width 156 height 16
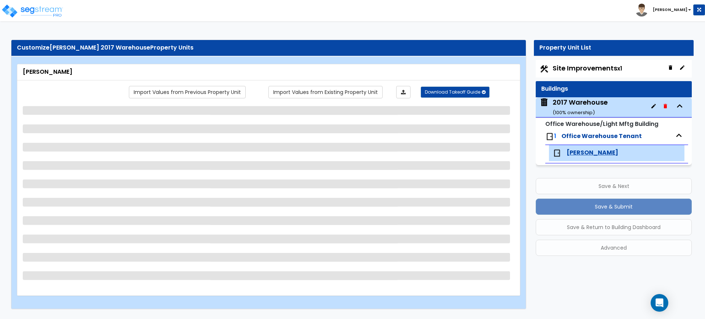
scroll to position [0, 0]
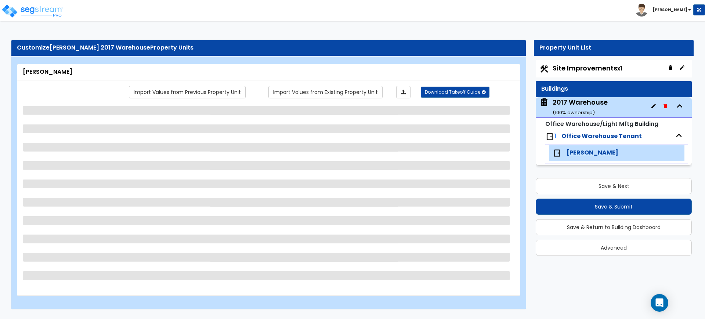
select select "1"
select select "2"
select select "3"
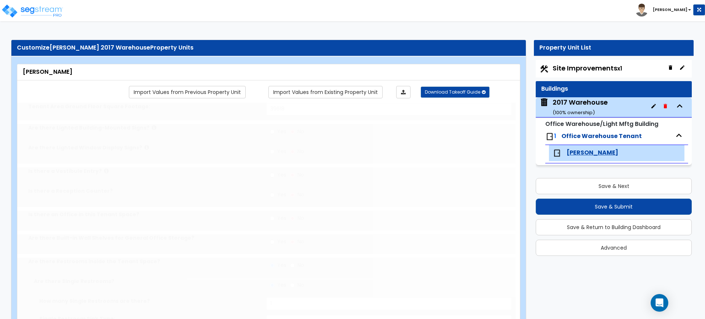
select select "1"
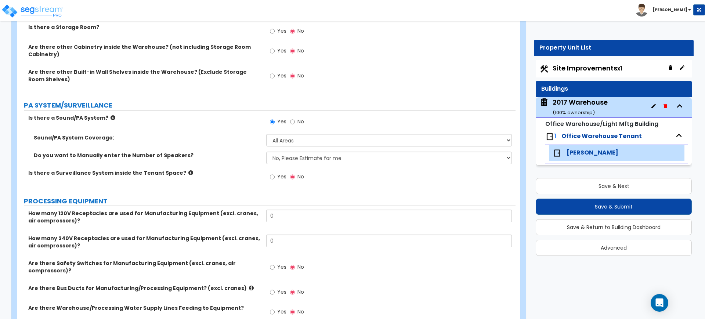
scroll to position [643, 0]
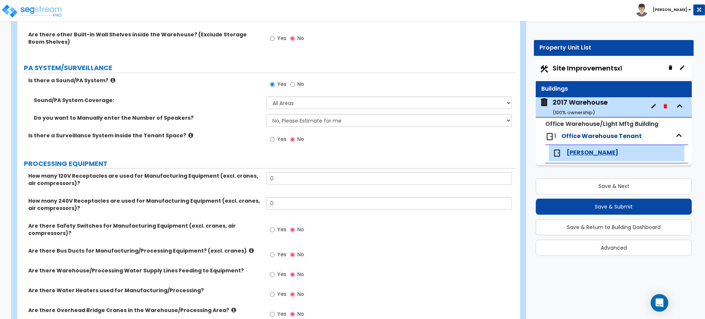
drag, startPoint x: 208, startPoint y: 167, endPoint x: 143, endPoint y: 132, distance: 74.0
click at [143, 132] on label "Is there a Surveillance System inside the Tenant Space?" at bounding box center [144, 135] width 233 height 7
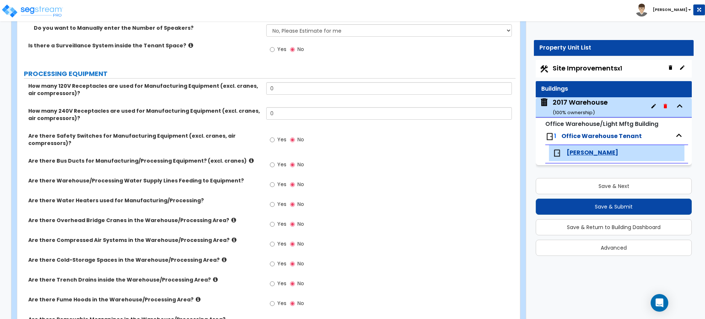
scroll to position [735, 0]
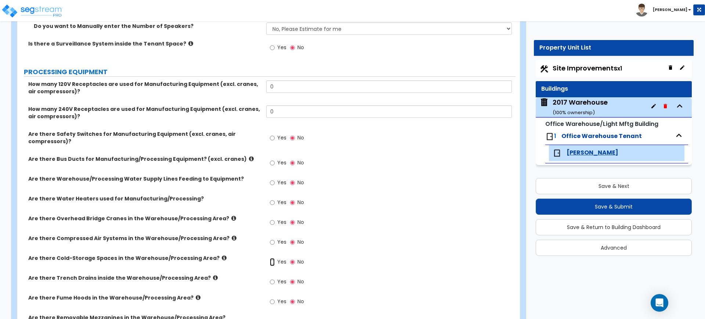
click at [275, 259] on input "Yes" at bounding box center [272, 262] width 5 height 8
radio input "true"
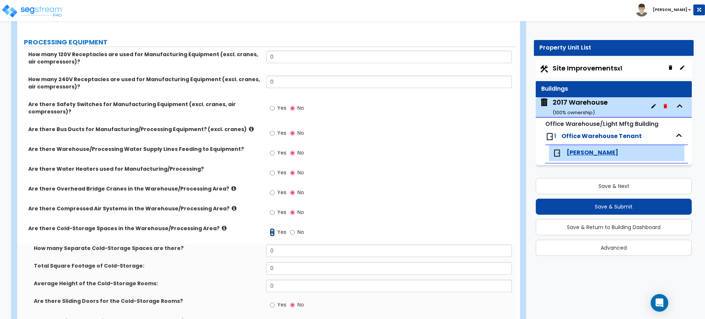
scroll to position [781, 0]
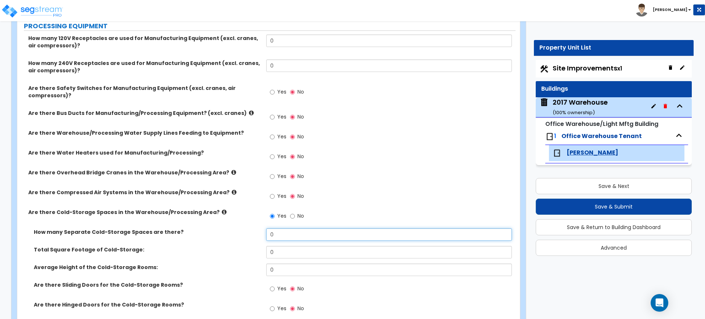
drag, startPoint x: 287, startPoint y: 235, endPoint x: 248, endPoint y: 235, distance: 38.9
click at [248, 235] on div "How many Separate Cold-Storage Spaces are there? 0" at bounding box center [266, 237] width 498 height 18
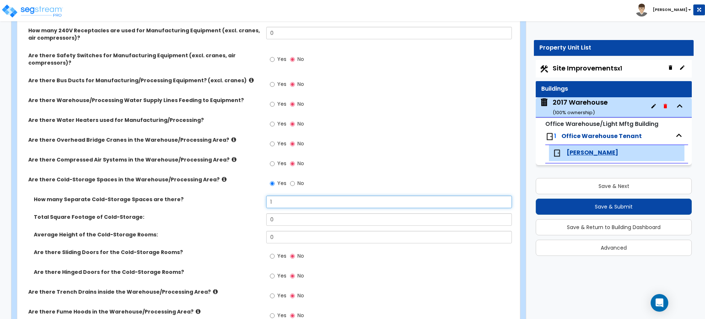
scroll to position [826, 0]
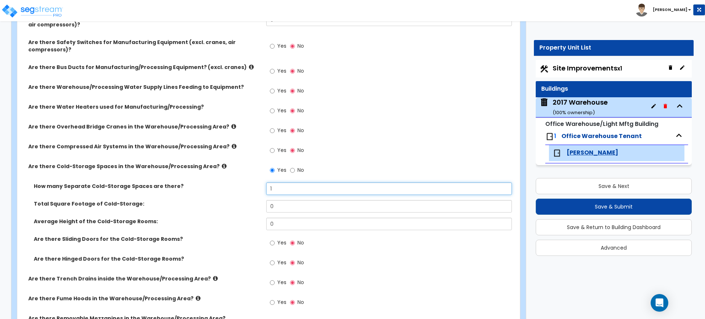
type input "1"
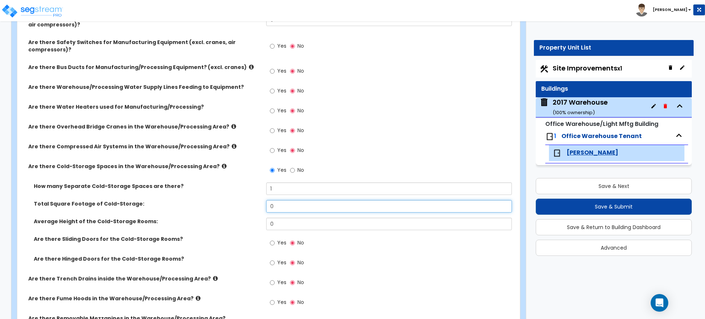
drag, startPoint x: 293, startPoint y: 204, endPoint x: 239, endPoint y: 205, distance: 53.6
click at [239, 205] on div "Total Square Footage of Cold-Storage: 0" at bounding box center [266, 209] width 498 height 18
type input "6,695"
drag, startPoint x: 292, startPoint y: 226, endPoint x: 287, endPoint y: 224, distance: 5.9
click at [288, 224] on input "0" at bounding box center [388, 224] width 245 height 12
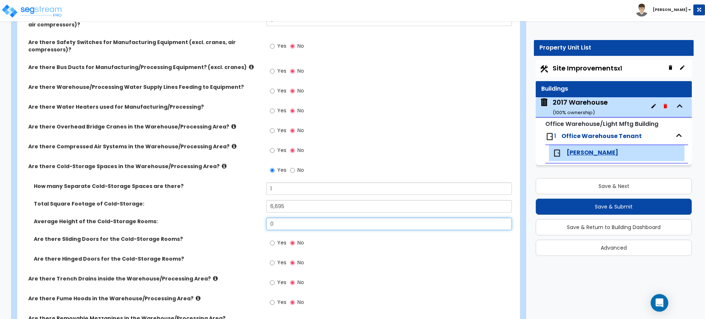
click at [196, 227] on div "Average Height of the Cold-Storage Rooms: 0" at bounding box center [266, 227] width 498 height 18
type input "35"
drag, startPoint x: 233, startPoint y: 209, endPoint x: 228, endPoint y: 209, distance: 5.2
click at [231, 209] on div "Total Square Footage of Cold-Storage: 6,695" at bounding box center [266, 209] width 498 height 18
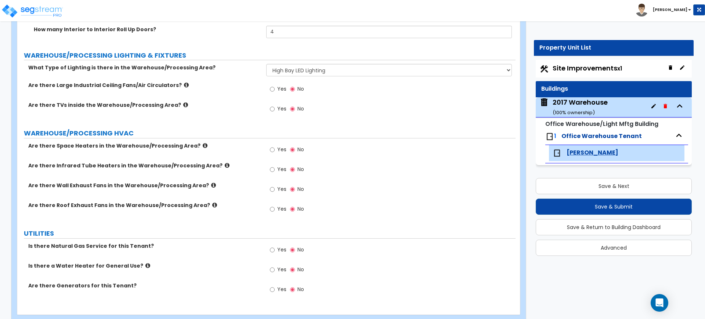
scroll to position [1502, 0]
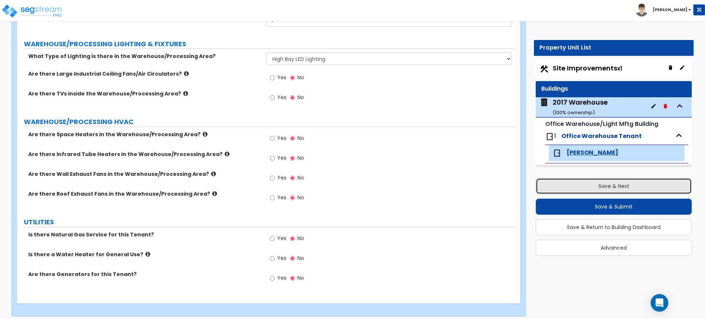
click at [565, 191] on button "Save & Next" at bounding box center [614, 186] width 156 height 16
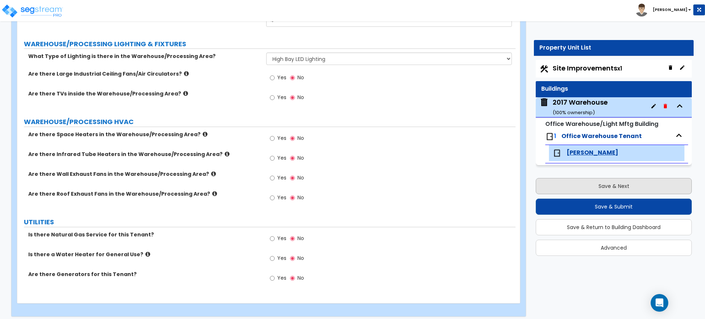
select select "2"
select select "5"
select select "1"
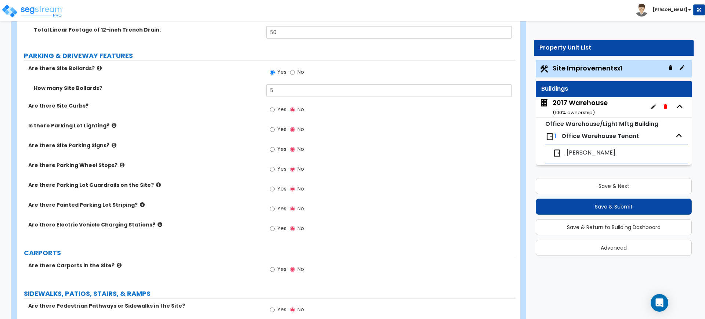
scroll to position [413, 0]
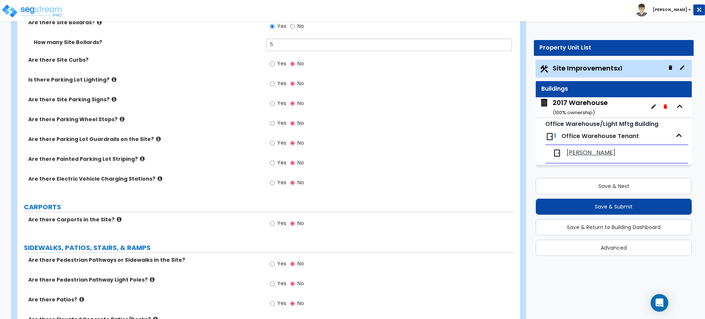
click at [594, 153] on span "[PERSON_NAME]" at bounding box center [591, 153] width 49 height 8
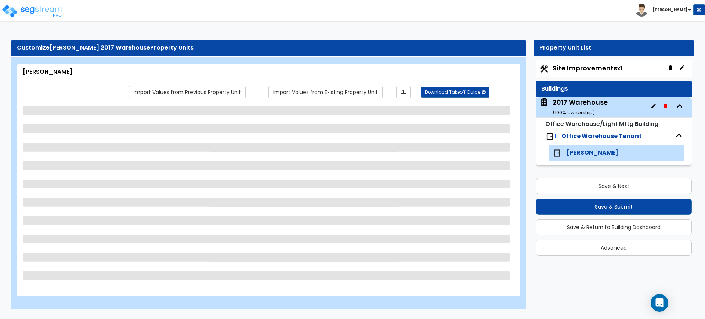
scroll to position [0, 0]
select select "1"
select select "2"
select select "1"
select select "3"
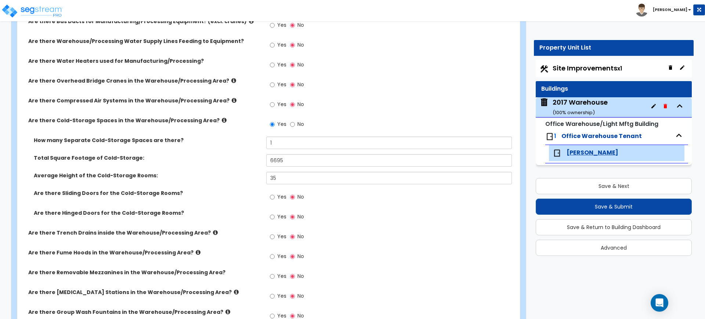
scroll to position [918, 0]
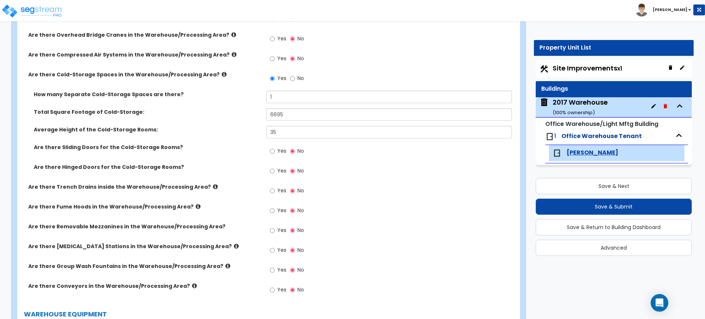
click at [442, 50] on div "Yes No" at bounding box center [390, 41] width 249 height 20
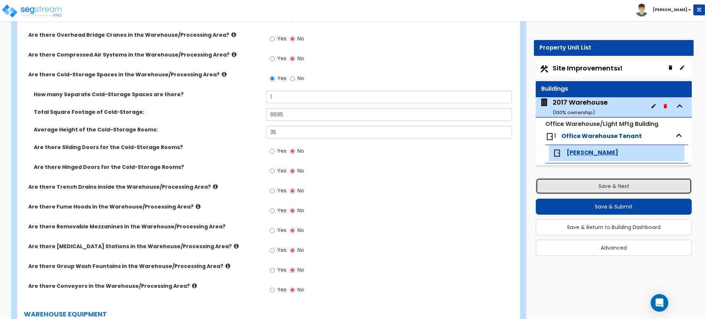
click at [634, 183] on button "Save & Next" at bounding box center [614, 186] width 156 height 16
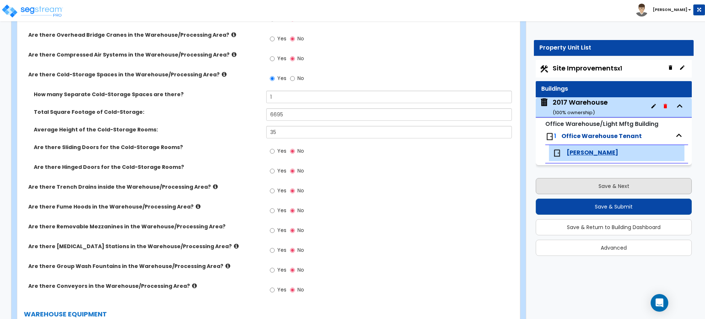
select select "2"
select select "5"
select select "1"
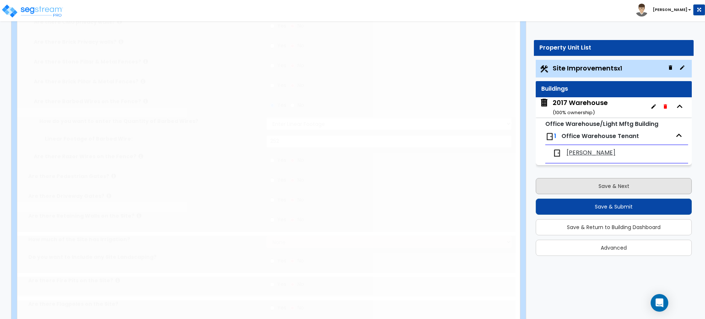
scroll to position [0, 0]
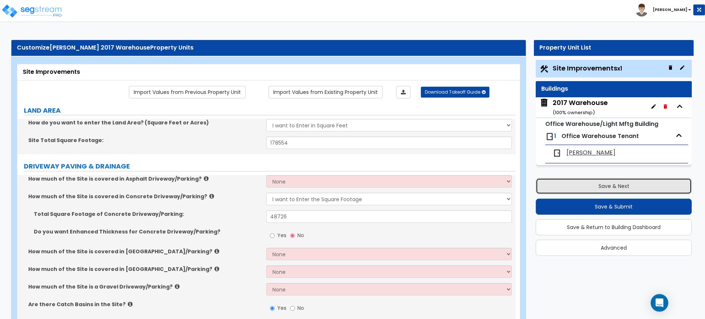
click at [633, 183] on button "Save & Next" at bounding box center [614, 186] width 156 height 16
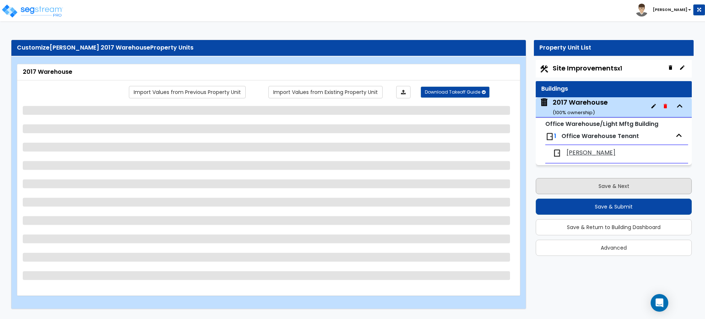
select select "2"
select select "5"
select select "1"
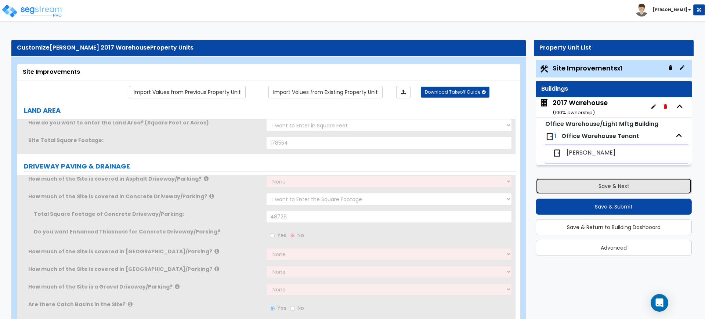
click at [633, 183] on button "Save & Next" at bounding box center [614, 186] width 156 height 16
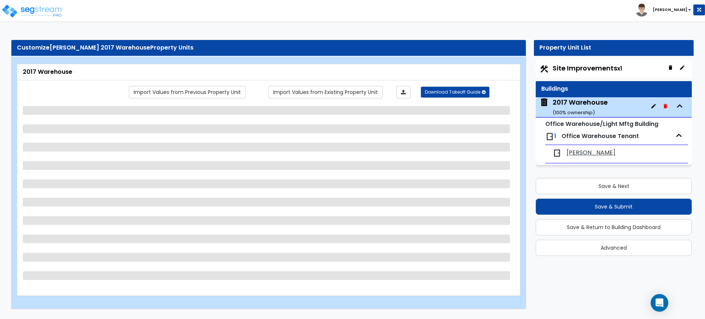
select select "1"
select select "2"
select select "1"
